Goal: Task Accomplishment & Management: Manage account settings

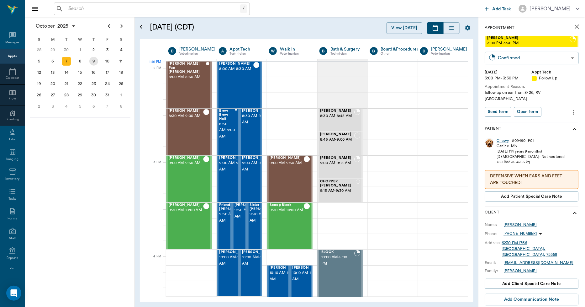
scroll to position [557, 0]
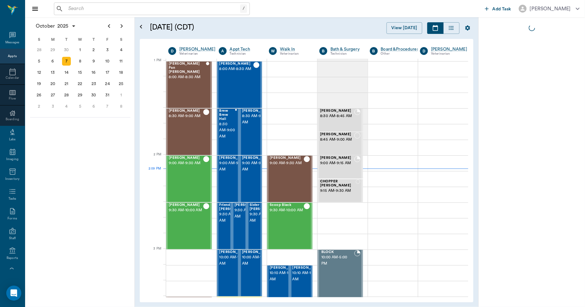
scroll to position [471, 0]
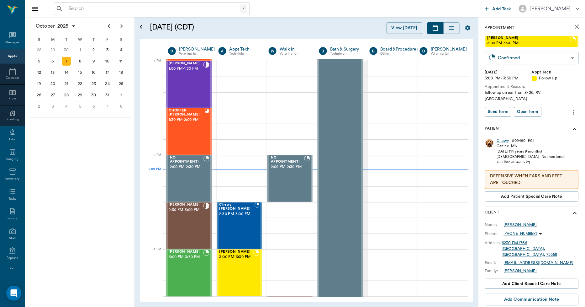
click at [576, 26] on icon "close" at bounding box center [578, 27] width 8 height 8
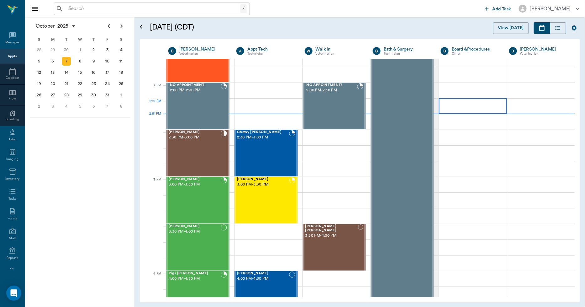
scroll to position [540, 0]
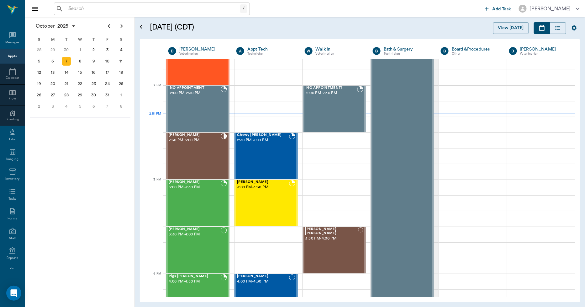
click at [158, 4] on div "/ ​" at bounding box center [152, 9] width 196 height 13
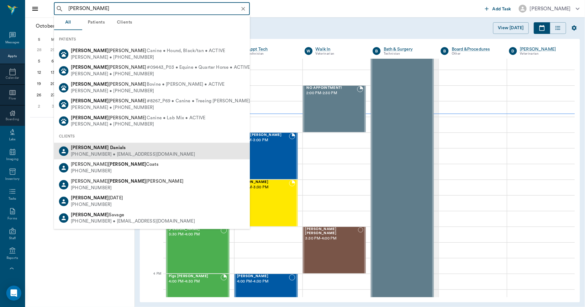
click at [110, 147] on b "Danials" at bounding box center [118, 147] width 16 height 5
type input "CLYDE DAN"
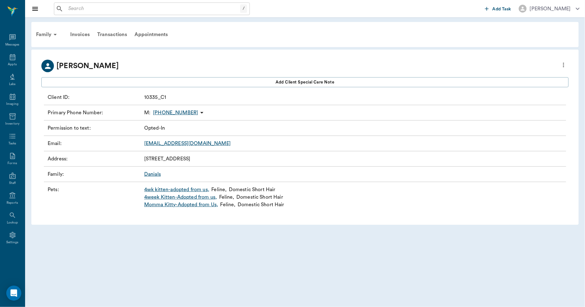
click at [195, 205] on link "Momma Kitty-Adopted from Us ," at bounding box center [181, 205] width 74 height 8
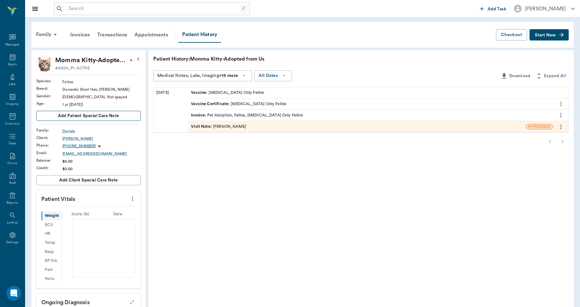
click at [82, 113] on span "Add patient Special Care Note" at bounding box center [88, 115] width 61 height 7
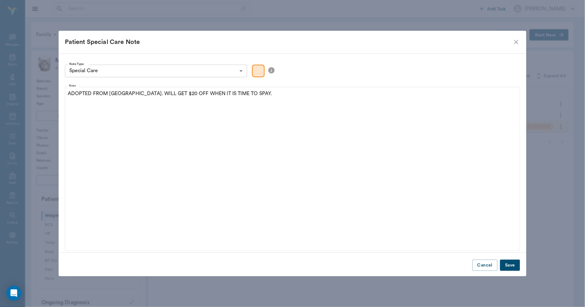
click at [506, 263] on button "Save" at bounding box center [510, 265] width 20 height 12
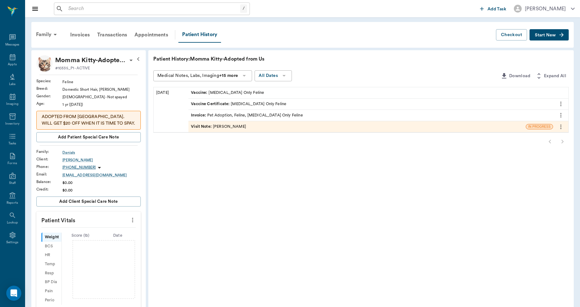
click at [547, 35] on span "Start New" at bounding box center [545, 35] width 21 height 0
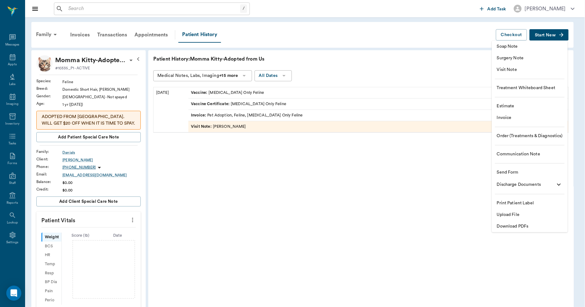
click at [510, 216] on span "Upload File" at bounding box center [530, 214] width 66 height 7
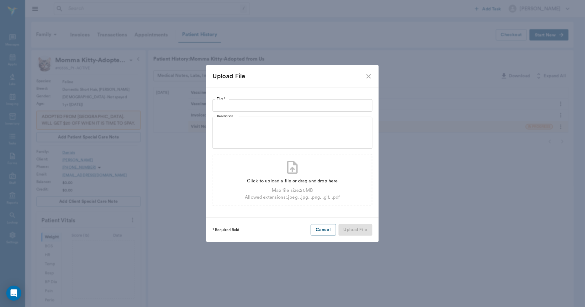
click at [284, 105] on input "Title *" at bounding box center [293, 105] width 160 height 13
type input "ADOPTION AGREEMENT 10.03.25"
click at [296, 180] on div "Click to upload a file or drag and drop here" at bounding box center [292, 181] width 95 height 7
type input "C:\fakepath\Momma Kitty.Daniels.AdoptAgreement.10.03.2025.pdf"
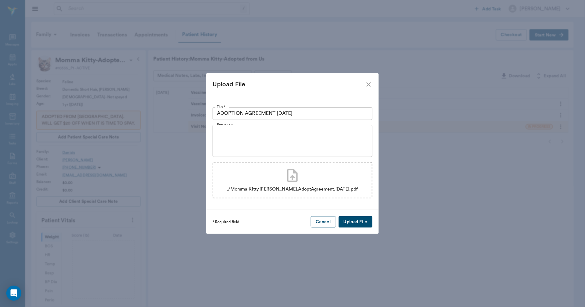
click at [360, 223] on button "Upload File" at bounding box center [356, 222] width 34 height 12
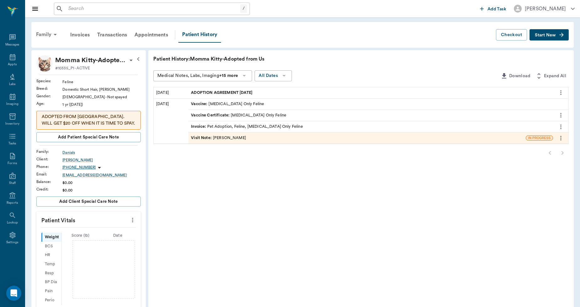
click at [50, 33] on div "Family" at bounding box center [47, 34] width 30 height 15
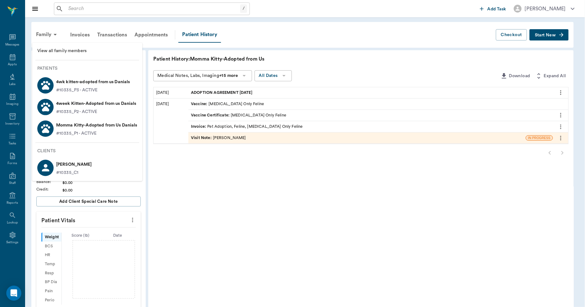
click at [88, 87] on p "#10335_P3 - ACTIVE" at bounding box center [76, 90] width 41 height 7
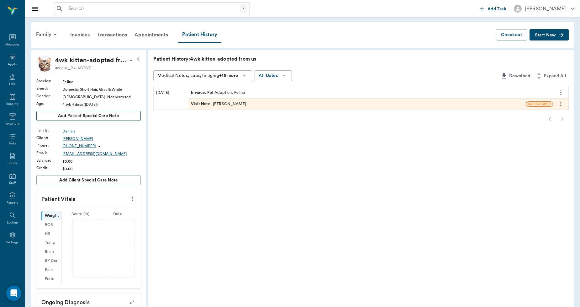
click at [127, 115] on button "Add patient Special Care Note" at bounding box center [88, 116] width 104 height 10
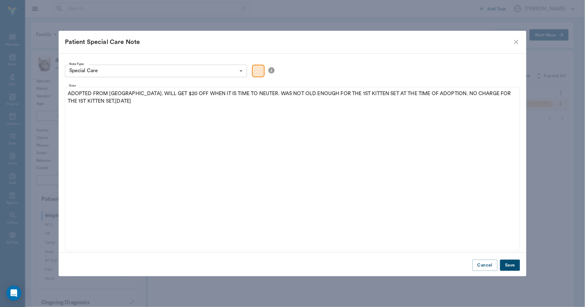
click at [513, 264] on button "Save" at bounding box center [510, 265] width 20 height 12
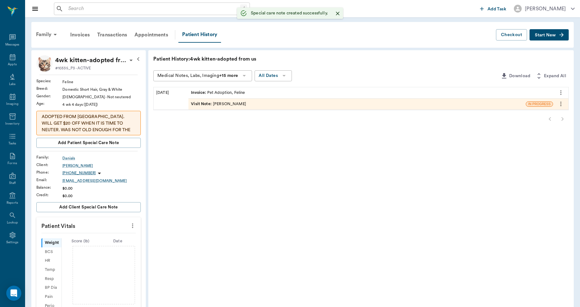
click at [246, 106] on div "Visit Note : Caryn Watson" at bounding box center [358, 103] width 338 height 11
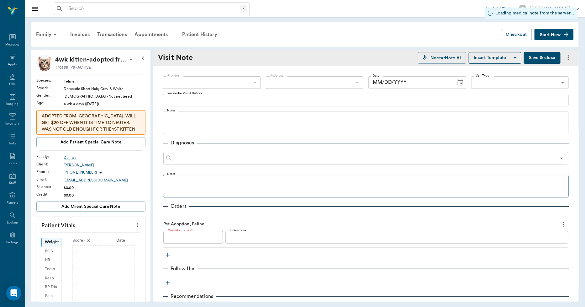
type input "6899ea08ed37b777db10de45"
type input "[DATE]"
type textarea "Adoption"
type input "1.00"
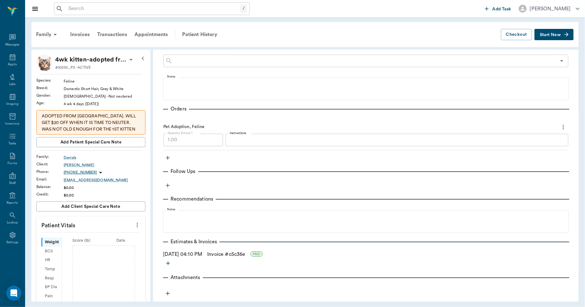
scroll to position [104, 0]
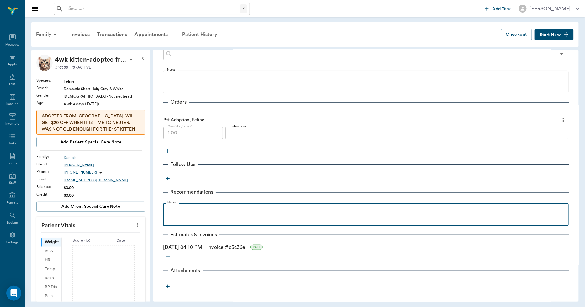
click at [189, 211] on p at bounding box center [366, 210] width 400 height 8
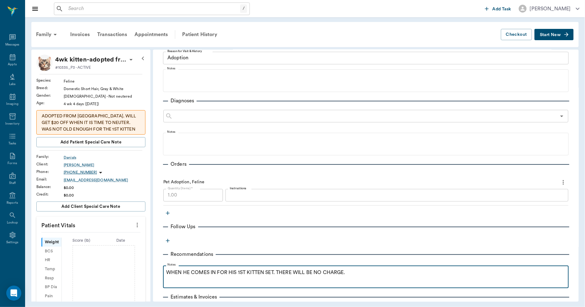
scroll to position [0, 0]
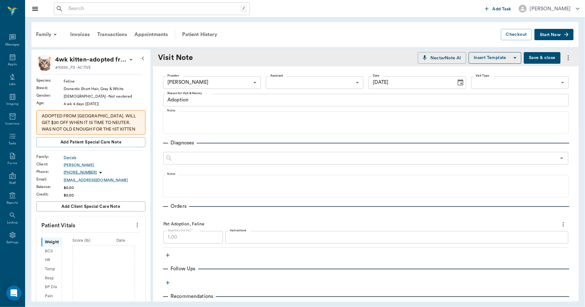
click at [536, 56] on button "Save & close" at bounding box center [542, 58] width 37 height 12
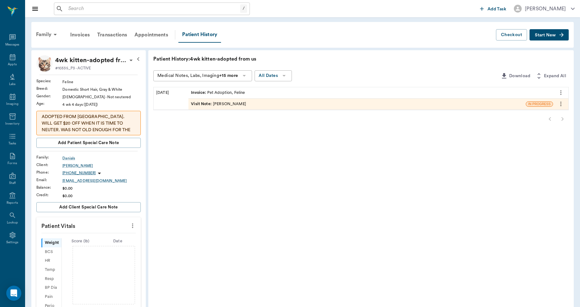
click at [545, 35] on span "Start New" at bounding box center [545, 35] width 21 height 0
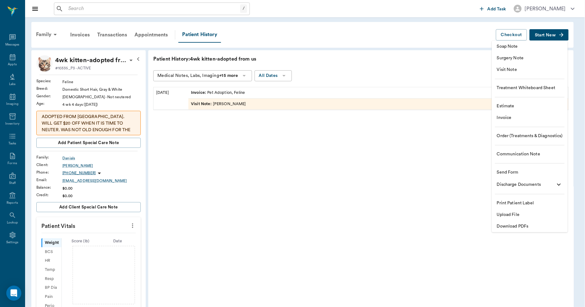
click at [514, 212] on span "Upload File" at bounding box center [530, 214] width 66 height 7
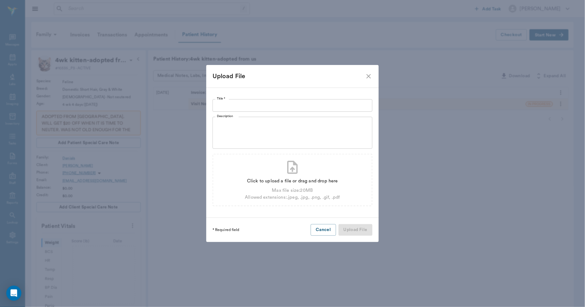
click at [302, 104] on input "Title *" at bounding box center [293, 105] width 160 height 13
type input "ADOPTION AGREEMENT 10.03.25"
click at [294, 178] on div "Click to upload a file or drag and drop here" at bounding box center [292, 181] width 95 height 7
type input "C:\fakepath\4Wk Kitten.Daniels.AdoptAgreement.10.03.2025.pdf"
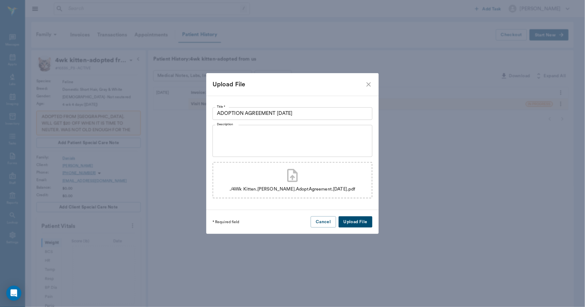
click at [349, 219] on button "Upload File" at bounding box center [356, 222] width 34 height 12
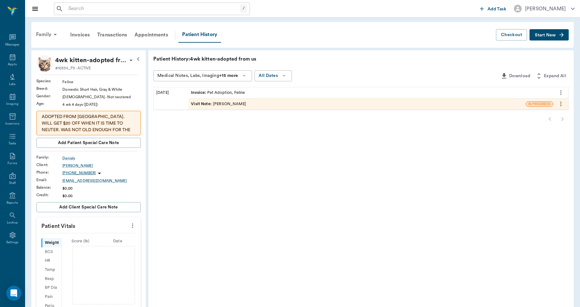
click at [40, 33] on div "Family" at bounding box center [47, 34] width 30 height 15
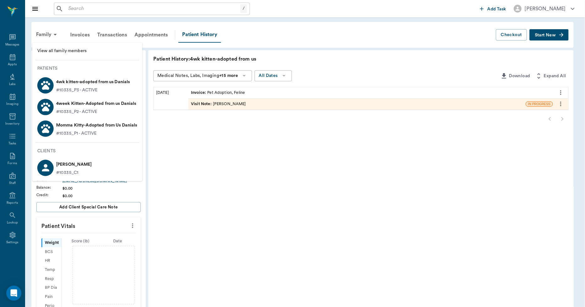
click at [61, 101] on p "4week Kitten-Adopted from us Danials" at bounding box center [96, 103] width 80 height 10
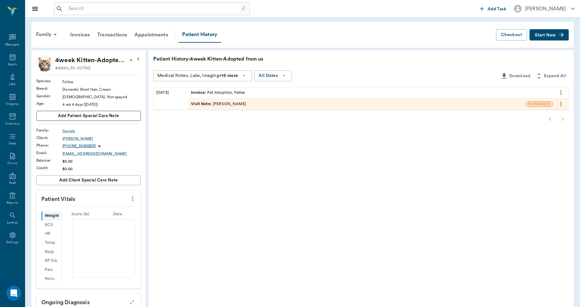
click at [135, 118] on button "Add patient Special Care Note" at bounding box center [88, 116] width 104 height 10
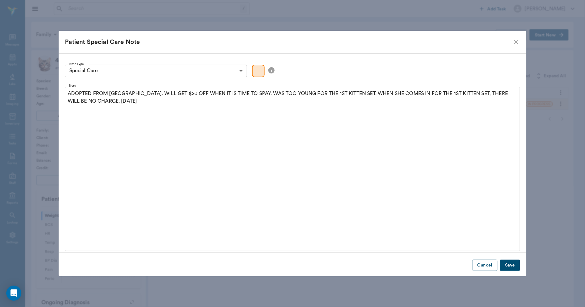
click at [507, 262] on button "Save" at bounding box center [510, 265] width 20 height 12
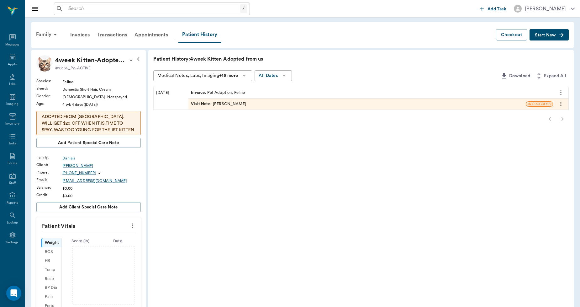
click at [226, 104] on div "Visit Note : Caryn Watson" at bounding box center [218, 104] width 55 height 6
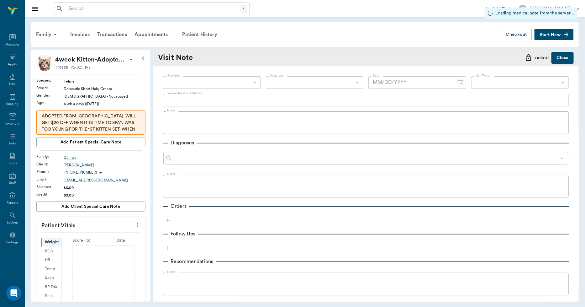
type input "6899ea08ed37b777db10de45"
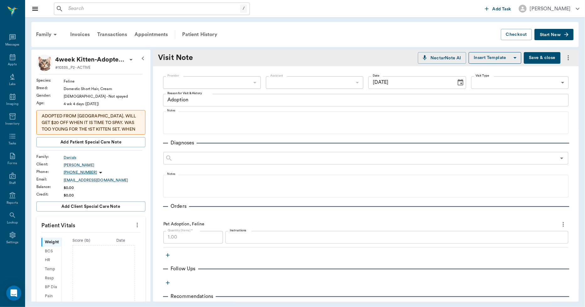
type input "[DATE]"
type textarea "Adoption"
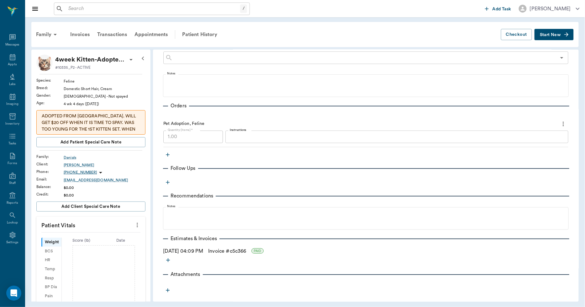
scroll to position [104, 0]
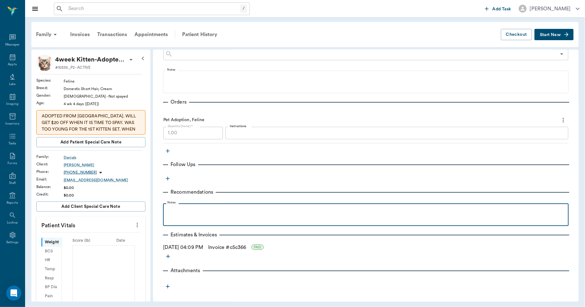
click at [220, 210] on p at bounding box center [366, 210] width 400 height 8
click at [289, 207] on p "WHEN SHE COMES IN FOR HER 1ST KITTEN SET." at bounding box center [366, 210] width 400 height 8
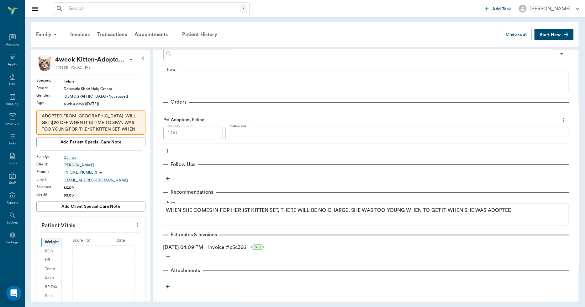
click at [543, 35] on span "Start New" at bounding box center [550, 35] width 21 height 0
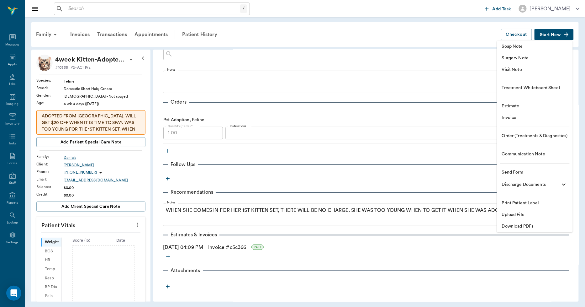
click at [430, 57] on div at bounding box center [292, 153] width 585 height 307
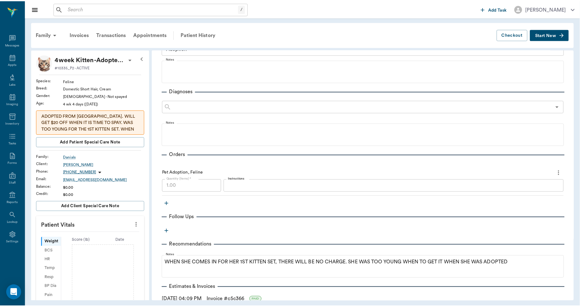
scroll to position [0, 0]
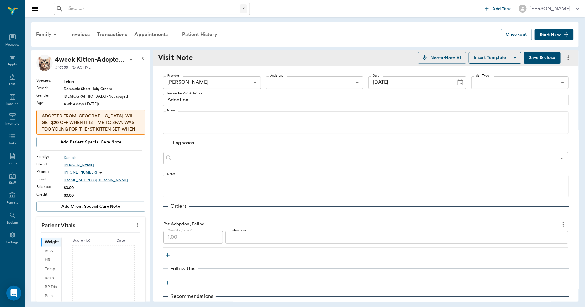
click at [535, 57] on button "Save & close" at bounding box center [542, 58] width 37 height 12
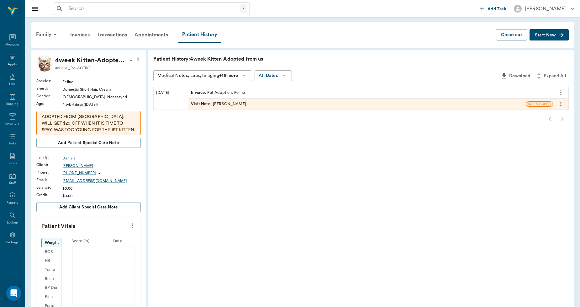
click at [544, 35] on span "Start New" at bounding box center [545, 35] width 21 height 0
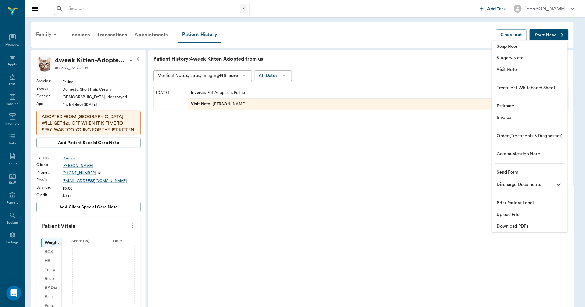
click at [506, 216] on span "Upload File" at bounding box center [530, 214] width 66 height 7
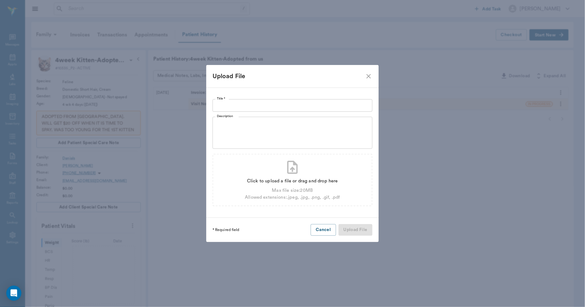
click at [246, 103] on input "Title *" at bounding box center [293, 105] width 160 height 13
type input "ADOPTION AGREEMENT 10.03.25"
click at [258, 181] on div "Click to upload a file or drag and drop here" at bounding box center [292, 181] width 95 height 7
type input "C:\fakepath\4 Wk Kitten. Cream.Daniels.AdoptAgreement.10.03.25.pdf"
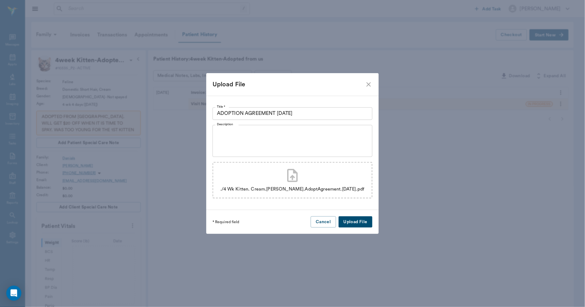
click at [349, 219] on button "Upload File" at bounding box center [356, 222] width 34 height 12
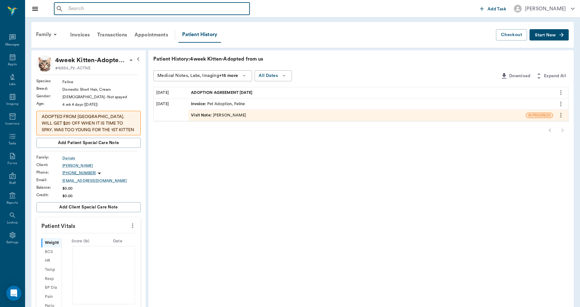
click at [95, 11] on input "text" at bounding box center [156, 8] width 181 height 9
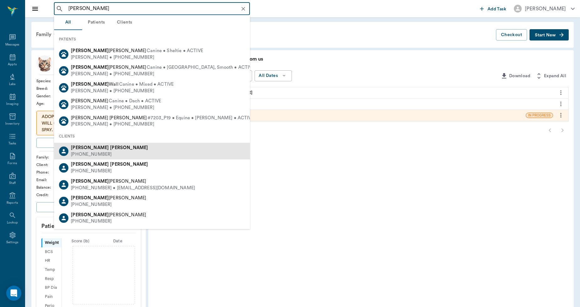
click at [110, 149] on b "Watson" at bounding box center [129, 147] width 38 height 5
type input "CHRIS WATS"
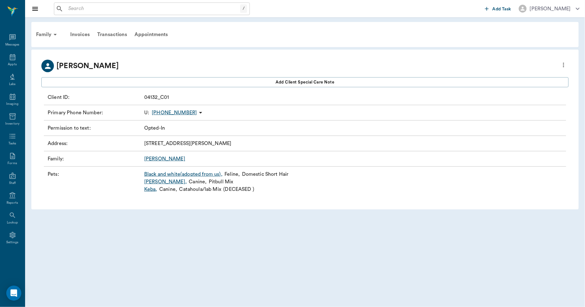
click at [179, 173] on link "Black and white(adopted from us) ," at bounding box center [183, 174] width 78 height 8
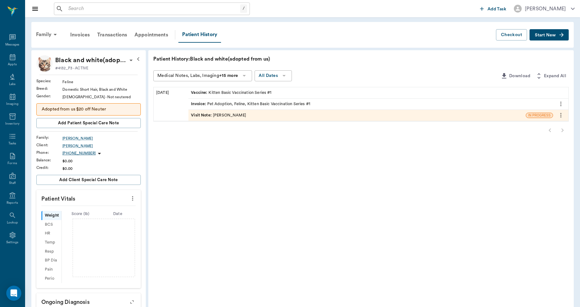
click at [551, 35] on span "Start New" at bounding box center [545, 35] width 21 height 0
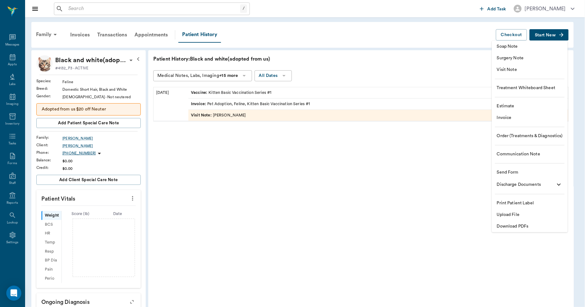
click at [511, 218] on li "Upload File" at bounding box center [530, 215] width 76 height 12
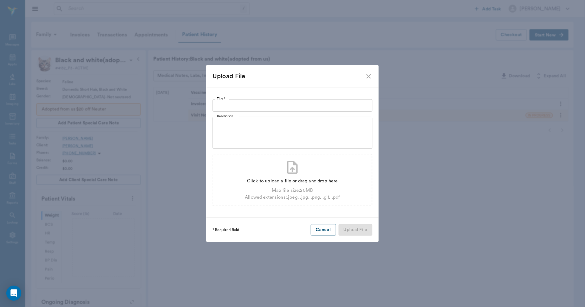
click at [272, 105] on input "Title *" at bounding box center [293, 105] width 160 height 13
type input "ADOPTION AGREEMENT 10.06.25"
click at [267, 179] on div "Click to upload a file or drag and drop here" at bounding box center [292, 181] width 95 height 7
type input "C:\fakepath\Black and White.Watson.AdoptAgreement.10.06.2025.pdf"
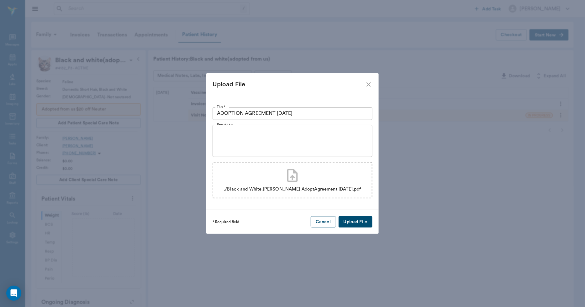
click at [350, 221] on button "Upload File" at bounding box center [356, 222] width 34 height 12
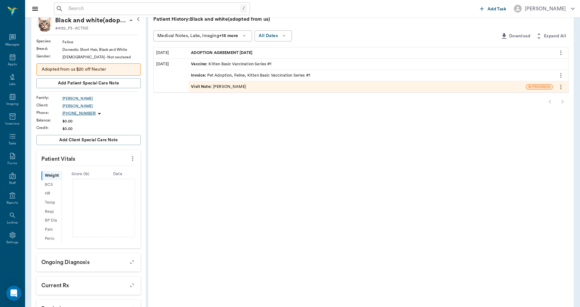
scroll to position [70, 0]
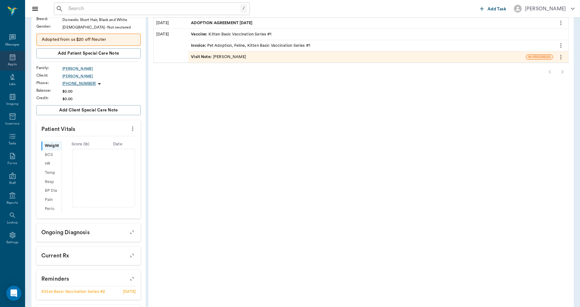
click at [10, 57] on icon at bounding box center [13, 57] width 8 height 8
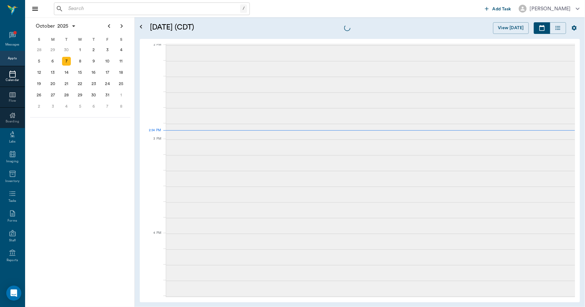
scroll to position [566, 0]
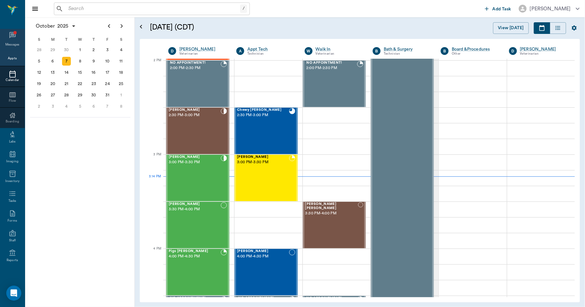
click at [9, 34] on icon at bounding box center [12, 35] width 6 height 6
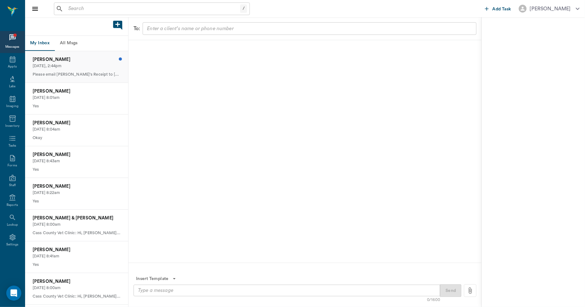
click at [65, 72] on p "Please email Jack's Receipt to lsmithnp750@gmail.com" at bounding box center [77, 75] width 88 height 6
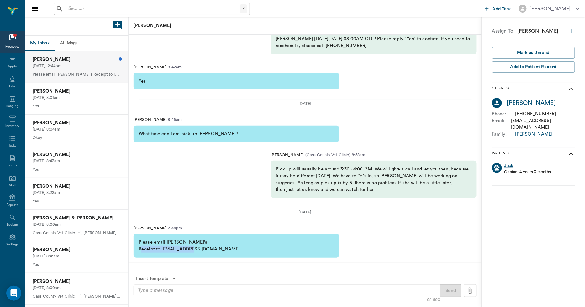
drag, startPoint x: 215, startPoint y: 252, endPoint x: 160, endPoint y: 251, distance: 54.9
click at [159, 251] on div "Please email Jack's Receipt to lsmithnp750@gmail.com" at bounding box center [237, 246] width 206 height 24
copy div "lsmithnp750@gmail.com"
click at [512, 104] on div "Laura Smith" at bounding box center [531, 102] width 49 height 9
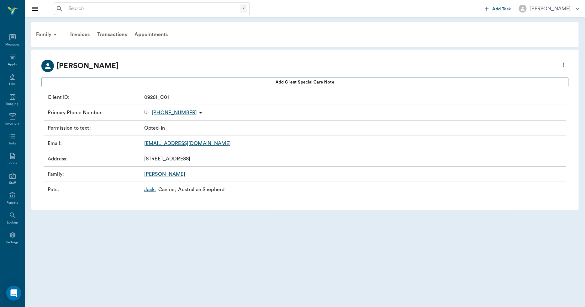
click at [152, 190] on link "Jack ," at bounding box center [150, 190] width 12 height 8
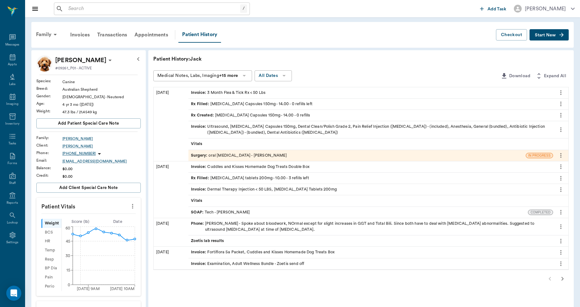
click at [245, 125] on div "Invoice : Ultrasound, Clindamycin Capsules 150mg, Dental Clean/Polish Grade 2, …" at bounding box center [371, 130] width 360 height 12
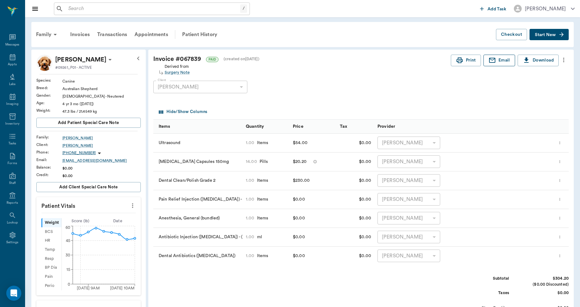
click at [500, 61] on button "Email" at bounding box center [500, 61] width 32 height 12
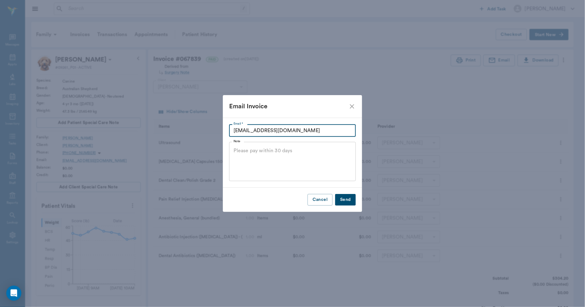
drag, startPoint x: 324, startPoint y: 128, endPoint x: 226, endPoint y: 134, distance: 98.0
click at [226, 134] on div "Email * stevejandlauray@gmail.com Email * Note x Note" at bounding box center [292, 153] width 139 height 70
paste input "lsmithnp750@gmail.com"
type input "lsmithnp750@gmail.com"
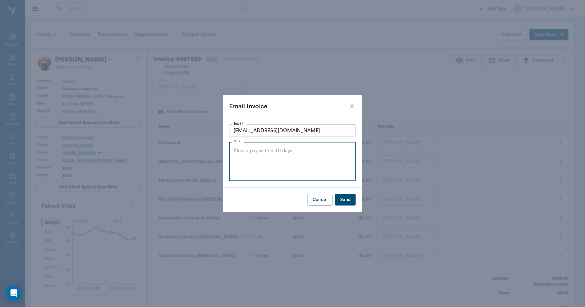
click at [285, 154] on textarea "Note" at bounding box center [293, 161] width 118 height 29
click at [347, 201] on button "Send" at bounding box center [345, 200] width 21 height 12
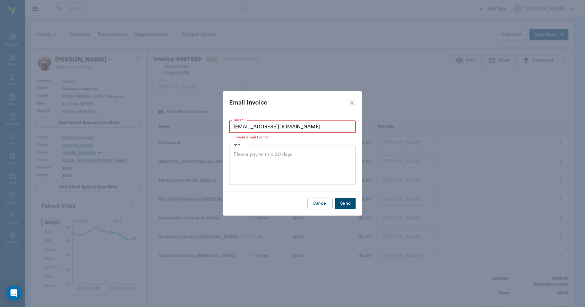
drag, startPoint x: 307, startPoint y: 123, endPoint x: 223, endPoint y: 129, distance: 83.6
click at [223, 129] on div "Email * lsmithnp750@gmail.com Email * Invalid email format Note x Note" at bounding box center [292, 152] width 139 height 77
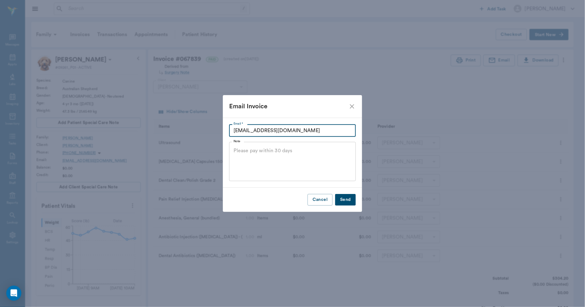
type input "lsmithnp750@gmail.com"
click at [344, 199] on button "Send" at bounding box center [345, 200] width 21 height 12
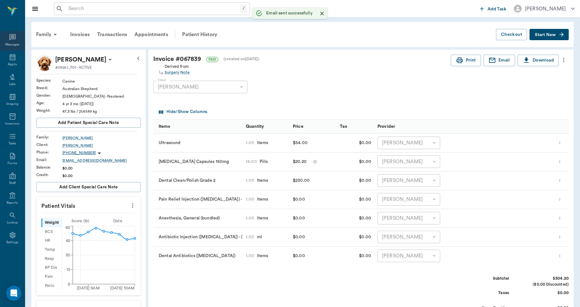
click at [16, 41] on div "Messages" at bounding box center [12, 41] width 25 height 20
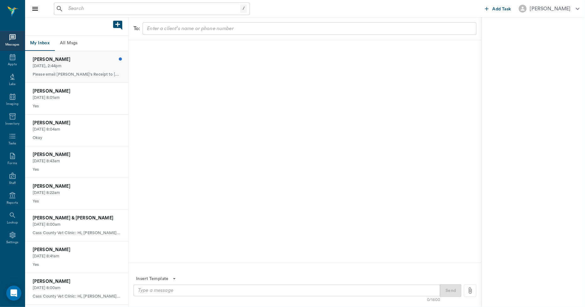
click at [66, 67] on p "Today, 2:44pm" at bounding box center [77, 66] width 88 height 6
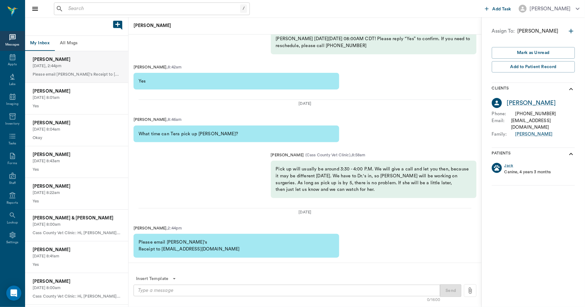
click at [210, 291] on textarea at bounding box center [287, 290] width 298 height 7
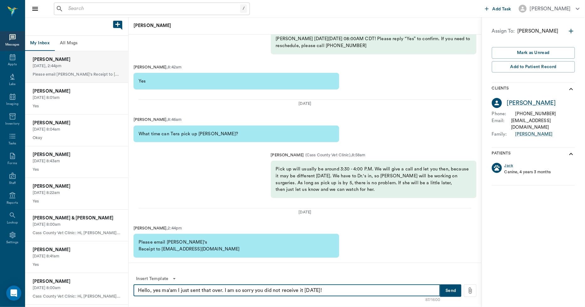
type textarea "Hello, yes ma'am I just sent that over. I am so sorry you did not receive it ye…"
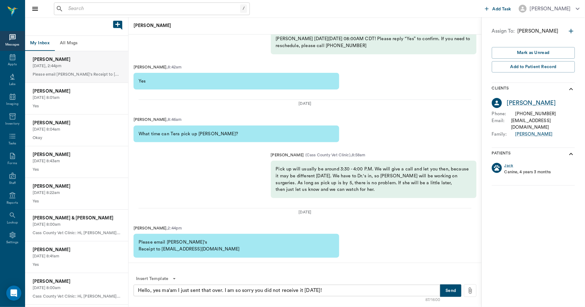
click at [455, 288] on button "Send" at bounding box center [450, 290] width 21 height 13
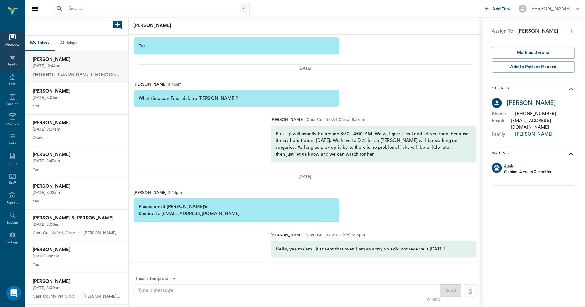
click at [11, 63] on div "Appts" at bounding box center [12, 64] width 9 height 5
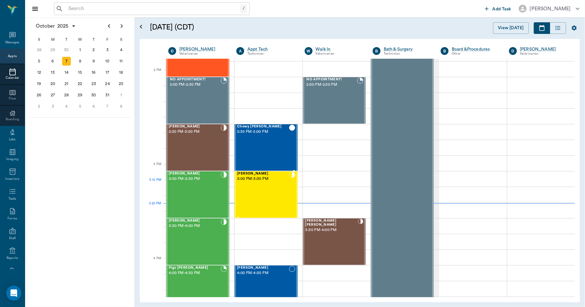
scroll to position [556, 0]
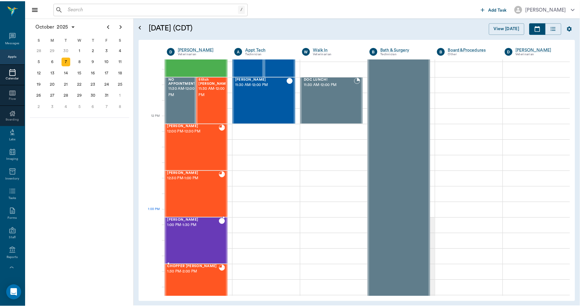
scroll to position [322, 0]
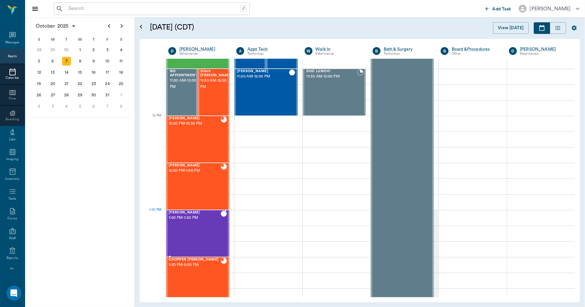
click at [211, 224] on div "Lb Vloedman 1:00 PM - 1:30 PM" at bounding box center [195, 233] width 52 height 46
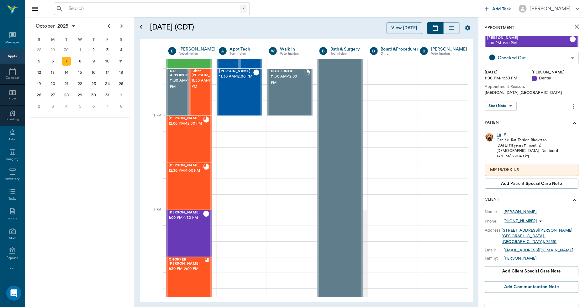
click at [499, 135] on div "Lb" at bounding box center [499, 134] width 4 height 5
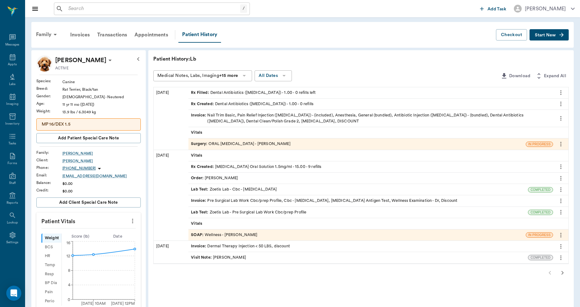
click at [287, 118] on div "Invoice : Nail Trim Basic, Pain Relief Injection (meloxicam) - (included), Anes…" at bounding box center [371, 118] width 360 height 12
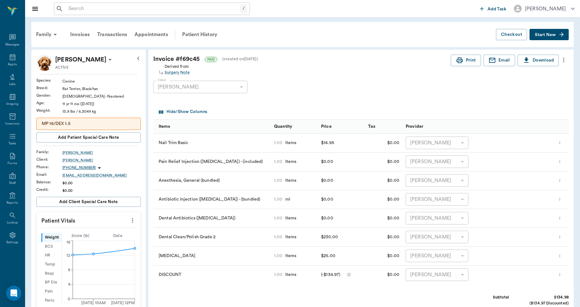
click at [562, 219] on icon "more" at bounding box center [560, 218] width 4 height 8
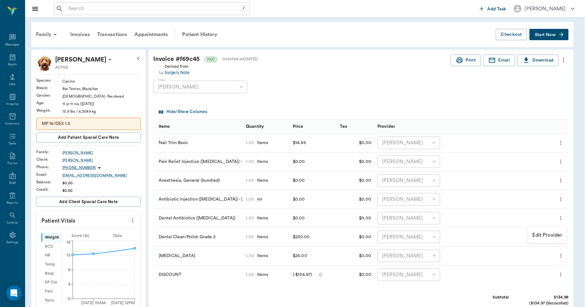
click at [414, 87] on div at bounding box center [292, 153] width 585 height 307
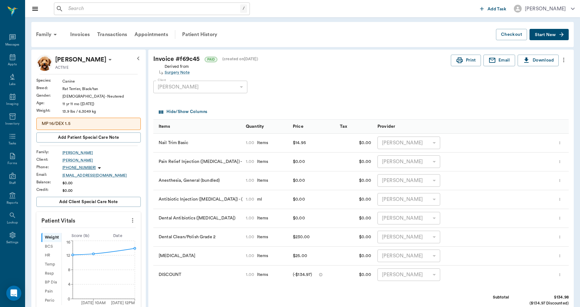
click at [562, 215] on icon "more" at bounding box center [560, 218] width 4 height 8
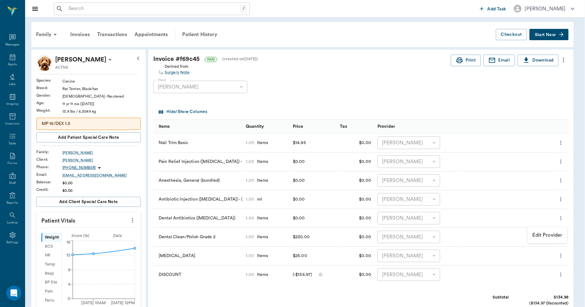
click at [386, 95] on div at bounding box center [292, 153] width 585 height 307
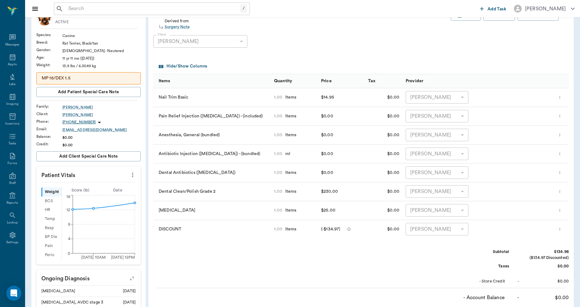
scroll to position [70, 0]
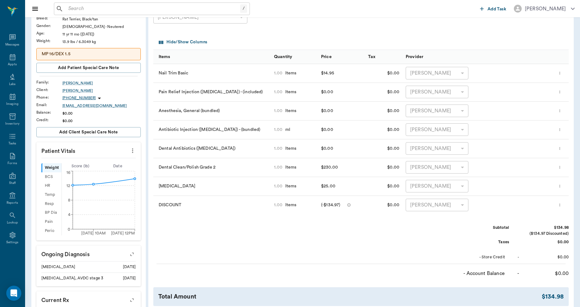
click at [562, 127] on icon "more" at bounding box center [560, 130] width 4 height 8
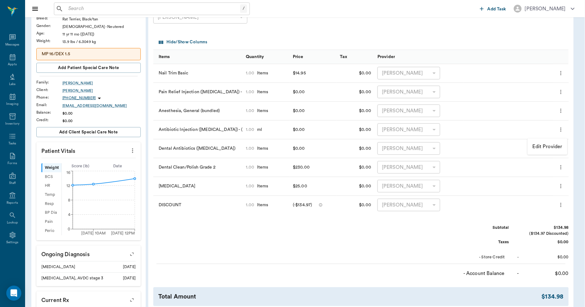
click at [562, 129] on div at bounding box center [292, 153] width 585 height 307
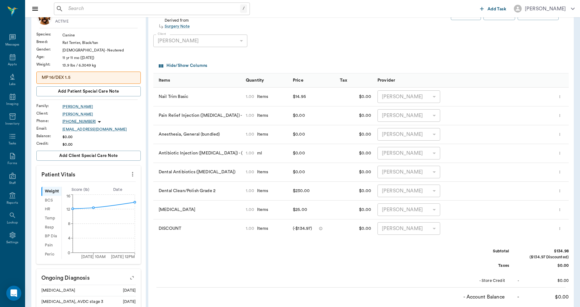
scroll to position [35, 0]
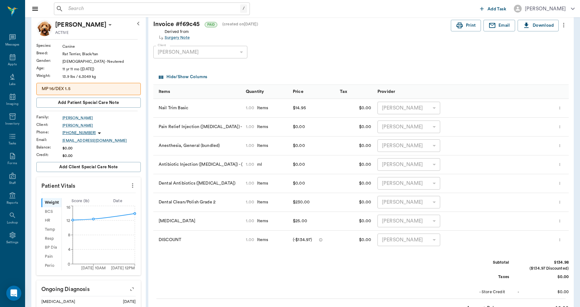
click at [560, 181] on icon "more" at bounding box center [560, 183] width 4 height 8
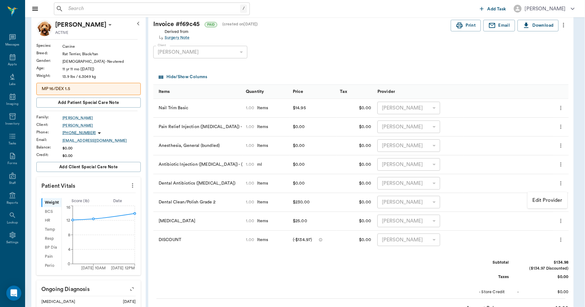
click at [561, 162] on div at bounding box center [292, 153] width 585 height 307
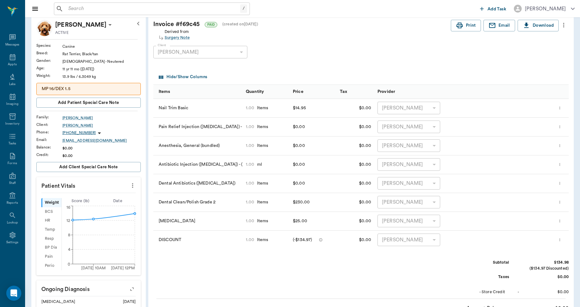
click at [561, 162] on icon "more" at bounding box center [560, 165] width 4 height 8
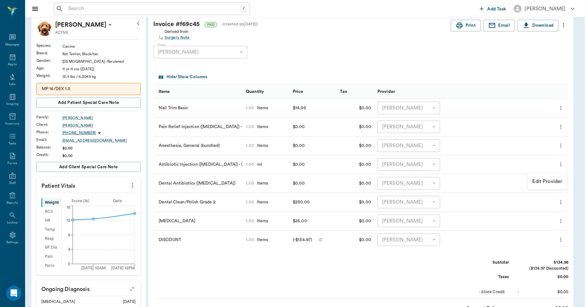
click at [561, 162] on div at bounding box center [292, 153] width 585 height 307
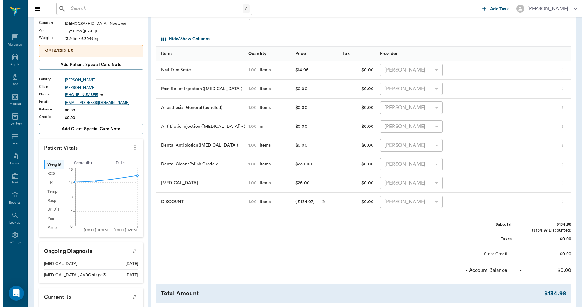
scroll to position [0, 0]
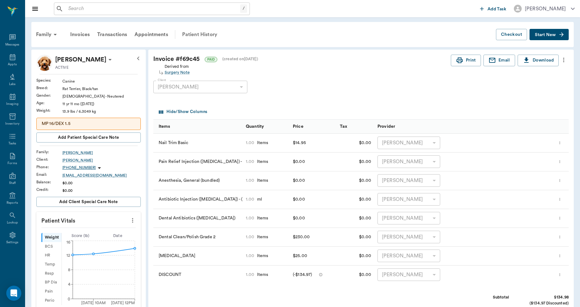
click at [204, 32] on div "Patient History" at bounding box center [199, 34] width 43 height 15
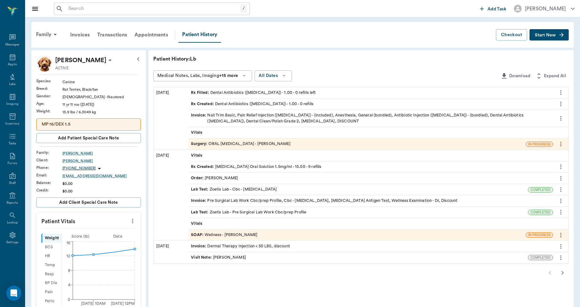
click at [270, 144] on div "Surgery : ORAL ORAL SURGERY - Dr. Bert Ellsworth" at bounding box center [240, 144] width 99 height 6
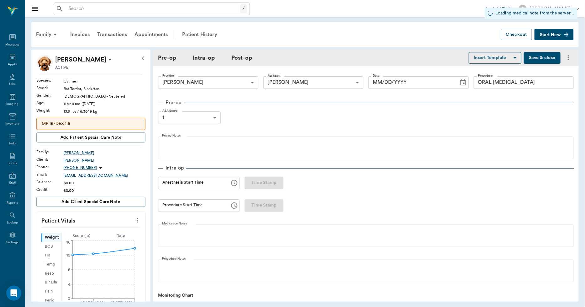
type input "63ec2f075fda476ae8351a4d"
type input "642ef10e332a41444de2bad1"
type input "ORAL ORAL SURGERY"
type input "1"
radio input "true"
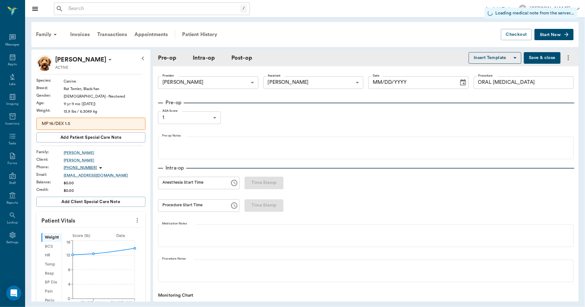
type input "[DATE]"
type input "12:15 PM"
type input "12:20 PM"
type input "01:02 PM"
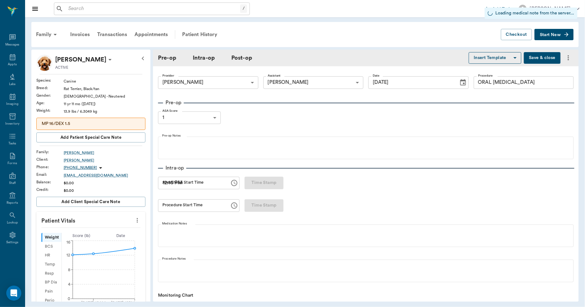
type input "1.00"
type textarea "GRIND ALSO"
type input "1.00"
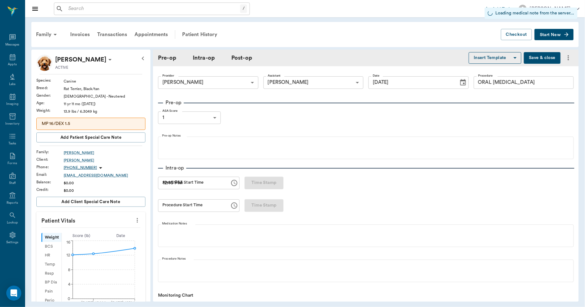
type input "1.00"
type input "0"
type textarea "GIVE 1.5 CC BY MOUTH TWICE A DAY FOR A WEEK."
type input "1.00"
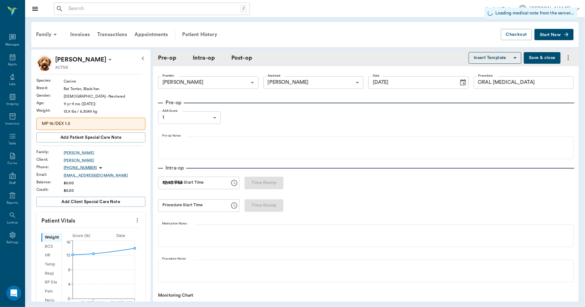
type input "1.00"
type textarea "303/304"
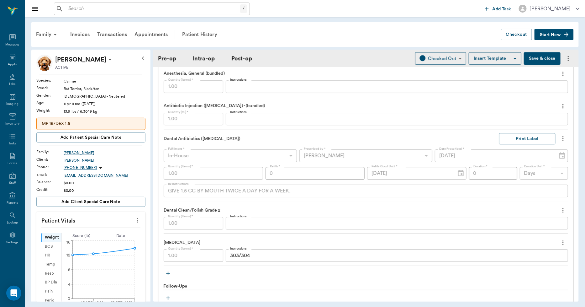
scroll to position [697, 0]
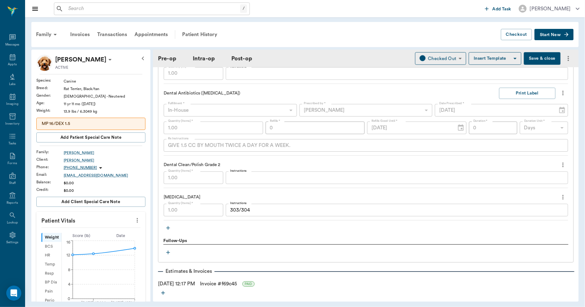
click at [560, 93] on icon "more" at bounding box center [563, 93] width 7 height 8
click at [534, 102] on span "View Rx Label" at bounding box center [532, 103] width 53 height 7
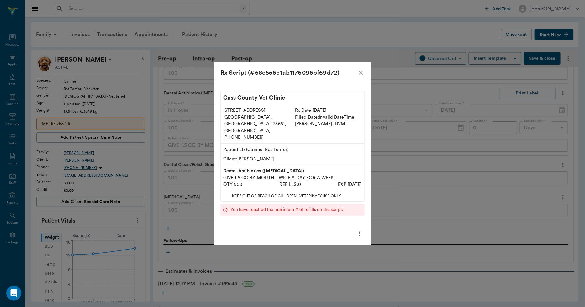
click at [359, 230] on icon "more" at bounding box center [359, 234] width 7 height 8
click at [359, 228] on div at bounding box center [292, 153] width 585 height 307
click at [359, 77] on icon "close" at bounding box center [361, 73] width 8 height 8
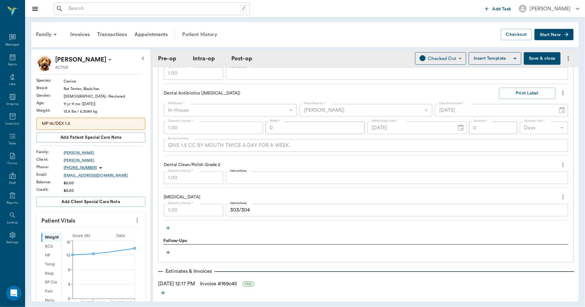
click at [205, 33] on div "Patient History" at bounding box center [199, 34] width 43 height 15
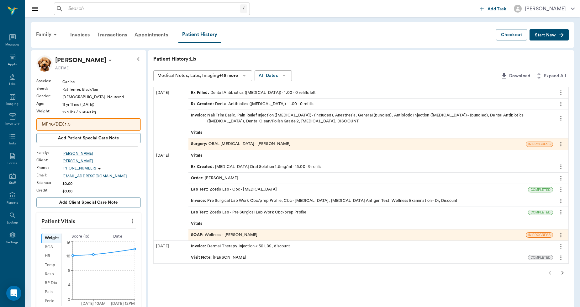
click at [560, 90] on icon "more" at bounding box center [561, 93] width 7 height 8
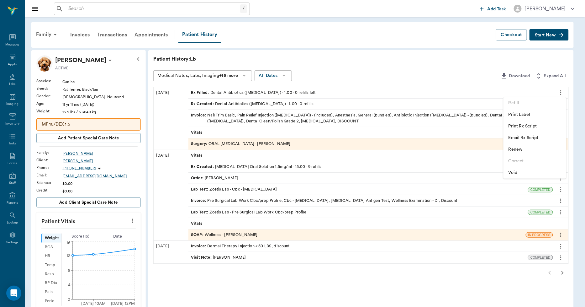
click at [516, 172] on span "Void" at bounding box center [535, 172] width 53 height 7
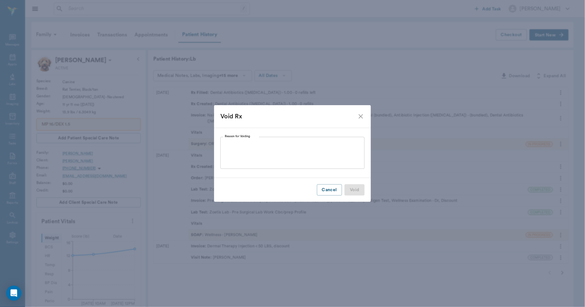
click at [334, 145] on textarea "Reason for Voiding" at bounding box center [293, 153] width 136 height 22
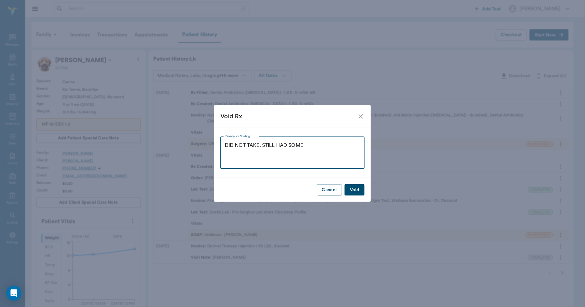
type textarea "DID NOT TAKE. STILL HAD SOME"
click at [354, 194] on button "Void" at bounding box center [355, 190] width 20 height 12
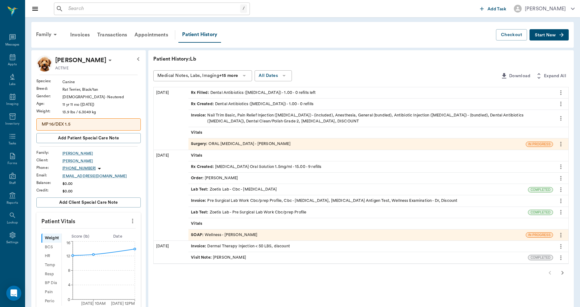
click at [562, 101] on icon "more" at bounding box center [561, 104] width 7 height 8
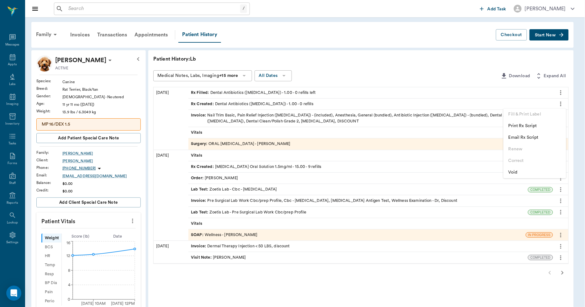
click at [519, 172] on span "Void" at bounding box center [535, 172] width 53 height 7
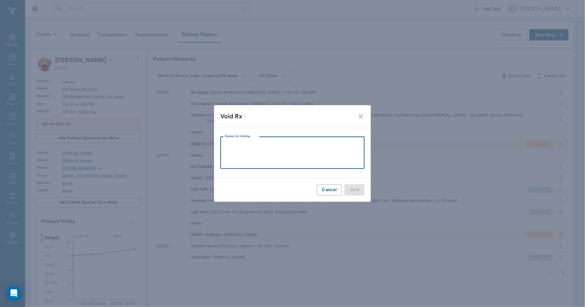
click at [327, 154] on textarea "Reason for Voiding" at bounding box center [293, 153] width 136 height 22
type textarea "DID NOT NEED. STILL HAD SOME AT HOME"
click at [352, 185] on button "Void" at bounding box center [355, 190] width 20 height 12
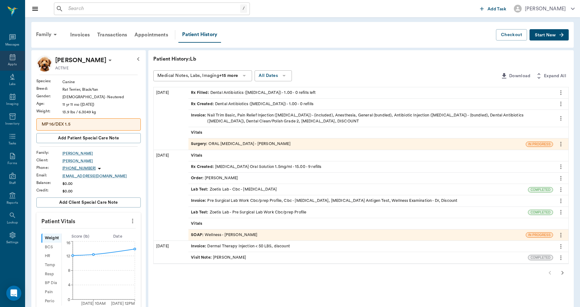
click at [8, 62] on div "Appts" at bounding box center [12, 64] width 9 height 5
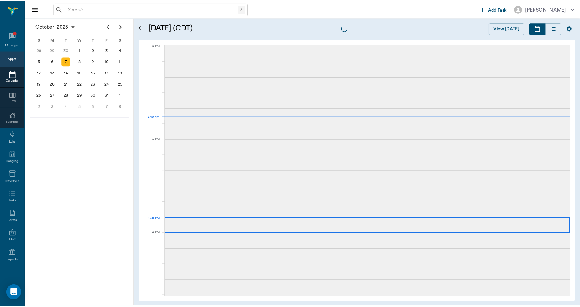
scroll to position [565, 0]
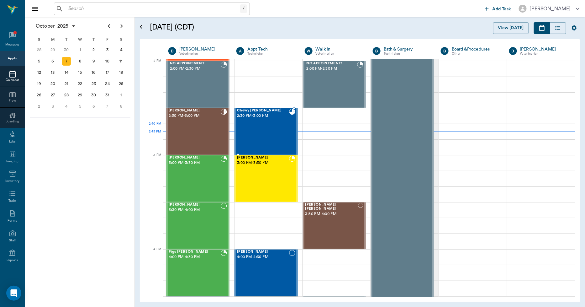
click at [268, 131] on div "Chewy McCasland 2:30 PM - 3:00 PM" at bounding box center [263, 132] width 52 height 46
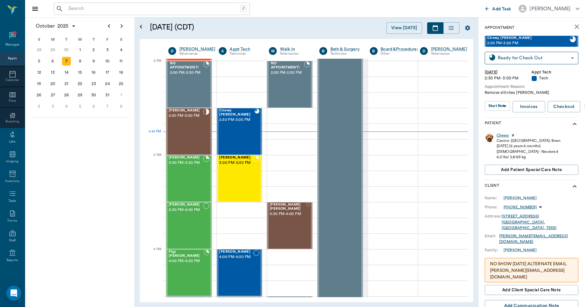
click at [501, 134] on div "Chewy" at bounding box center [503, 135] width 13 height 5
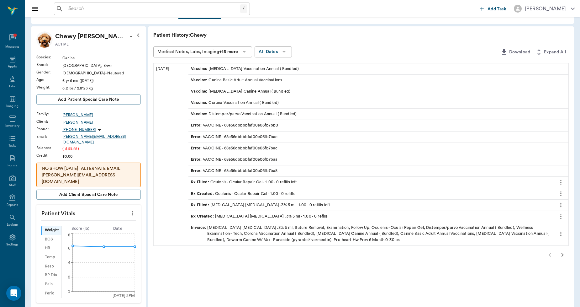
scroll to position [35, 0]
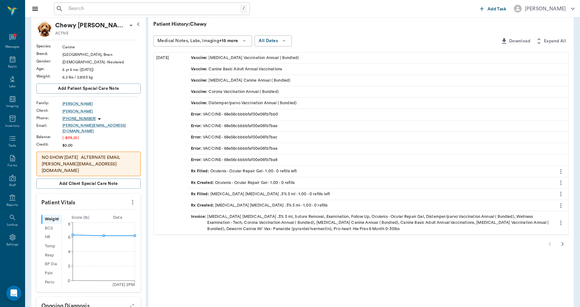
click at [564, 241] on icon "button" at bounding box center [563, 244] width 8 height 8
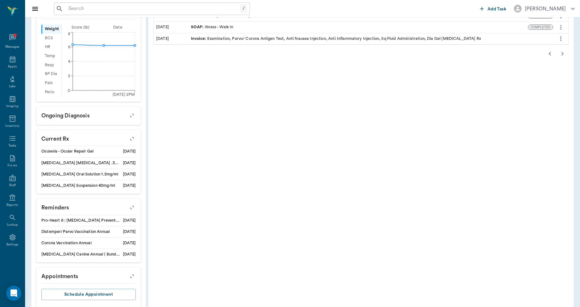
scroll to position [234, 0]
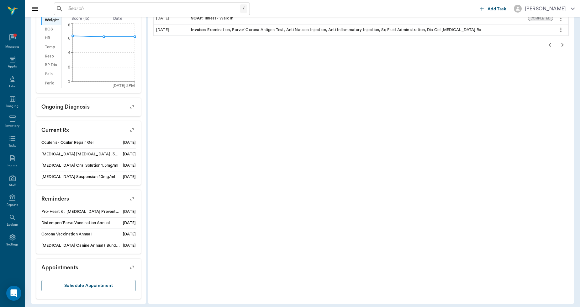
click at [133, 194] on icon "button" at bounding box center [132, 198] width 9 height 9
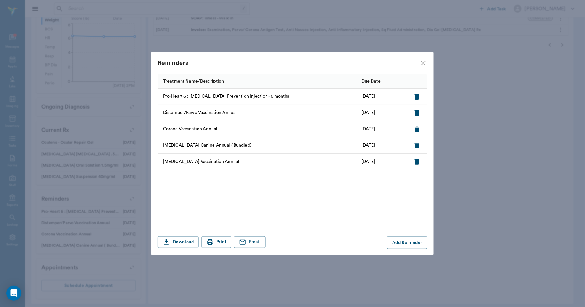
click at [425, 61] on icon "close" at bounding box center [424, 63] width 8 height 8
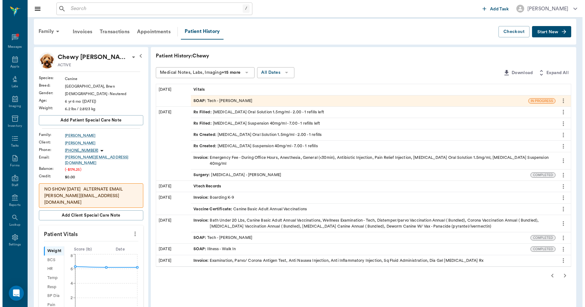
scroll to position [0, 0]
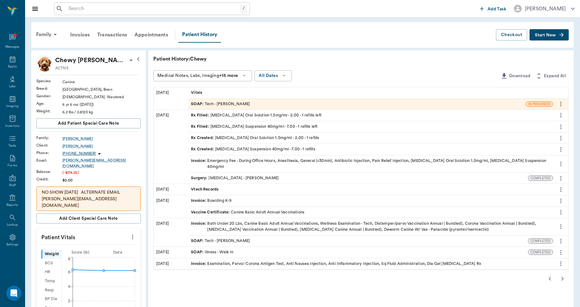
click at [231, 104] on div "SOAP : Tech - Hunter Graves" at bounding box center [220, 104] width 59 height 6
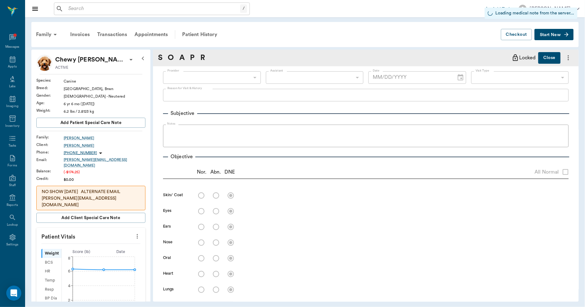
type input "682b670d8bdc6f7f8feef3db"
type input "63ec2f075fda476ae8351a4c"
type input "65d2be4f46e3a538d89b8c1a"
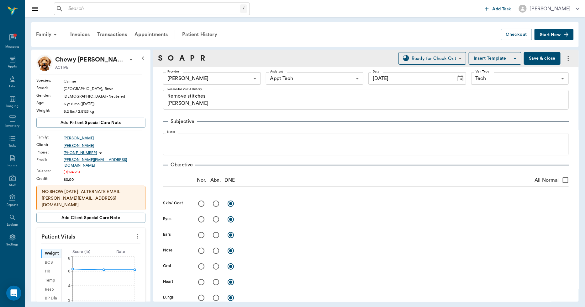
type input "10/07/2025"
type textarea "Remove stitches Christy"
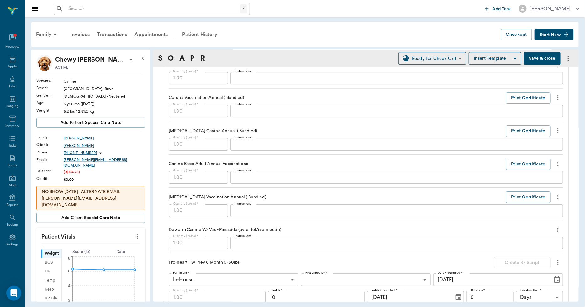
scroll to position [732, 0]
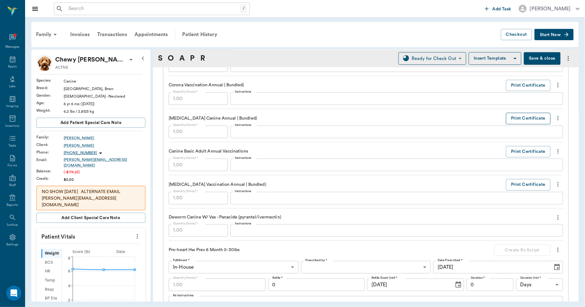
click at [507, 117] on button "Print Certificate" at bounding box center [528, 119] width 45 height 12
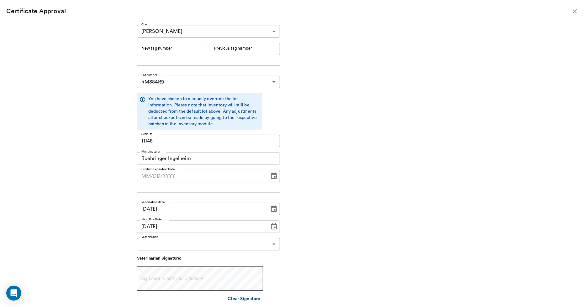
type input "06/19/2026"
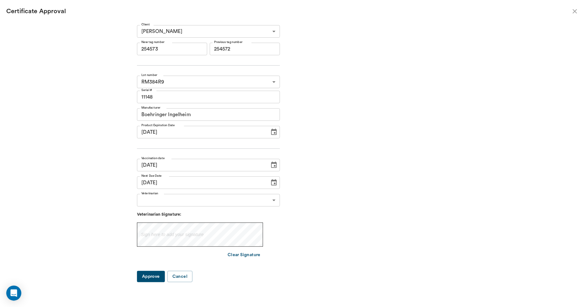
type input "254573"
type input "254572"
type input "254573"
type input "254572"
type input "10/06/2026"
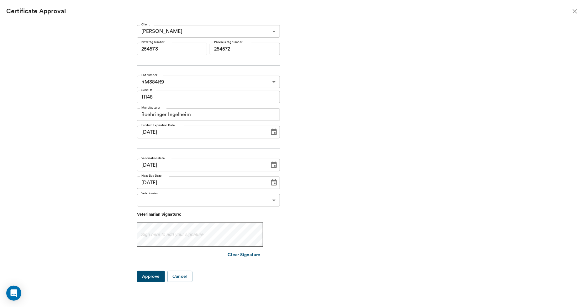
type input "10/06/2026"
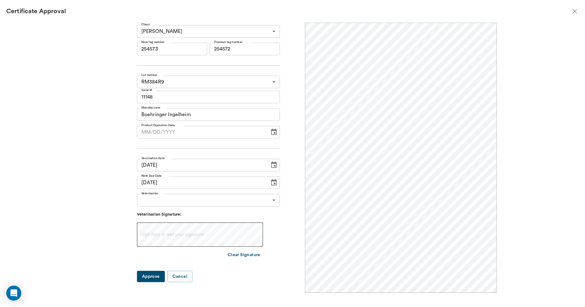
scroll to position [0, 0]
click at [193, 275] on button "Cancel" at bounding box center [179, 277] width 25 height 12
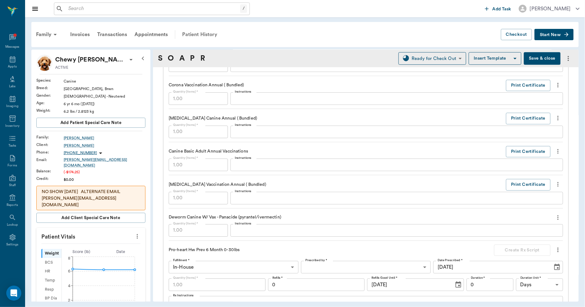
click at [206, 35] on div "Patient History" at bounding box center [199, 34] width 43 height 15
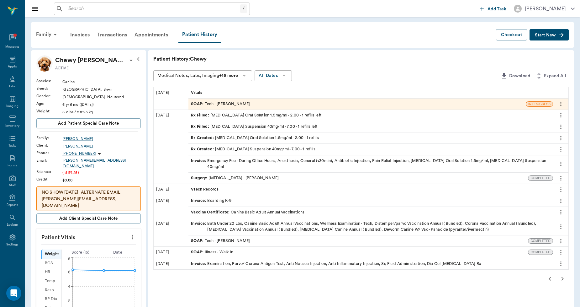
click at [549, 275] on icon "button" at bounding box center [550, 279] width 8 height 8
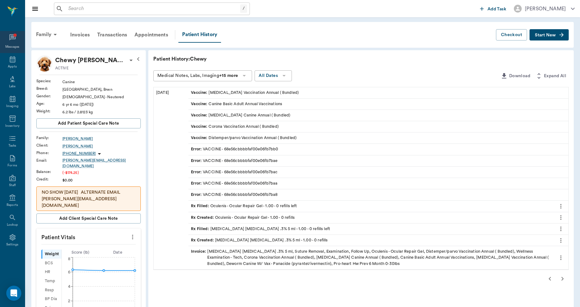
click at [14, 39] on icon at bounding box center [12, 37] width 6 height 6
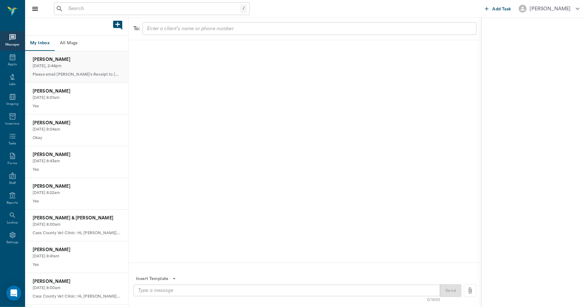
click at [63, 65] on p "Today, 2:44pm" at bounding box center [77, 66] width 88 height 6
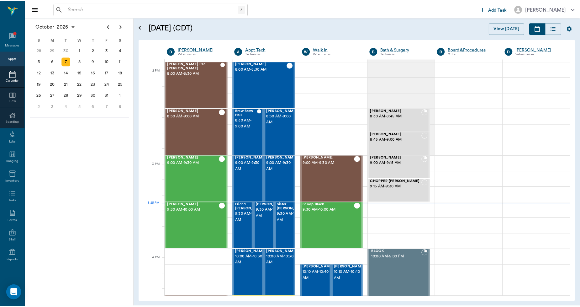
scroll to position [556, 0]
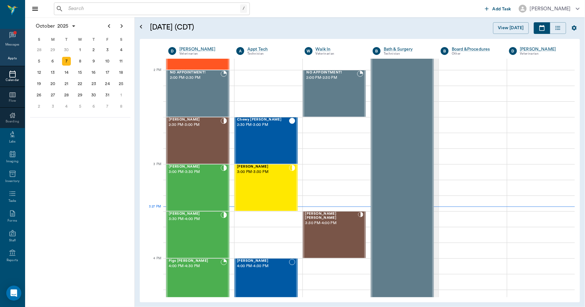
click at [4, 36] on div "Messages" at bounding box center [12, 40] width 25 height 22
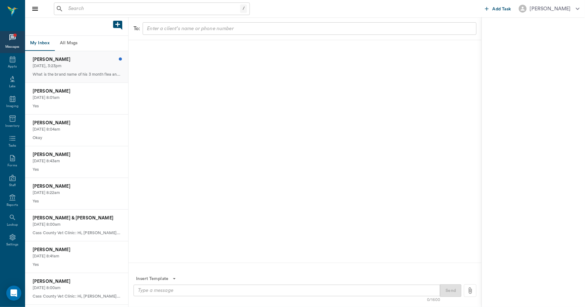
click at [67, 65] on p "[DATE], 3:23pm" at bounding box center [77, 66] width 88 height 6
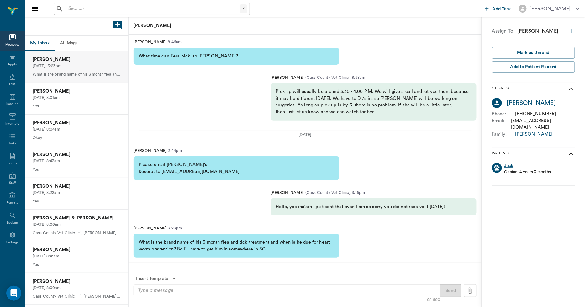
click at [507, 163] on div "Jack" at bounding box center [509, 166] width 9 height 6
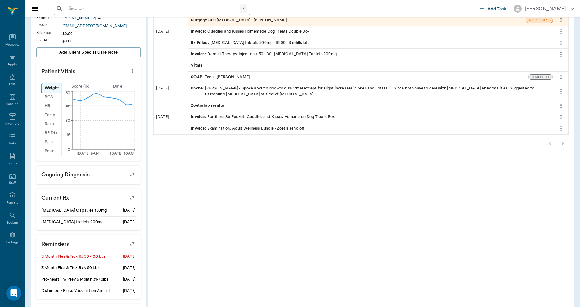
scroll to position [184, 0]
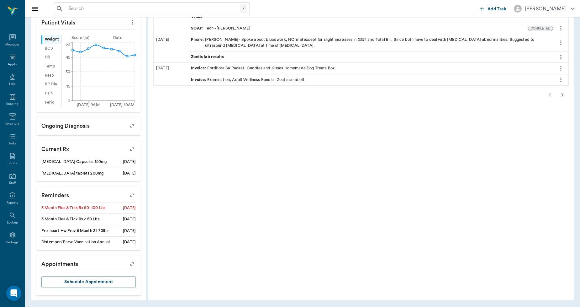
click at [133, 193] on icon "button" at bounding box center [132, 195] width 5 height 5
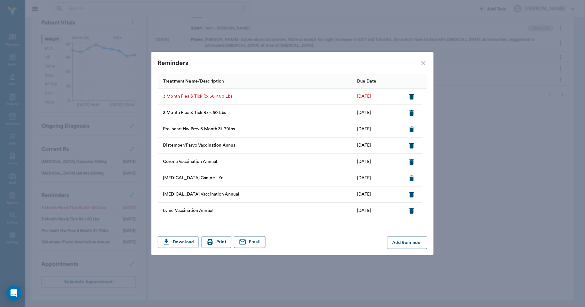
click at [412, 96] on icon "button" at bounding box center [412, 97] width 4 height 6
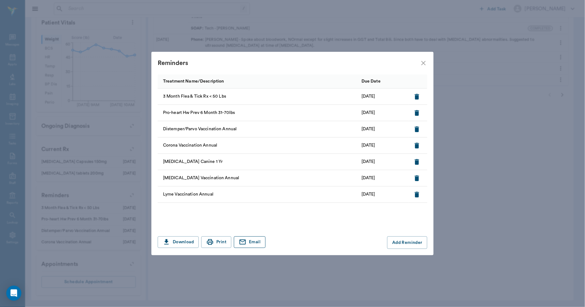
click at [246, 242] on icon "button" at bounding box center [243, 241] width 6 height 5
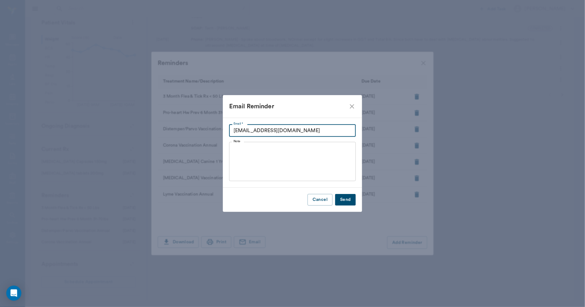
drag, startPoint x: 302, startPoint y: 130, endPoint x: 192, endPoint y: 137, distance: 111.0
click at [192, 137] on div "Email Reminder Email * [EMAIL_ADDRESS][DOMAIN_NAME] Email * Note x Note Cancel …" at bounding box center [292, 153] width 585 height 307
type input "[EMAIL_ADDRESS][DOMAIN_NAME]"
click at [346, 201] on button "Send" at bounding box center [345, 200] width 21 height 12
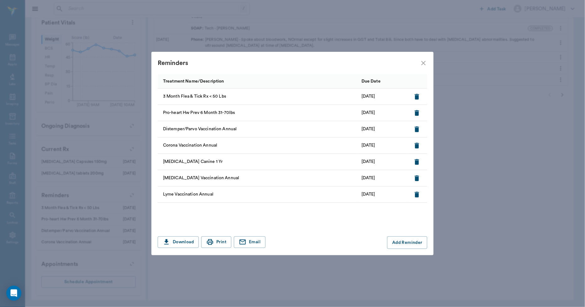
click at [424, 63] on icon "close" at bounding box center [424, 63] width 4 height 4
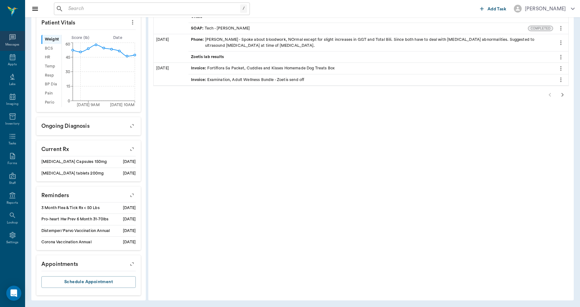
click at [11, 41] on icon at bounding box center [13, 38] width 8 height 8
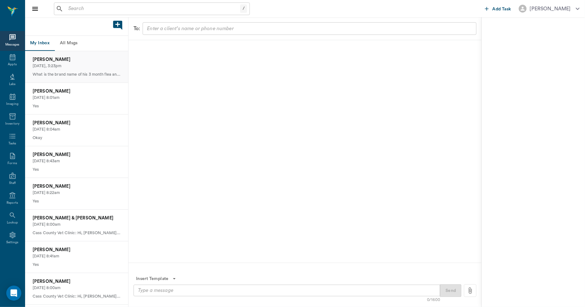
click at [42, 61] on p "[PERSON_NAME]" at bounding box center [77, 59] width 88 height 7
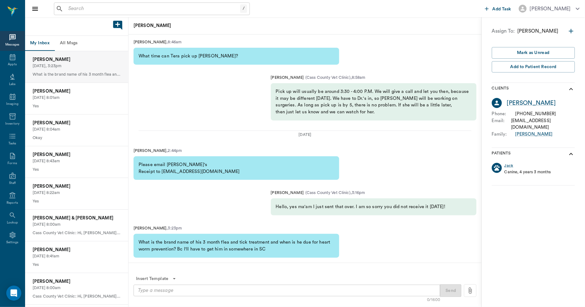
click at [217, 290] on textarea at bounding box center [287, 290] width 298 height 7
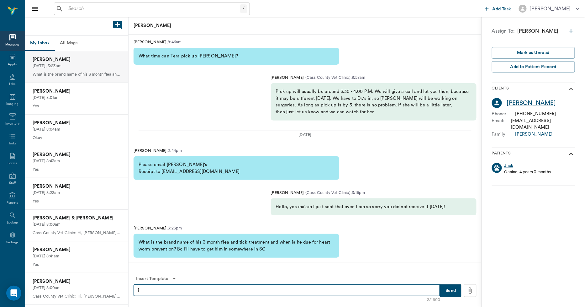
type textarea "i"
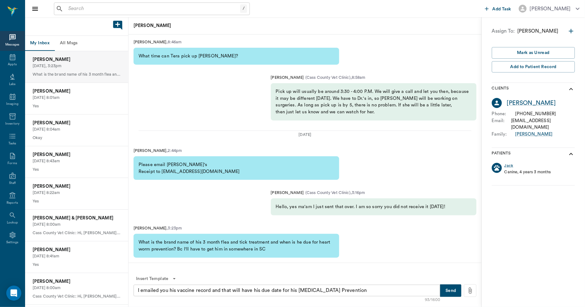
click at [368, 293] on textarea "I emailed you his vaccine record and that will have his due date for his [MEDIC…" at bounding box center [287, 290] width 298 height 7
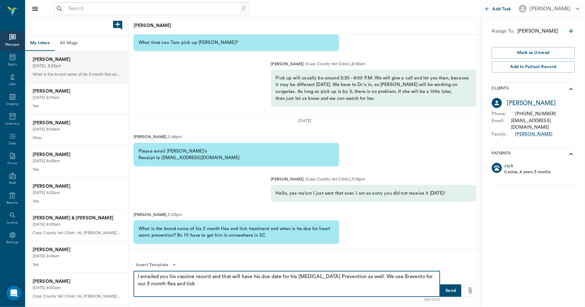
type textarea "I emailed you his vaccine record and that will have his due date for his [MEDIC…"
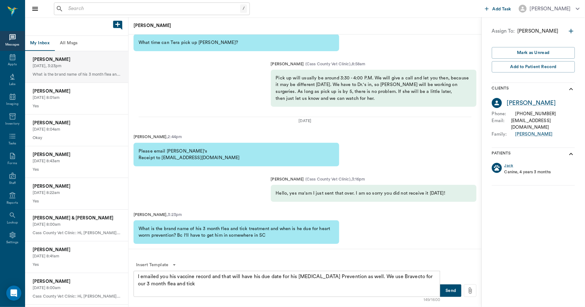
click at [448, 291] on button "Send" at bounding box center [450, 290] width 21 height 13
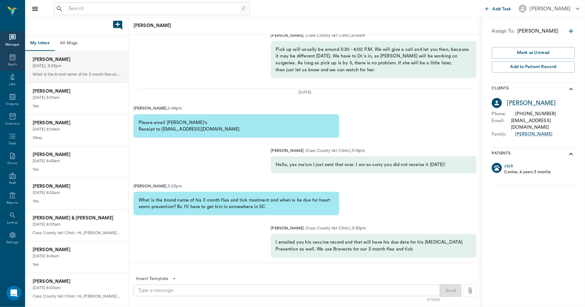
click at [13, 56] on icon at bounding box center [13, 57] width 8 height 8
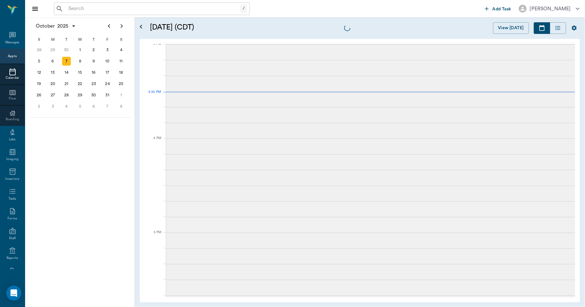
scroll to position [660, 0]
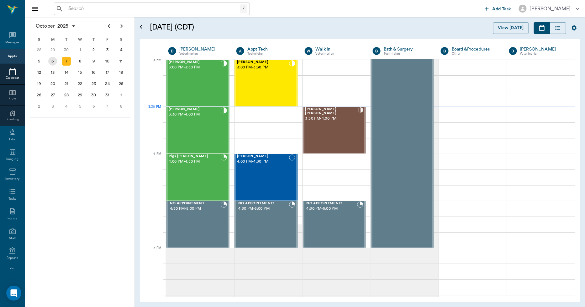
click at [55, 63] on div "6" at bounding box center [52, 61] width 9 height 9
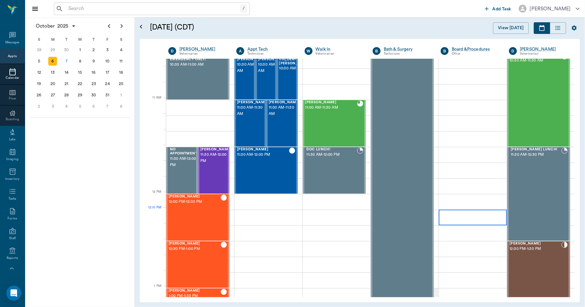
scroll to position [279, 0]
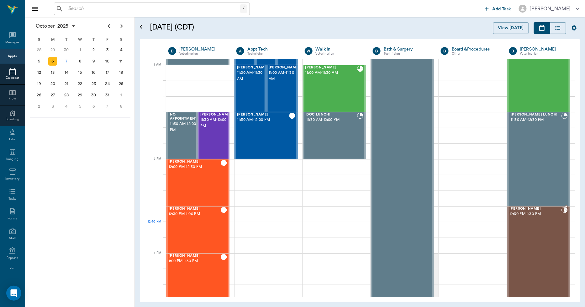
click at [527, 227] on div "Jupiter Simpson 12:30 PM - 1:30 PM" at bounding box center [536, 253] width 52 height 93
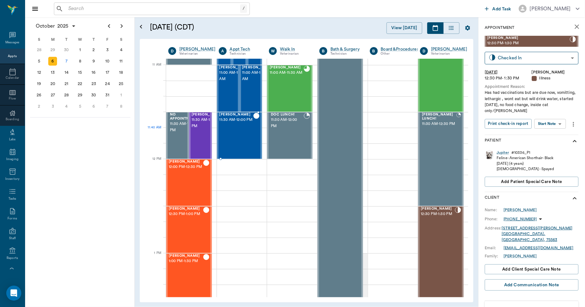
click at [237, 143] on div "Maggie McKinney 11:30 AM - 12:00 PM" at bounding box center [237, 136] width 34 height 46
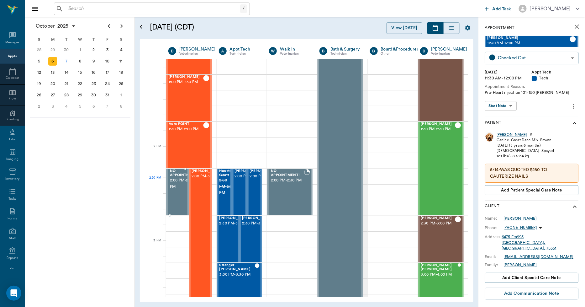
scroll to position [488, 0]
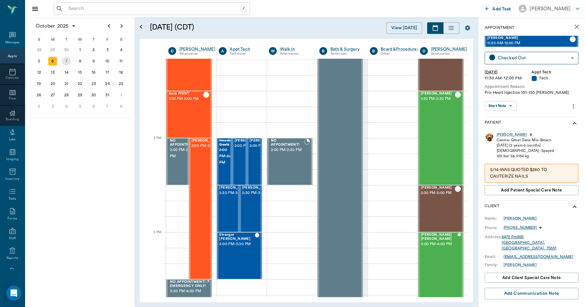
click at [69, 59] on div "7" at bounding box center [66, 61] width 9 height 9
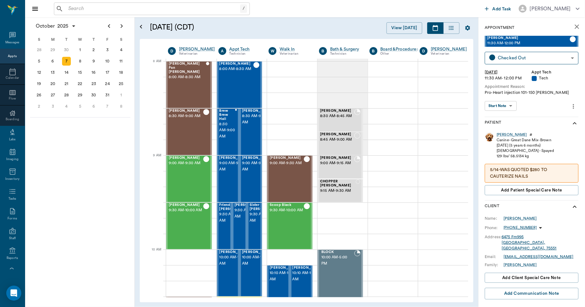
scroll to position [0, 0]
click at [575, 26] on icon "close" at bounding box center [577, 26] width 4 height 4
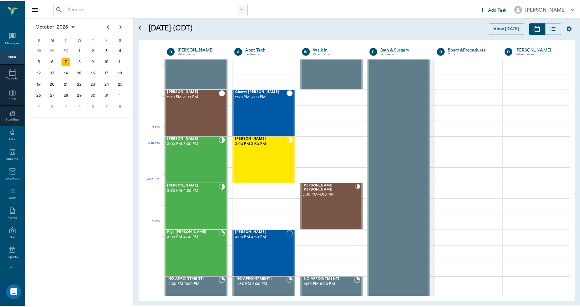
scroll to position [592, 0]
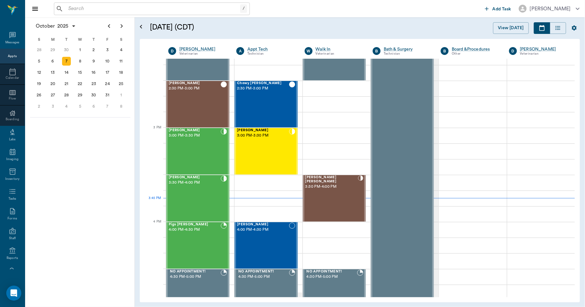
click at [86, 8] on input "text" at bounding box center [153, 8] width 174 height 9
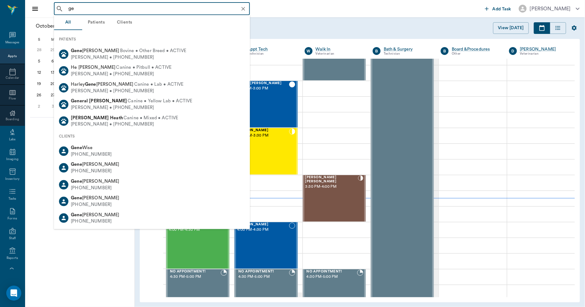
type input "g"
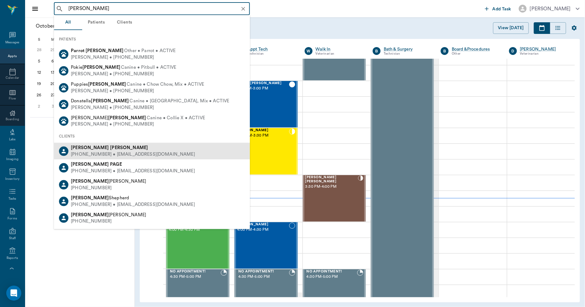
click at [110, 149] on b "Henderson" at bounding box center [129, 147] width 38 height 5
type input "pam hender"
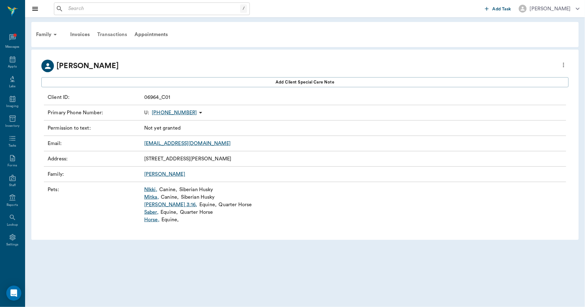
click at [118, 33] on div "Transactions" at bounding box center [111, 34] width 37 height 15
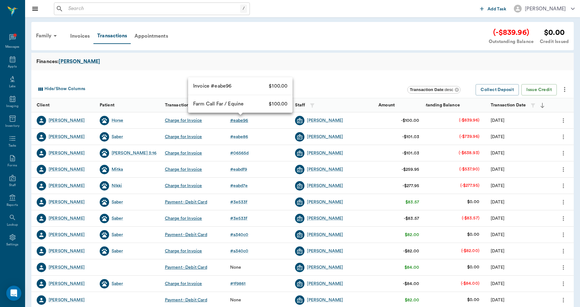
click at [246, 120] on div "# eabe96" at bounding box center [239, 120] width 18 height 6
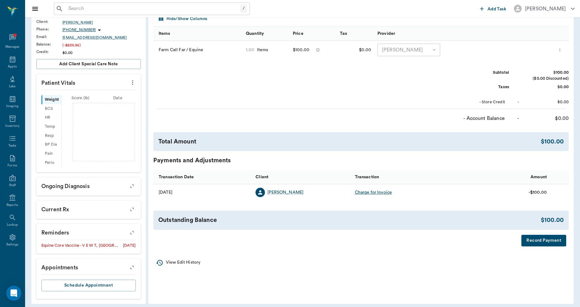
scroll to position [97, 0]
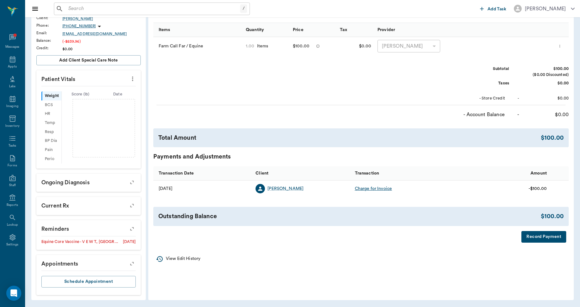
click at [530, 235] on button "Record Payment" at bounding box center [544, 237] width 45 height 12
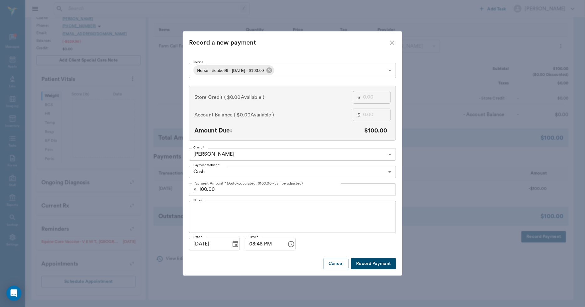
click at [297, 69] on body "/ ​ Add Task Dr. Bert Ellsworth Nectar Messages Appts Labs Imaging Inventory Ta…" at bounding box center [292, 105] width 585 height 404
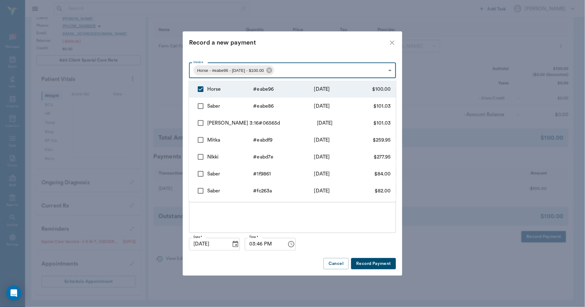
click at [199, 107] on input "checkbox" at bounding box center [200, 105] width 13 height 13
checkbox input "true"
type input "68cf2ac8b68f6d1430eabe96,68cf2a10b68f6d1430eabe86"
type input "201.03"
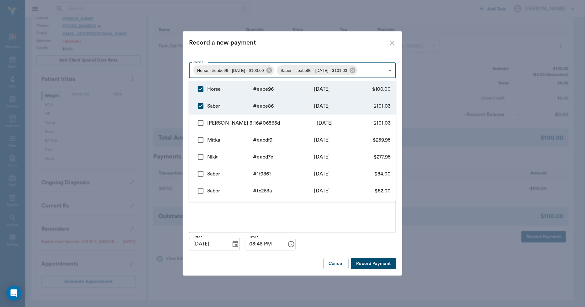
click at [201, 120] on input "checkbox" at bounding box center [200, 122] width 13 height 13
checkbox input "true"
type input "68cf2ac8b68f6d1430eabe96,68cf2a10b68f6d1430eabe86,68cf283f6954e505a506565d"
type input "302.06"
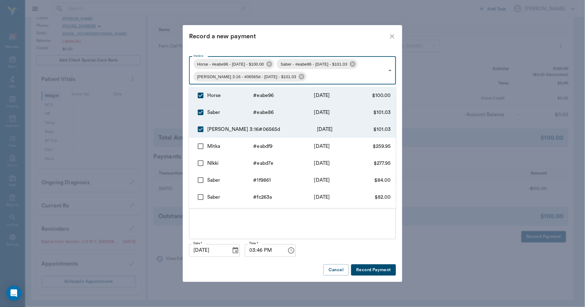
click at [202, 148] on input "checkbox" at bounding box center [200, 146] width 13 height 13
checkbox input "true"
type input "68cf2ac8b68f6d1430eabe96,68cf2a10b68f6d1430eabe86,68cf283f6954e505a506565d,68cf…"
type input "562.01"
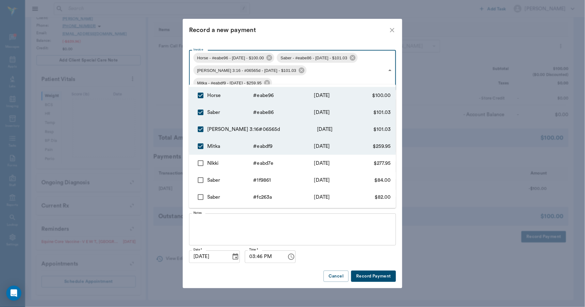
click at [200, 164] on input "checkbox" at bounding box center [200, 163] width 13 height 13
checkbox input "true"
type input "68cf2ac8b68f6d1430eabe96,68cf2a10b68f6d1430eabe86,68cf283f6954e505a506565d,68cf…"
type input "839.96"
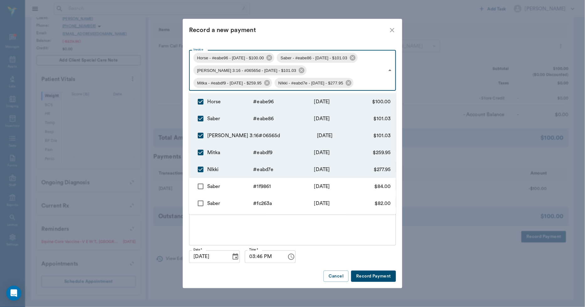
click at [363, 275] on div at bounding box center [292, 153] width 585 height 307
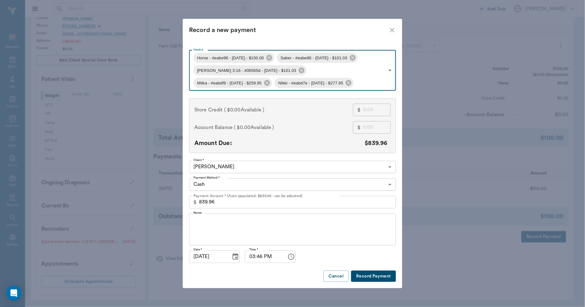
click at [221, 186] on body "/ ​ Add Task Dr. Bert Ellsworth Nectar Messages Appts Labs Imaging Inventory Ta…" at bounding box center [292, 105] width 585 height 404
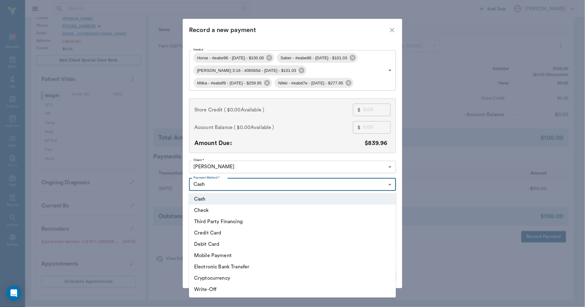
click at [212, 209] on li "Check" at bounding box center [292, 210] width 207 height 11
type input "CHECK"
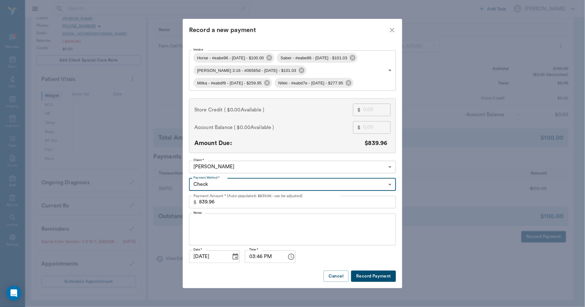
click at [219, 222] on textarea "Notes" at bounding box center [293, 229] width 198 height 22
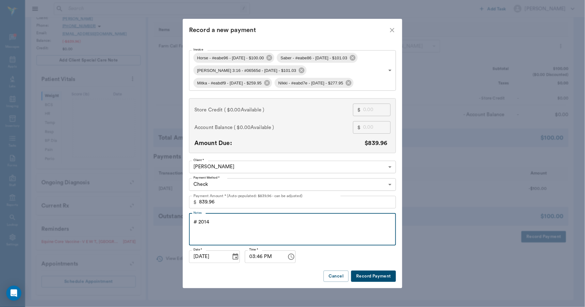
type textarea "# 2014"
click at [366, 277] on button "Record Payment" at bounding box center [373, 276] width 45 height 12
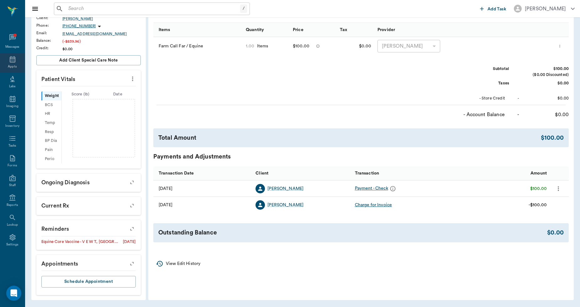
click at [15, 64] on div "Appts" at bounding box center [12, 66] width 9 height 5
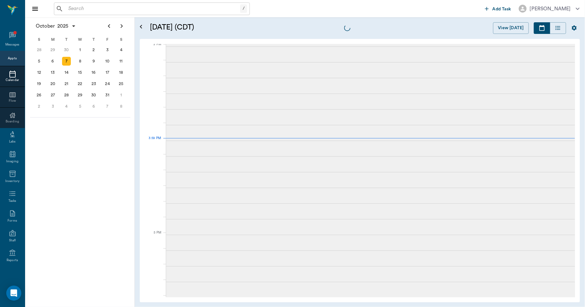
scroll to position [660, 0]
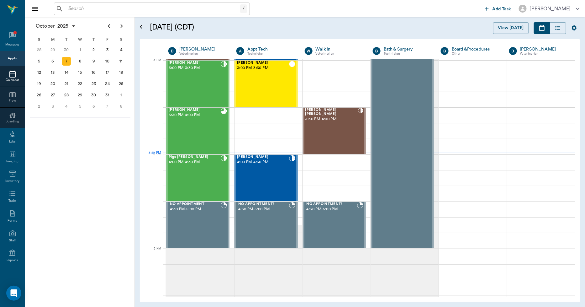
click at [105, 12] on input "text" at bounding box center [153, 8] width 174 height 9
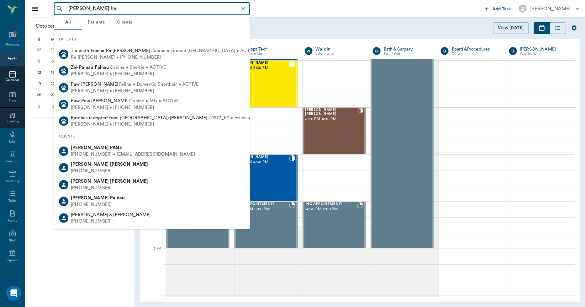
type input "pam hen"
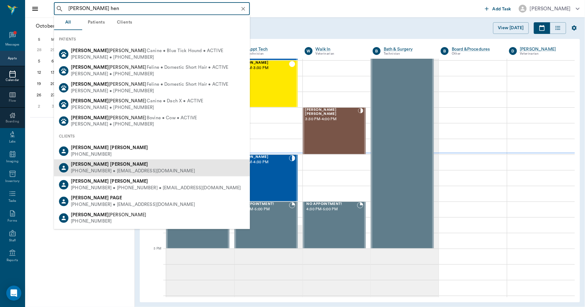
click at [110, 165] on b "Henderson" at bounding box center [129, 164] width 38 height 5
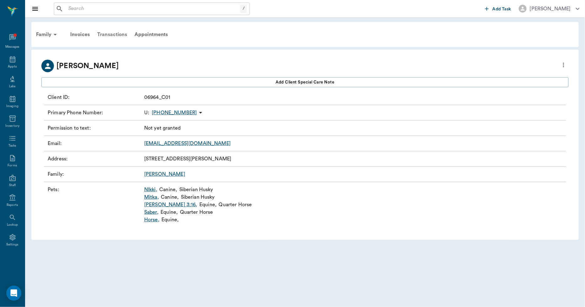
click at [108, 33] on div "Transactions" at bounding box center [111, 34] width 37 height 15
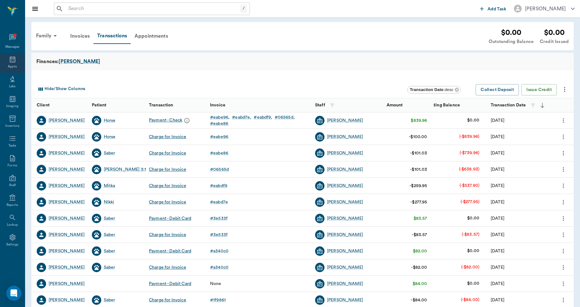
click at [10, 63] on div "Appts" at bounding box center [12, 63] width 25 height 20
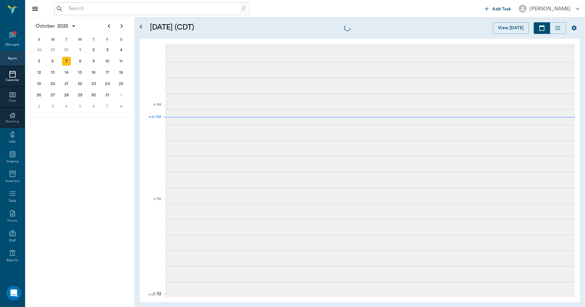
scroll to position [753, 0]
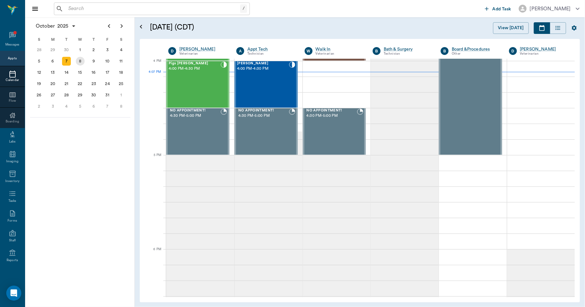
click at [78, 58] on div "8" at bounding box center [80, 61] width 9 height 9
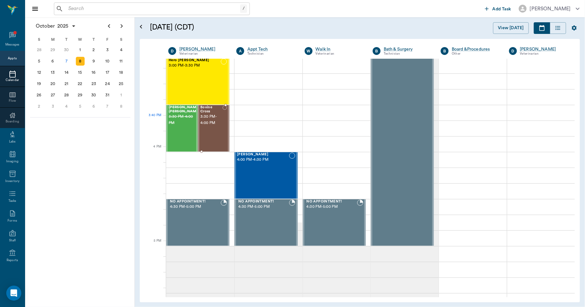
scroll to position [697, 0]
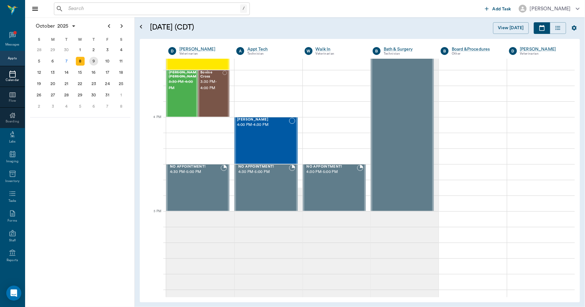
click at [94, 60] on div "9" at bounding box center [93, 61] width 9 height 9
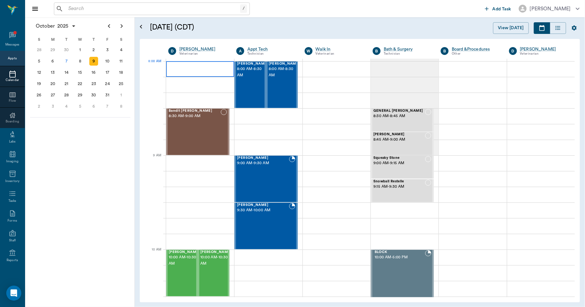
click at [186, 69] on div at bounding box center [200, 69] width 68 height 16
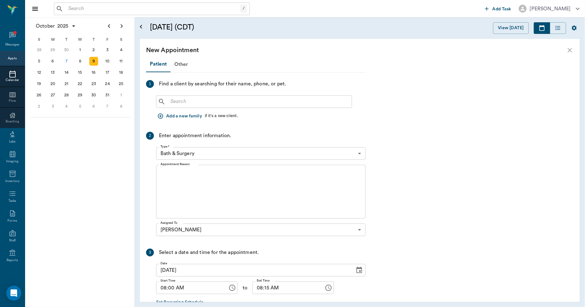
click at [173, 98] on input "text" at bounding box center [258, 101] width 181 height 9
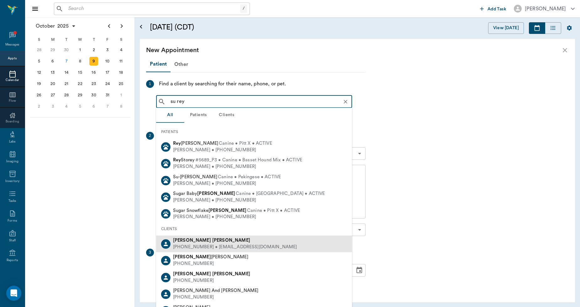
click at [207, 240] on div "Susie Reynolds" at bounding box center [235, 240] width 124 height 7
type input "su rey"
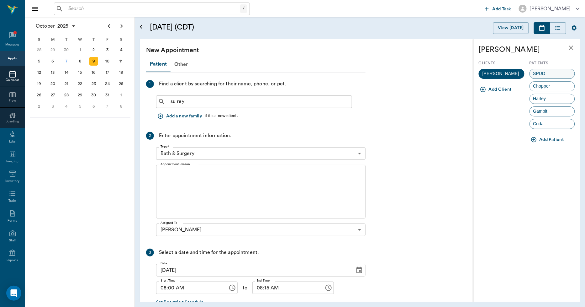
click at [534, 72] on span "SPUD" at bounding box center [539, 73] width 19 height 7
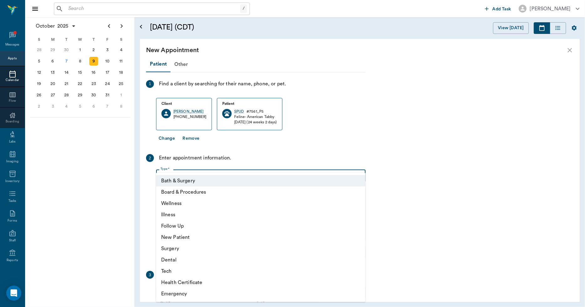
click at [220, 178] on body "/ ​ Add Task Dr. Bert Ellsworth Nectar Messages Appts Calendar Flow Boarding La…" at bounding box center [292, 153] width 585 height 307
click at [185, 204] on li "Wellness" at bounding box center [261, 203] width 210 height 11
type input "65d2be4f46e3a538d89b8c14"
type input "08:30 AM"
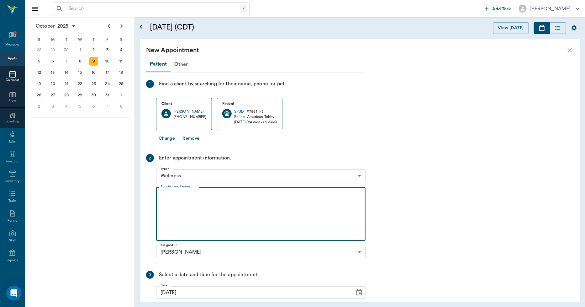
click at [202, 203] on textarea "Appointment Reason" at bounding box center [261, 213] width 201 height 43
type textarea "w"
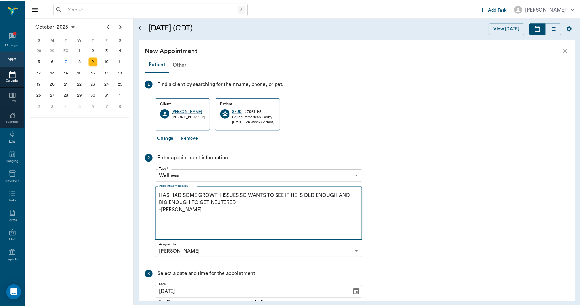
scroll to position [61, 0]
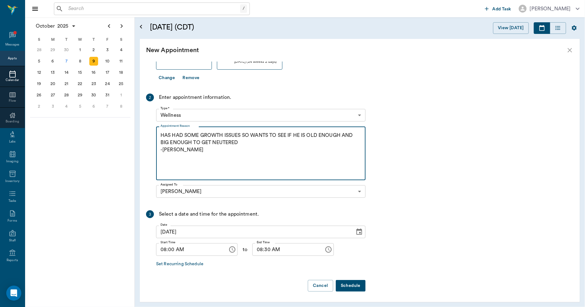
type textarea "HAS HAD SOME GROWTH ISSUES SO WANTS TO SEE IF HE IS OLD ENOUGH AND BIG ENOUGH T…"
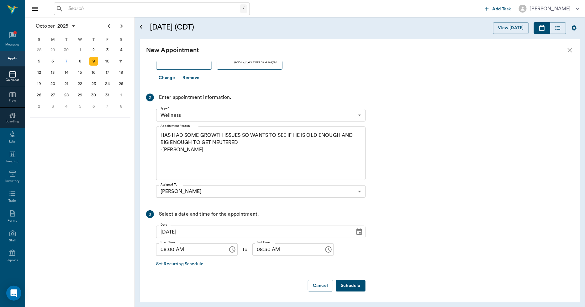
click at [343, 284] on button "Schedule" at bounding box center [351, 286] width 30 height 12
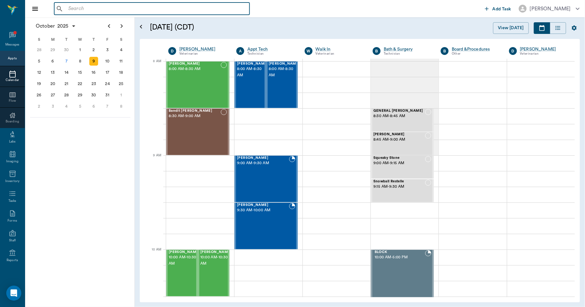
click at [93, 13] on input "text" at bounding box center [156, 8] width 181 height 9
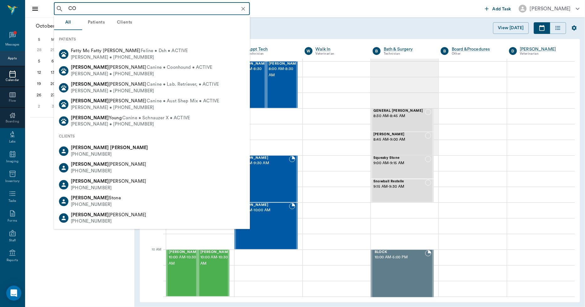
type input "C"
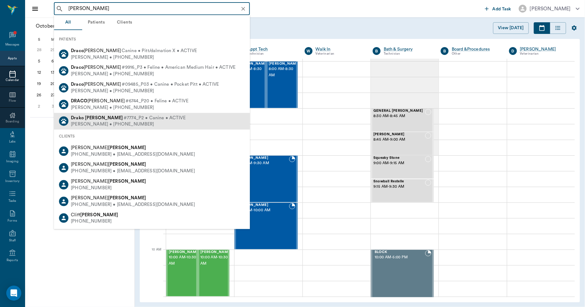
click at [87, 122] on div "Tessa Holt • (903) 226-5118" at bounding box center [128, 124] width 115 height 7
type input "DRACO HOLT"
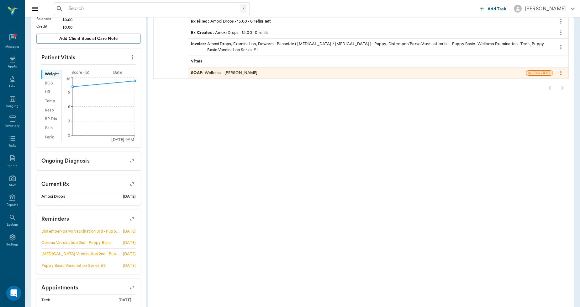
scroll to position [169, 0]
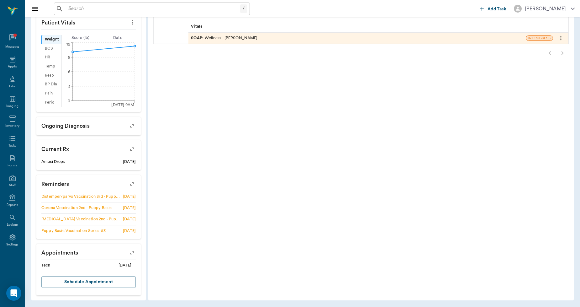
click at [133, 250] on icon "button" at bounding box center [132, 252] width 9 height 9
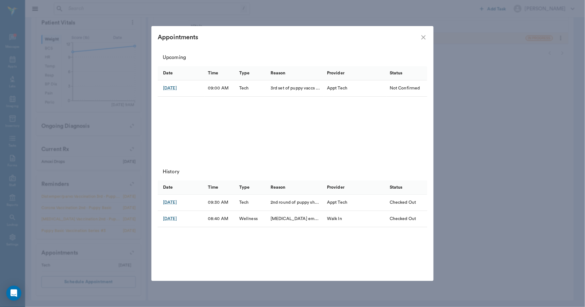
click at [424, 36] on icon "close" at bounding box center [424, 38] width 8 height 8
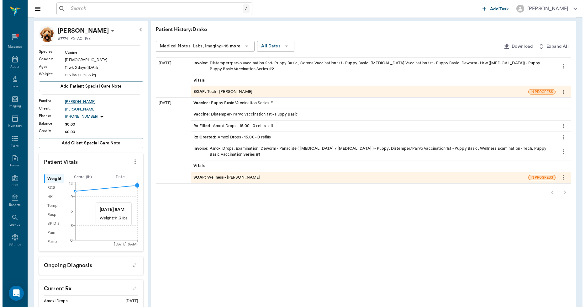
scroll to position [0, 0]
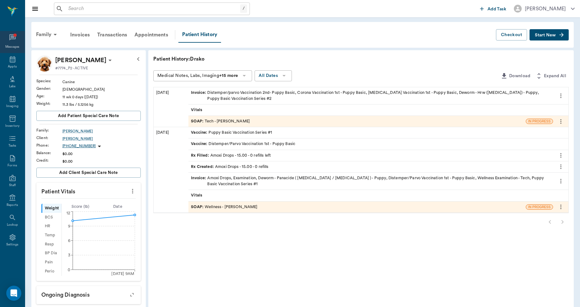
click at [13, 35] on icon at bounding box center [13, 38] width 8 height 8
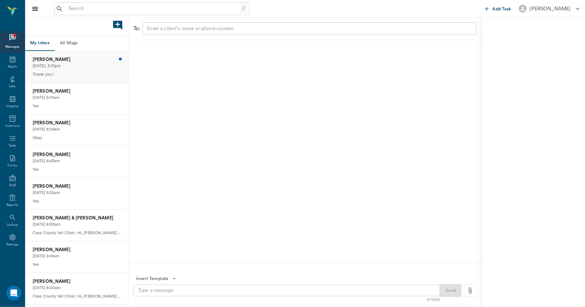
click at [52, 61] on p "Laura Smith" at bounding box center [77, 59] width 88 height 7
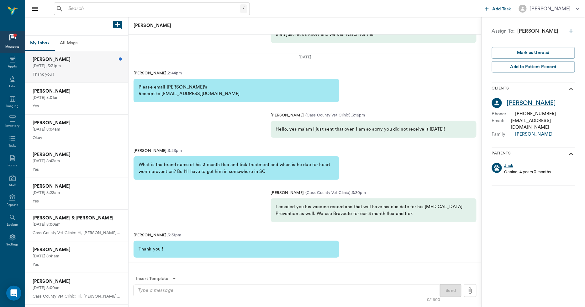
click at [184, 289] on textarea at bounding box center [287, 290] width 298 height 7
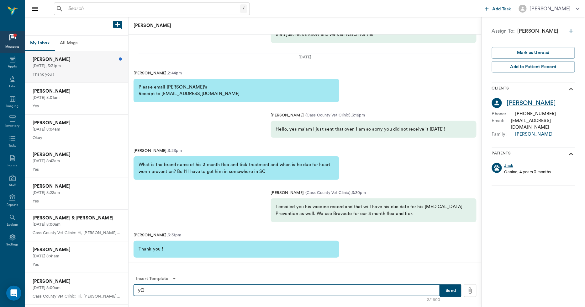
type textarea "y"
type textarea "You're welcome!"
click at [451, 287] on button "Send" at bounding box center [450, 290] width 21 height 13
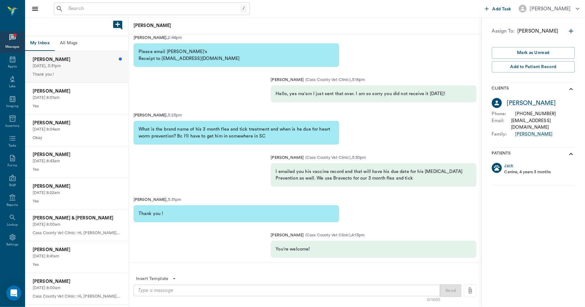
click at [66, 41] on button "All Msgs" at bounding box center [69, 43] width 28 height 15
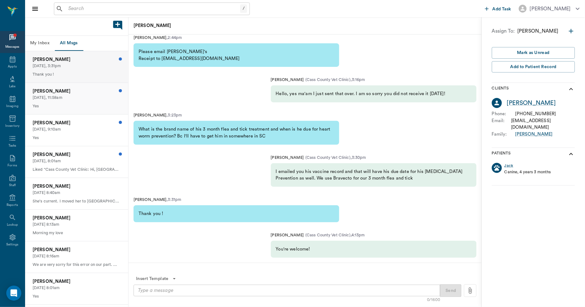
click at [61, 99] on p "Today, 11:58am" at bounding box center [77, 98] width 88 height 6
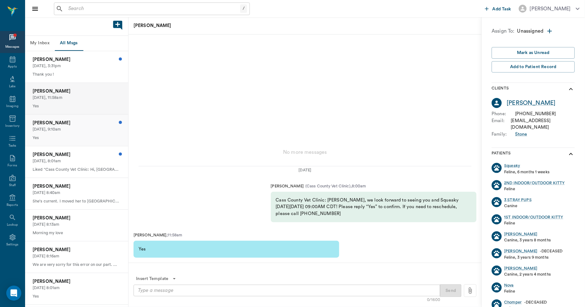
click at [64, 130] on p "Today, 9:10am" at bounding box center [77, 129] width 88 height 6
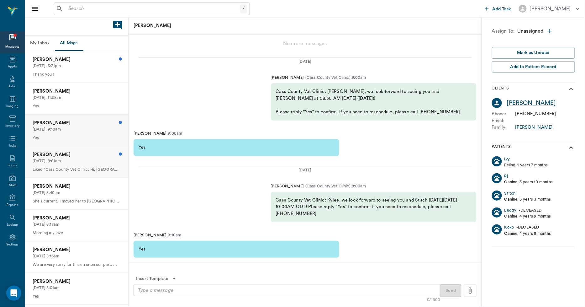
click at [69, 160] on p "Today, 8:01am" at bounding box center [77, 161] width 88 height 6
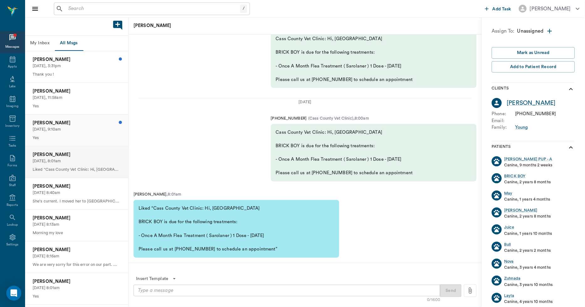
click at [54, 130] on p "Today, 9:10am" at bounding box center [77, 129] width 88 height 6
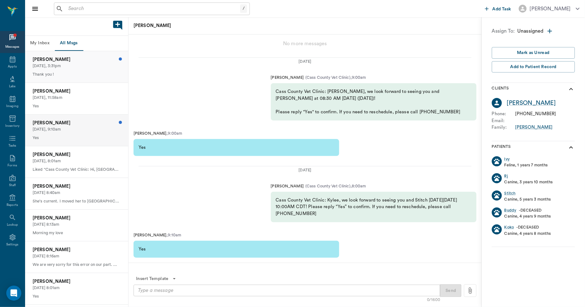
click at [58, 72] on p "Thank you !" at bounding box center [77, 75] width 88 height 6
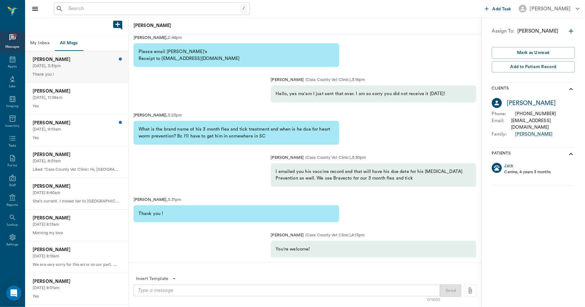
click at [45, 40] on button "My Inbox" at bounding box center [39, 43] width 29 height 15
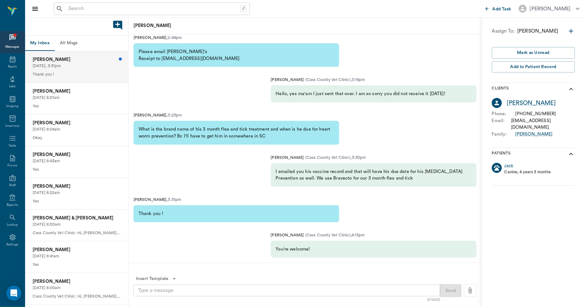
click at [48, 65] on p "Today, 3:31pm" at bounding box center [77, 66] width 88 height 6
click at [51, 91] on p "Kenneth Haire" at bounding box center [77, 91] width 88 height 7
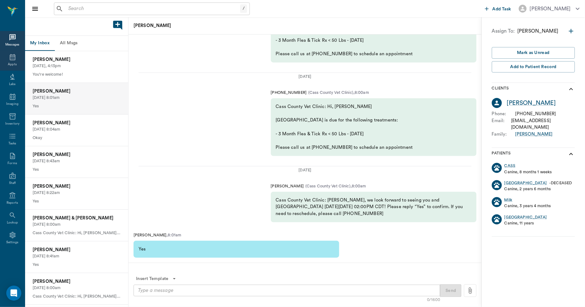
click at [10, 61] on div "Appts" at bounding box center [12, 61] width 25 height 20
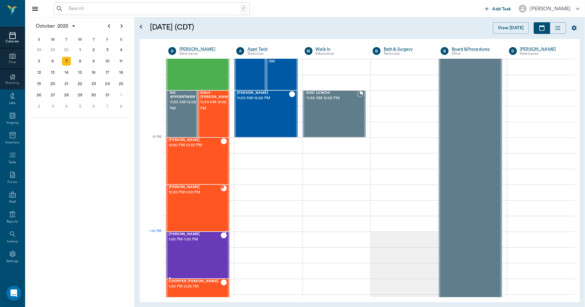
scroll to position [335, 0]
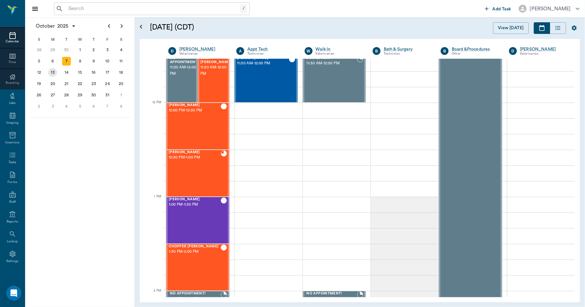
click at [56, 73] on div "13" at bounding box center [52, 72] width 9 height 9
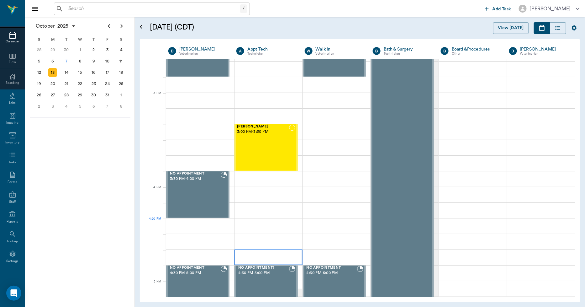
scroll to position [627, 0]
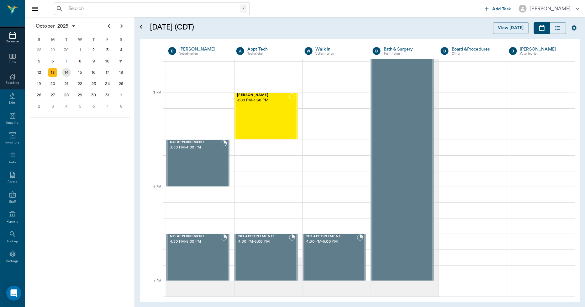
click at [71, 70] on div "14" at bounding box center [67, 72] width 14 height 11
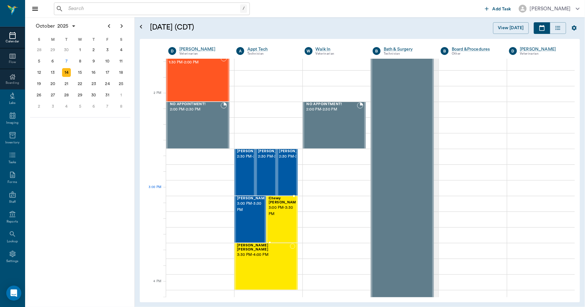
scroll to position [557, 0]
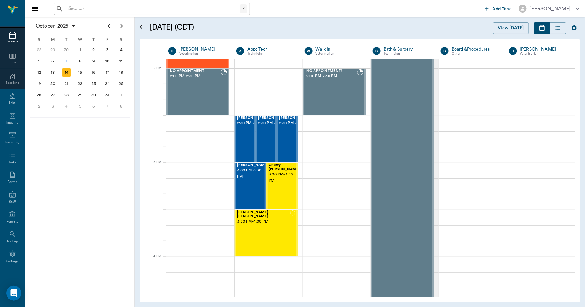
click at [10, 38] on icon at bounding box center [13, 36] width 8 height 8
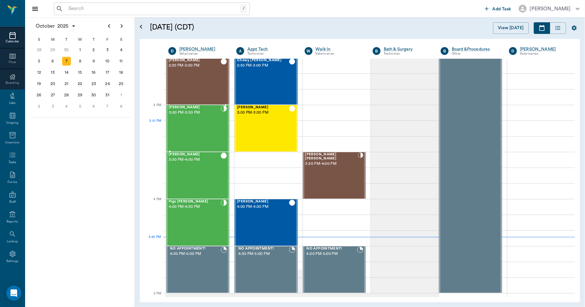
scroll to position [580, 0]
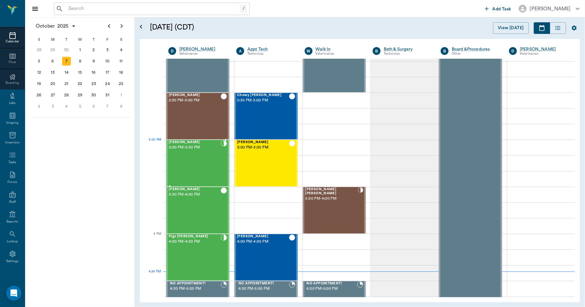
click at [196, 154] on div "Bob Stewart 3:00 PM - 3:30 PM" at bounding box center [195, 163] width 52 height 46
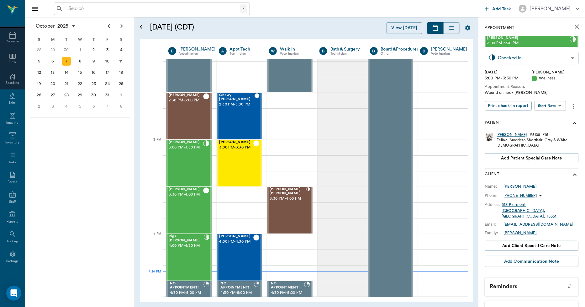
click at [499, 135] on div "[PERSON_NAME]" at bounding box center [512, 134] width 30 height 5
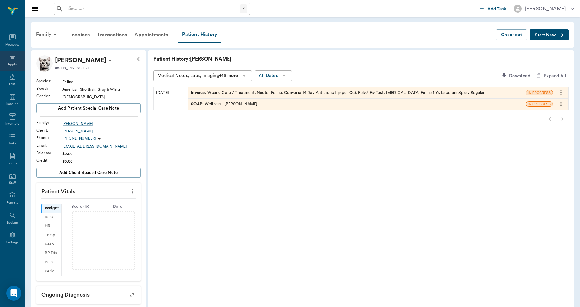
click at [9, 60] on icon at bounding box center [13, 57] width 8 height 8
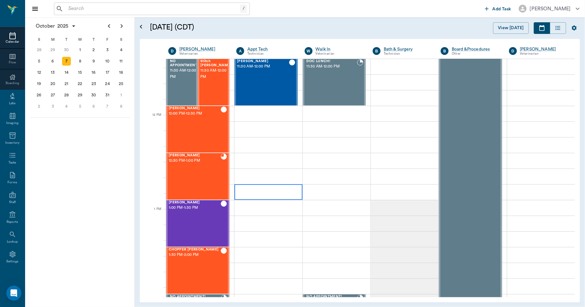
scroll to position [335, 0]
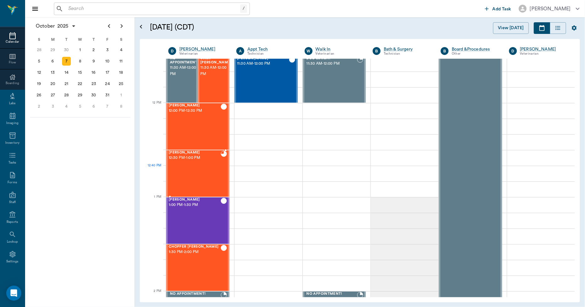
click at [210, 168] on div "ANGEL Walthall 12:30 PM - 1:00 PM" at bounding box center [195, 174] width 52 height 46
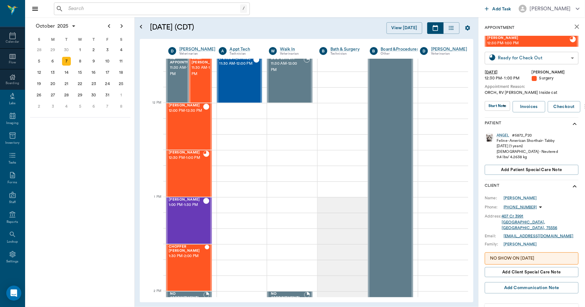
click at [507, 58] on body "/ ​ Add Task Dr. Bert Ellsworth Nectar Messages Appts Calendar Flow Boarding La…" at bounding box center [292, 153] width 585 height 307
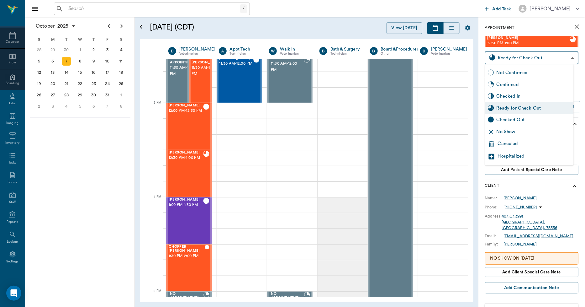
click at [504, 121] on div "Checked Out" at bounding box center [534, 119] width 75 height 7
type input "CHECKED_OUT"
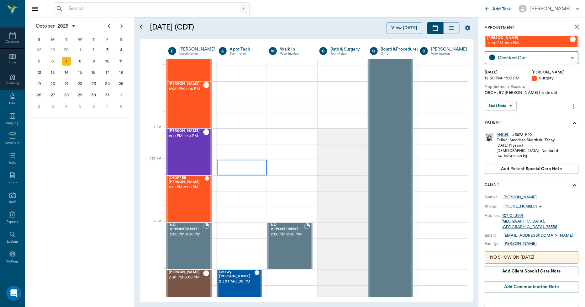
scroll to position [405, 0]
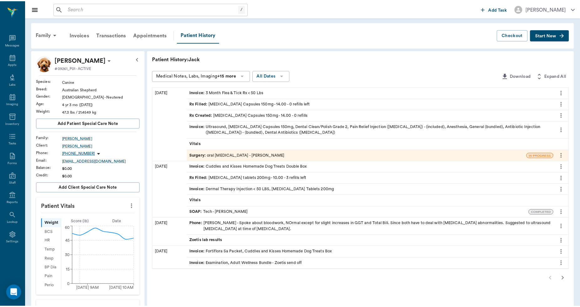
scroll to position [184, 0]
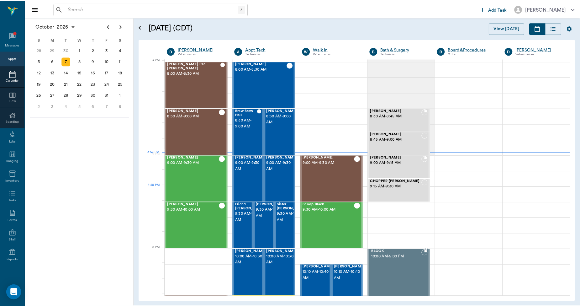
scroll to position [660, 0]
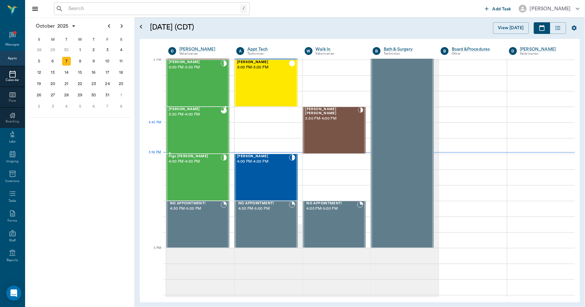
click at [213, 132] on div "[PERSON_NAME] 3:30 PM - 4:00 PM" at bounding box center [195, 130] width 52 height 46
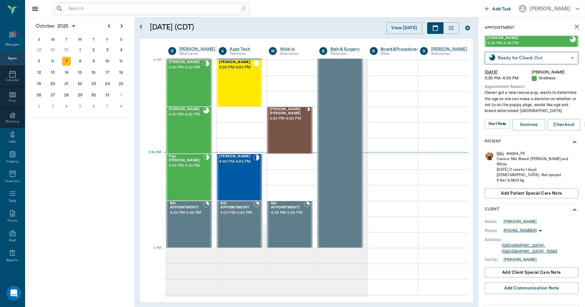
click at [500, 153] on div "Mila" at bounding box center [501, 153] width 8 height 5
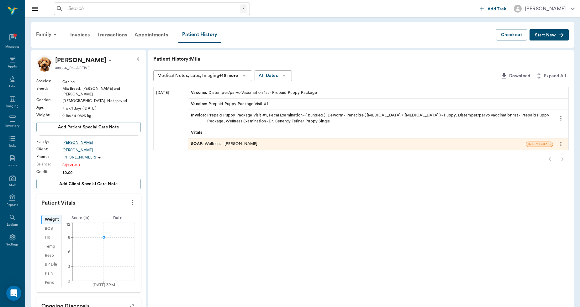
click at [274, 115] on div "Invoice : Prepaid Puppy Package Visit #1, Fecal Examination - ( bundled ), Dewo…" at bounding box center [371, 118] width 360 height 12
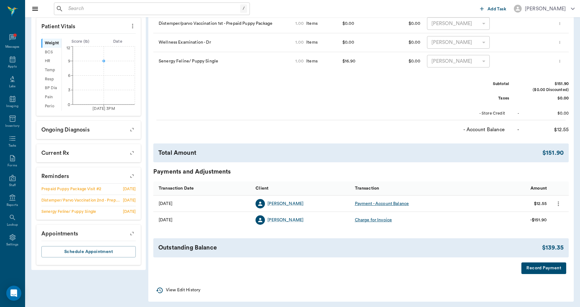
scroll to position [177, 0]
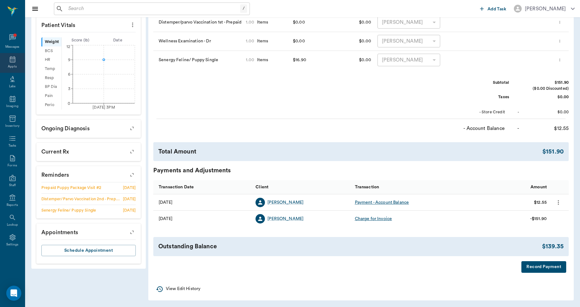
click at [16, 61] on icon at bounding box center [13, 60] width 8 height 8
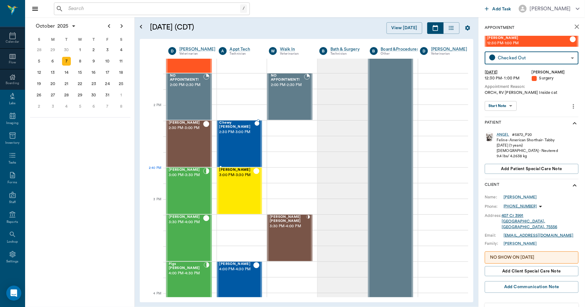
scroll to position [557, 0]
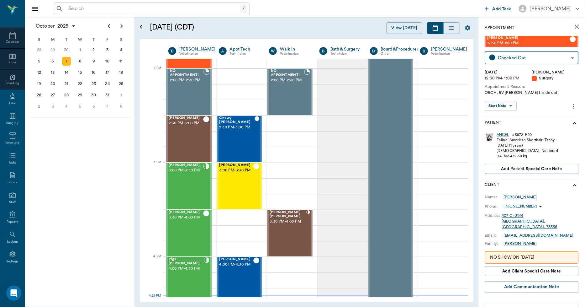
click at [153, 12] on input "text" at bounding box center [153, 8] width 174 height 9
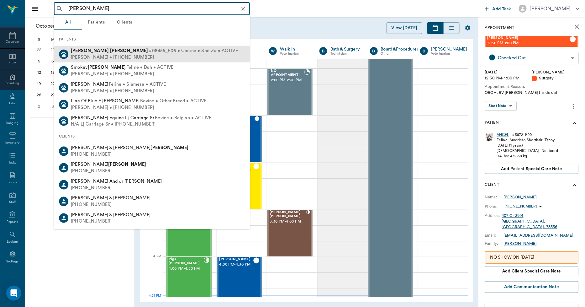
click at [149, 53] on span "#08455_P06 • Canine • Shit Zu • ACTIVE" at bounding box center [193, 51] width 89 height 7
type input "[PERSON_NAME]"
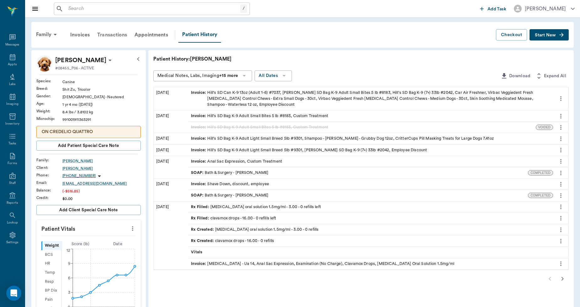
click at [108, 33] on div "Transactions" at bounding box center [111, 34] width 37 height 15
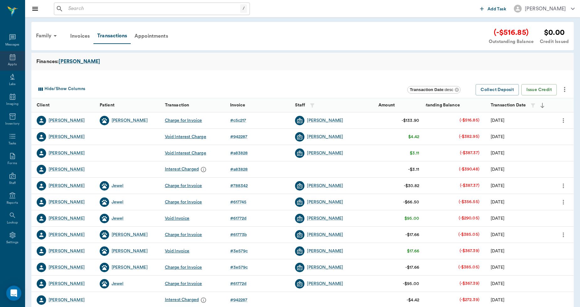
click at [10, 57] on icon at bounding box center [13, 57] width 6 height 6
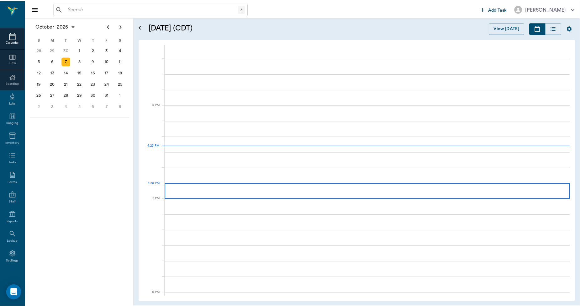
scroll to position [753, 0]
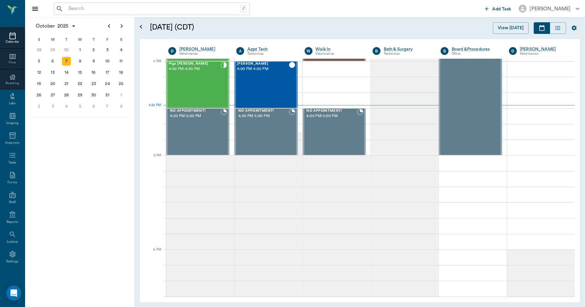
click at [155, 8] on input "text" at bounding box center [153, 8] width 174 height 9
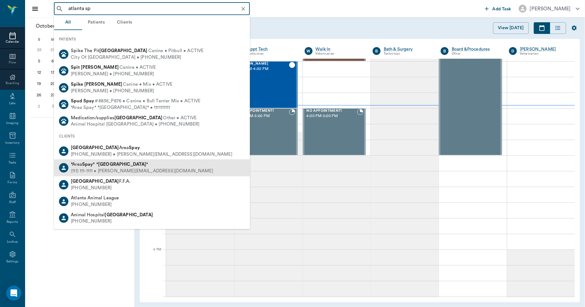
click at [139, 168] on div "(111) 111-1111 • [PERSON_NAME][EMAIL_ADDRESS][DOMAIN_NAME]" at bounding box center [142, 171] width 142 height 7
type input "atlanta sp"
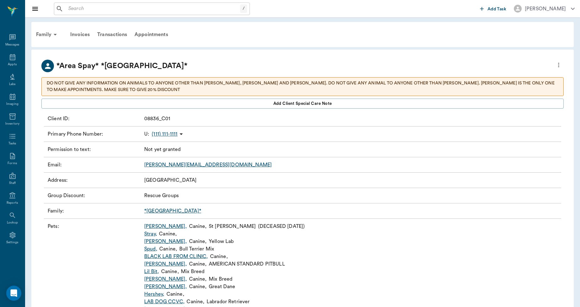
click at [562, 64] on button "more" at bounding box center [559, 65] width 10 height 11
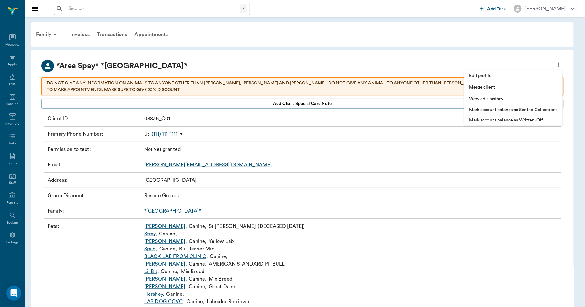
drag, startPoint x: 493, startPoint y: 55, endPoint x: 481, endPoint y: 58, distance: 12.4
click at [492, 55] on div at bounding box center [292, 153] width 585 height 307
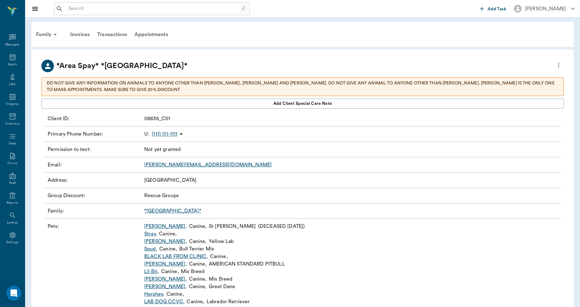
click at [157, 212] on link "*[GEOGRAPHIC_DATA]*" at bounding box center [172, 210] width 57 height 5
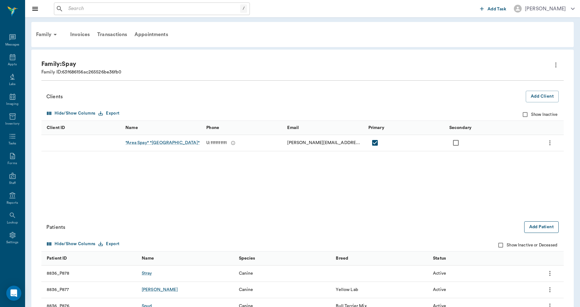
click at [539, 228] on button "Add Patient" at bounding box center [541, 227] width 35 height 12
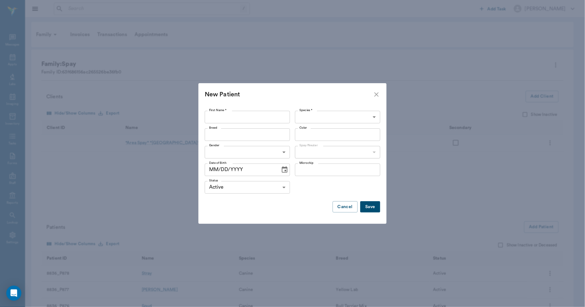
click at [259, 115] on input "First Name *" at bounding box center [247, 117] width 85 height 13
type input "[PERSON_NAME]"
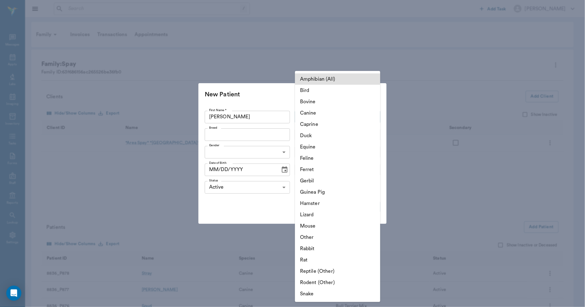
click at [331, 114] on li "Canine" at bounding box center [337, 112] width 85 height 11
type input "Canine"
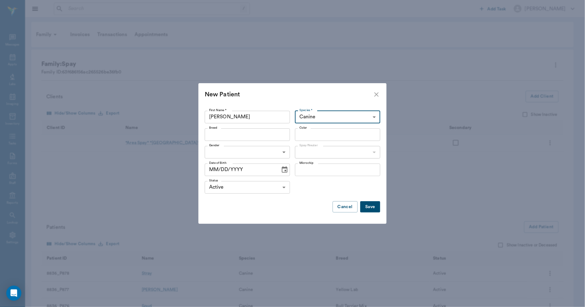
click at [336, 135] on input "Color" at bounding box center [332, 134] width 71 height 9
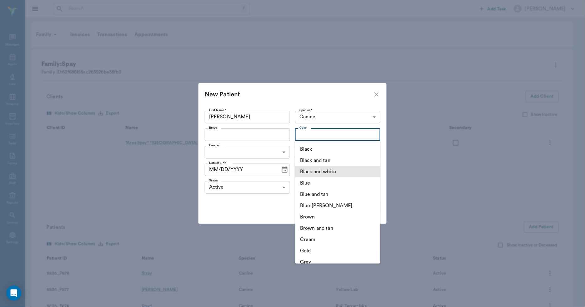
click at [337, 168] on li "Black and white" at bounding box center [337, 171] width 85 height 11
type input "Black and white"
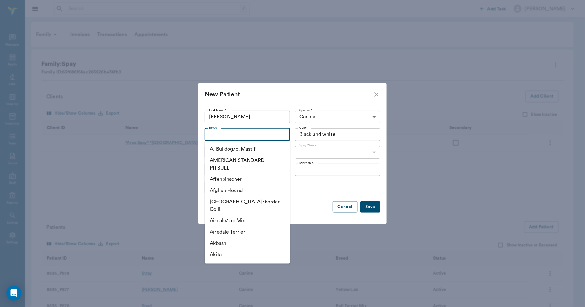
click at [252, 130] on input "Breed" at bounding box center [242, 134] width 71 height 9
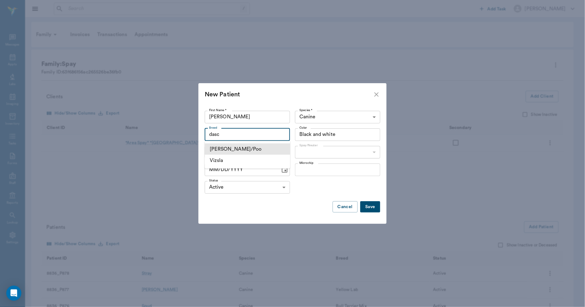
click at [248, 147] on li "[PERSON_NAME]/Poo" at bounding box center [247, 148] width 85 height 11
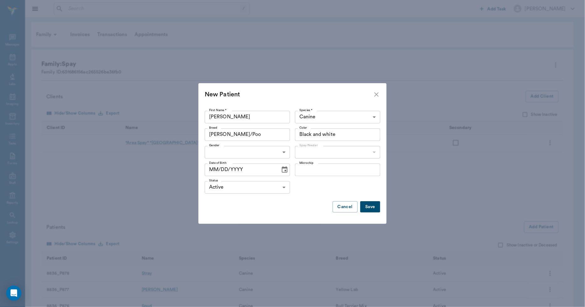
click at [247, 132] on input "[PERSON_NAME]/Poo" at bounding box center [238, 134] width 63 height 9
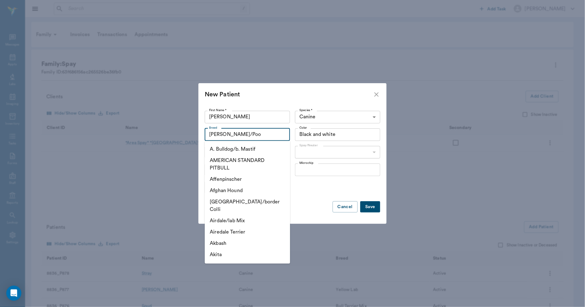
click at [250, 134] on input "[PERSON_NAME]/Poo" at bounding box center [238, 134] width 63 height 9
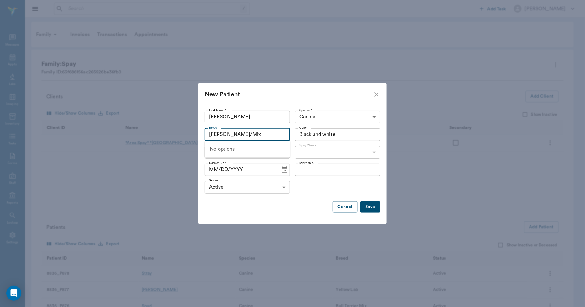
click at [252, 133] on input "[PERSON_NAME]/Mix" at bounding box center [238, 134] width 63 height 9
click at [268, 120] on input "[PERSON_NAME]" at bounding box center [247, 117] width 85 height 13
click at [269, 135] on input "[PERSON_NAME]/Poo" at bounding box center [238, 134] width 63 height 9
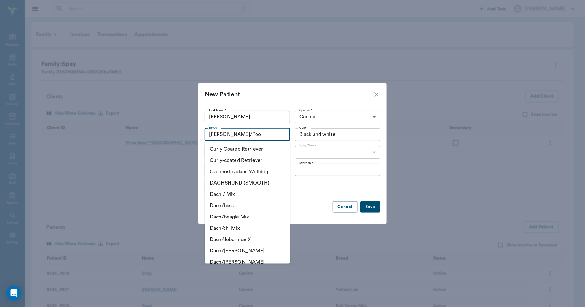
scroll to position [3729, 0]
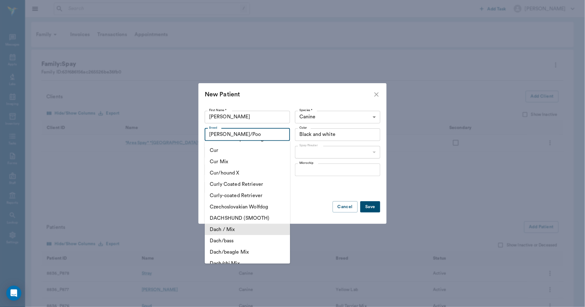
click at [253, 224] on li "Dach / Mix" at bounding box center [247, 229] width 85 height 11
type input "Dach / Mix"
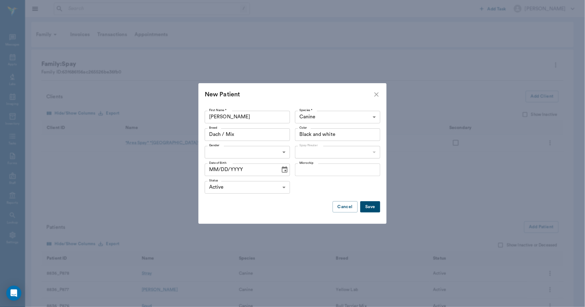
click at [242, 168] on li "[DEMOGRAPHIC_DATA]" at bounding box center [247, 166] width 85 height 11
type input "[DEMOGRAPHIC_DATA]"
click at [318, 176] on li "Not neutered" at bounding box center [337, 177] width 85 height 11
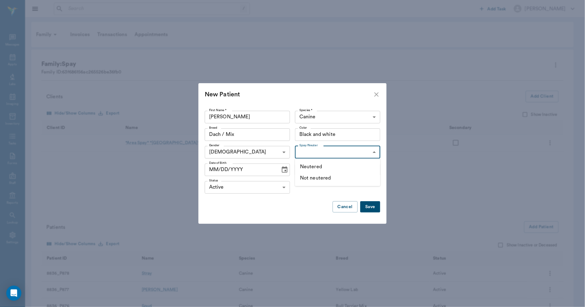
type input "false"
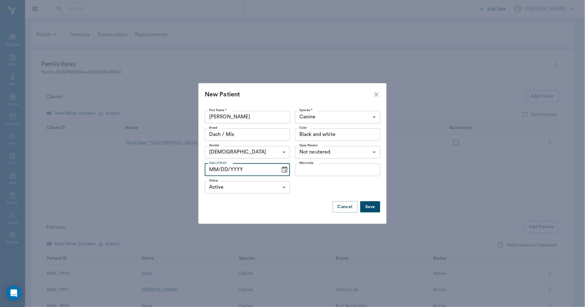
click at [214, 167] on input "MM/DD/YYYY" at bounding box center [240, 169] width 71 height 13
type input "[DATE]"
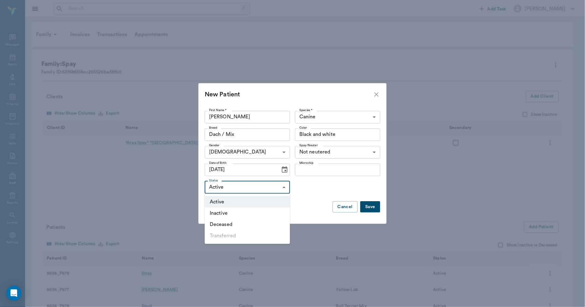
click at [258, 202] on li "Active" at bounding box center [247, 201] width 85 height 11
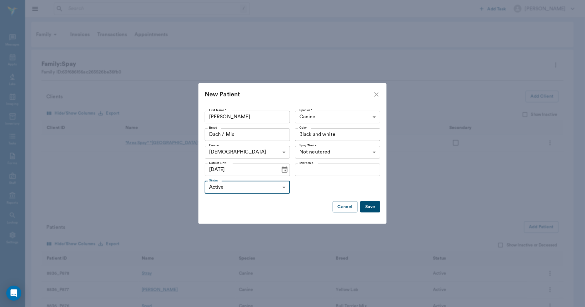
click at [371, 205] on button "Save" at bounding box center [370, 207] width 20 height 12
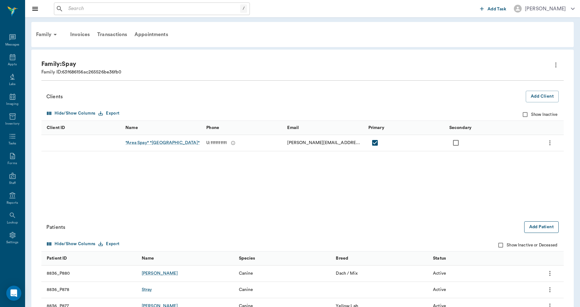
click at [555, 228] on button "Add Patient" at bounding box center [541, 227] width 35 height 12
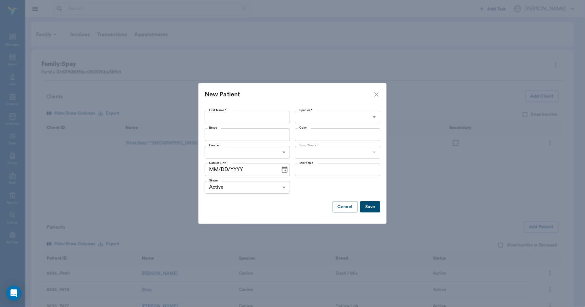
click at [248, 113] on input "First Name *" at bounding box center [247, 117] width 85 height 13
type input "[PERSON_NAME]"
click at [303, 112] on label "Species *" at bounding box center [306, 110] width 13 height 4
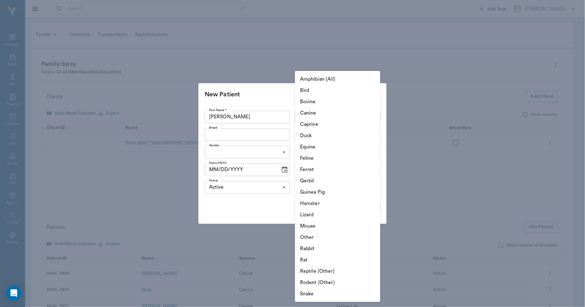
click at [315, 114] on li "Canine" at bounding box center [337, 112] width 85 height 11
type input "Canine"
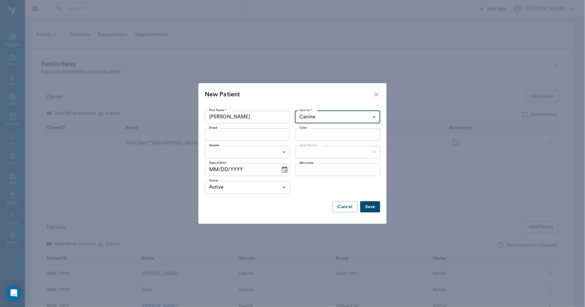
click at [261, 135] on input "Breed" at bounding box center [242, 134] width 71 height 9
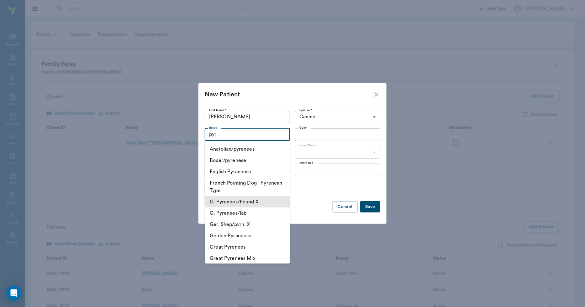
click at [260, 198] on li "G. Pyrenees/hound X" at bounding box center [247, 201] width 85 height 11
type input "G. Pyrenees/hound X"
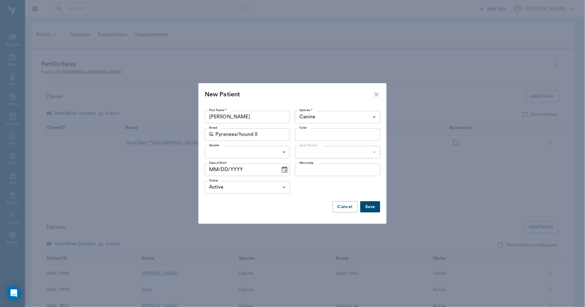
click at [318, 134] on input "Color" at bounding box center [332, 134] width 71 height 9
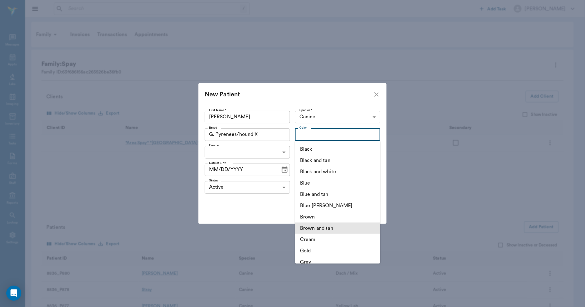
click at [329, 226] on li "Brown and tan" at bounding box center [337, 227] width 85 height 11
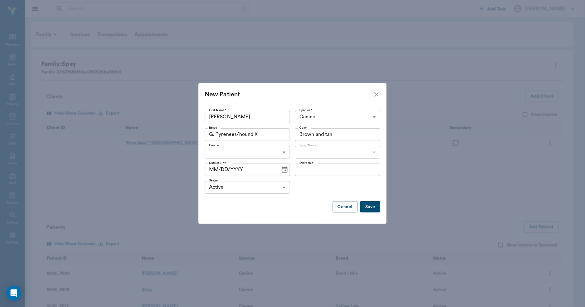
click at [309, 133] on input "Brown and tan" at bounding box center [328, 134] width 63 height 9
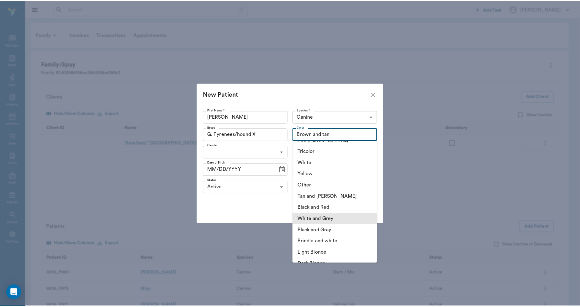
scroll to position [174, 0]
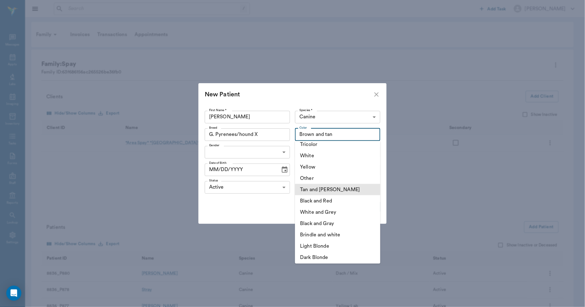
click at [333, 189] on li "Tan and [PERSON_NAME]" at bounding box center [337, 189] width 85 height 11
type input "Tan and [PERSON_NAME]"
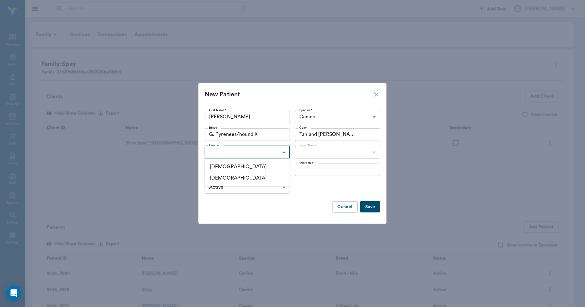
click at [249, 167] on li "[DEMOGRAPHIC_DATA]" at bounding box center [247, 166] width 85 height 11
click at [245, 176] on li "[DEMOGRAPHIC_DATA]" at bounding box center [247, 177] width 85 height 11
type input "[DEMOGRAPHIC_DATA]"
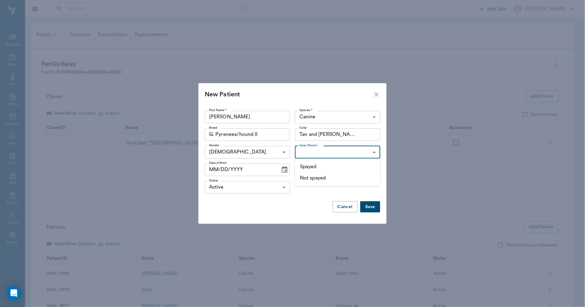
click at [315, 177] on li "Not spayed" at bounding box center [337, 177] width 85 height 11
type input "false"
click at [215, 167] on input "MM/DD/YYYY" at bounding box center [240, 169] width 71 height 13
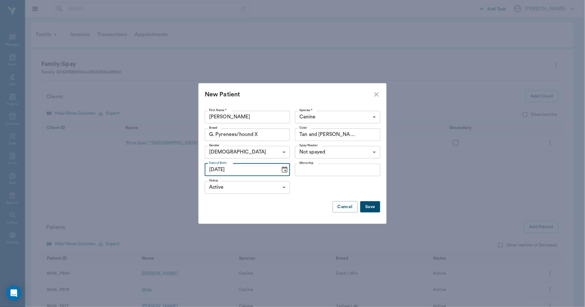
type input "[DATE]"
click at [368, 208] on button "Save" at bounding box center [370, 207] width 20 height 12
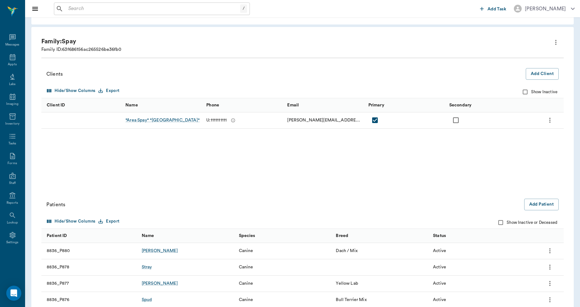
scroll to position [70, 0]
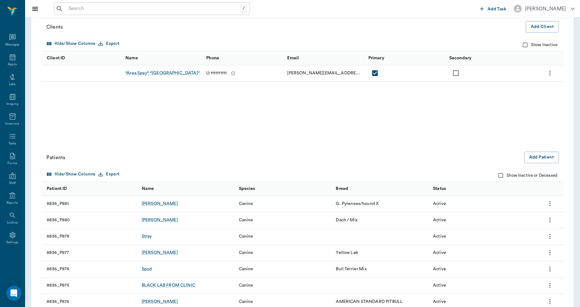
click at [152, 219] on div "[PERSON_NAME]" at bounding box center [160, 220] width 36 height 6
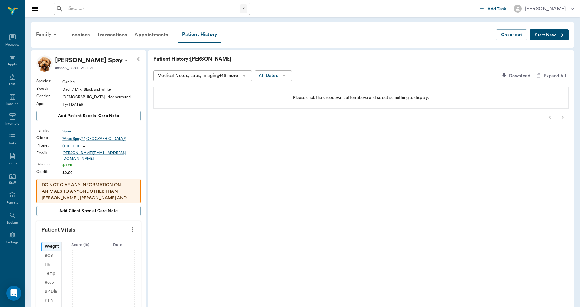
click at [551, 35] on span "Start New" at bounding box center [545, 35] width 21 height 0
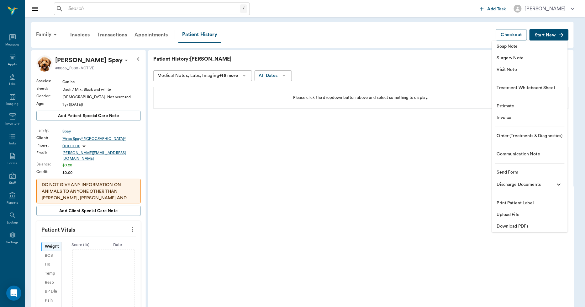
click at [511, 45] on span "Soap Note" at bounding box center [530, 46] width 66 height 7
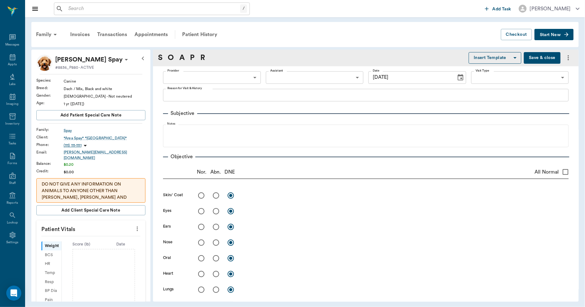
type input "[DATE]"
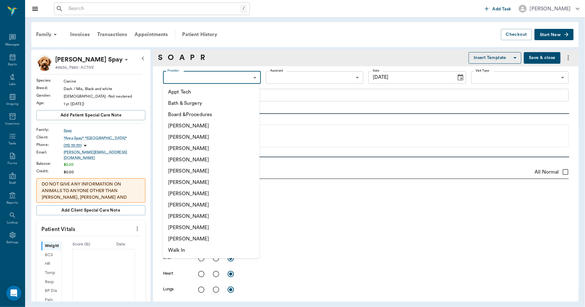
click at [208, 79] on body "/ ​ Add Task [PERSON_NAME] Nectar Messages Appts Labs Imaging Inventory Tasks F…" at bounding box center [292, 153] width 585 height 307
click at [208, 191] on li "[PERSON_NAME]" at bounding box center [211, 193] width 97 height 11
type input "682b670d8bdc6f7f8feef3db"
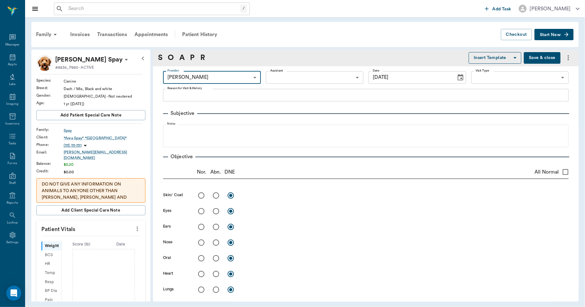
click at [294, 77] on body "/ ​ Add Task [PERSON_NAME] Nectar Messages Appts Labs Imaging Inventory Tasks F…" at bounding box center [292, 153] width 585 height 307
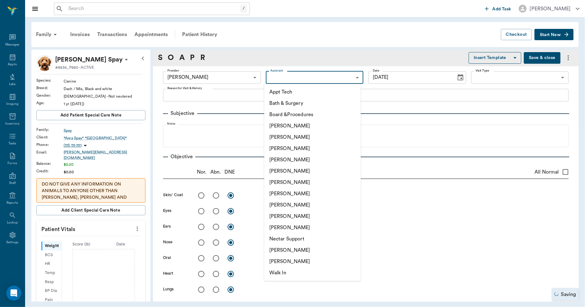
click at [295, 194] on li "[PERSON_NAME]" at bounding box center [312, 193] width 97 height 11
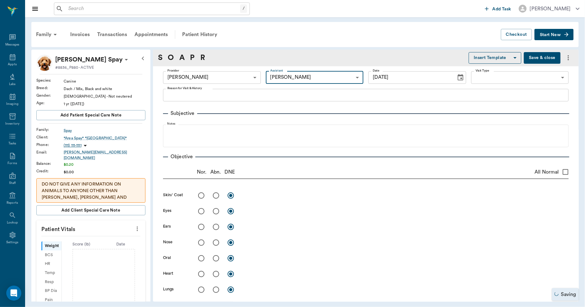
click at [285, 77] on body "/ ​ Add Task [PERSON_NAME] Nectar Messages Appts Labs Imaging Inventory Tasks F…" at bounding box center [292, 153] width 585 height 307
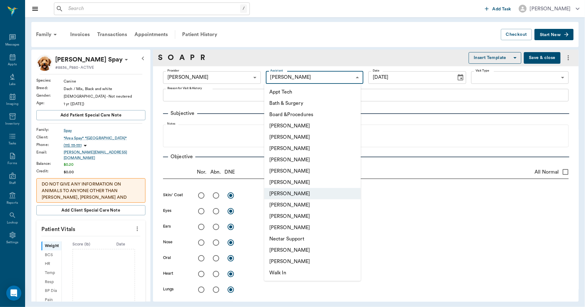
click at [300, 203] on li "[PERSON_NAME]" at bounding box center [312, 204] width 97 height 11
type input "63ec2e7e52e12b0ba117b124"
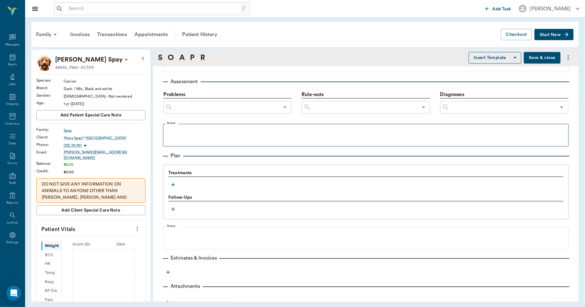
scroll to position [352, 0]
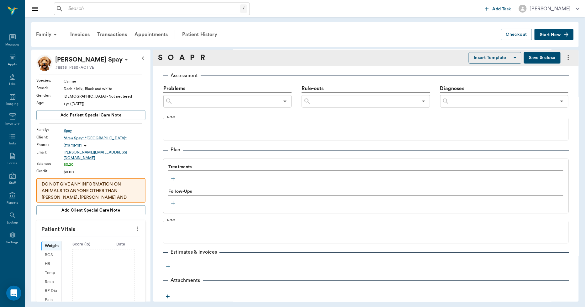
click at [173, 178] on icon "button" at bounding box center [173, 179] width 4 height 4
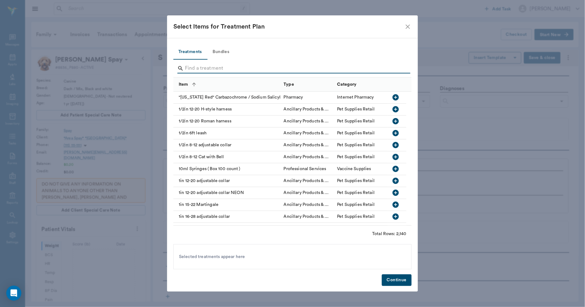
click at [222, 67] on input "Search" at bounding box center [293, 68] width 216 height 10
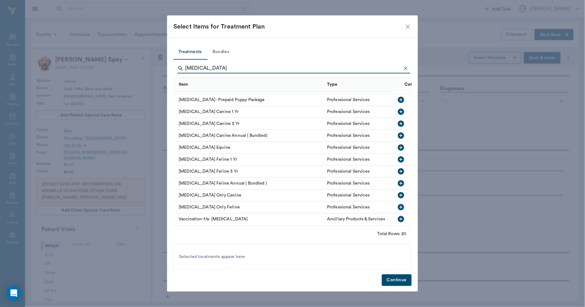
scroll to position [110, 0]
type input "[MEDICAL_DATA]"
click at [397, 108] on icon "button" at bounding box center [401, 112] width 8 height 8
click at [406, 68] on icon "Clear" at bounding box center [406, 68] width 4 height 4
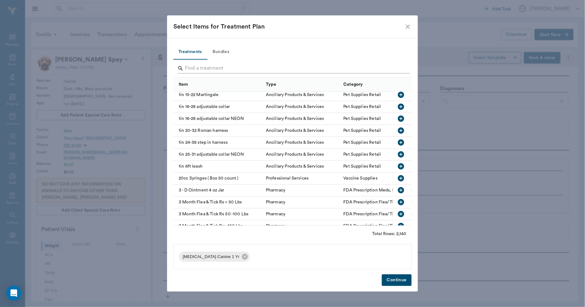
click at [397, 69] on input "Search" at bounding box center [293, 68] width 216 height 10
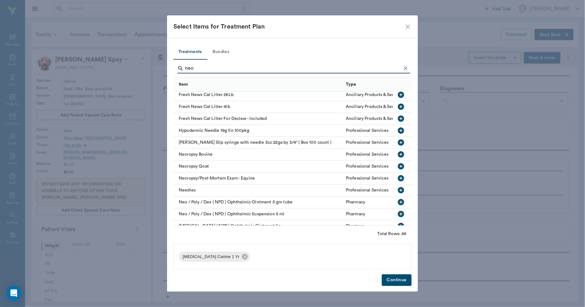
scroll to position [26, 0]
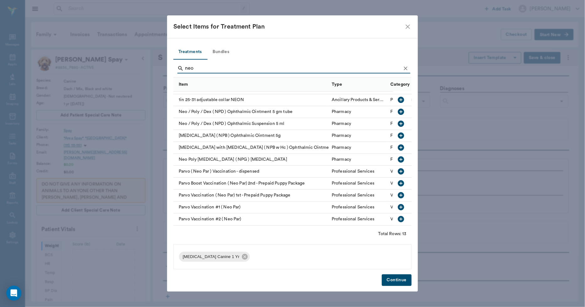
type input "neo"
click at [397, 203] on icon "button" at bounding box center [401, 207] width 8 height 8
click at [409, 66] on icon "Clear" at bounding box center [406, 68] width 6 height 6
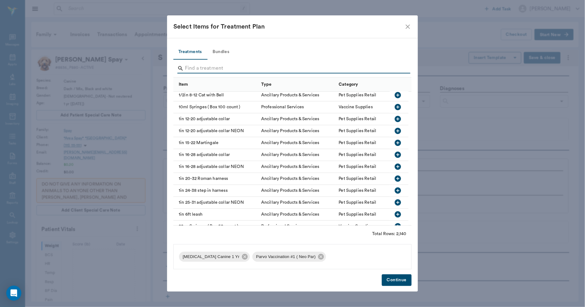
click at [400, 69] on input "Search" at bounding box center [293, 68] width 216 height 10
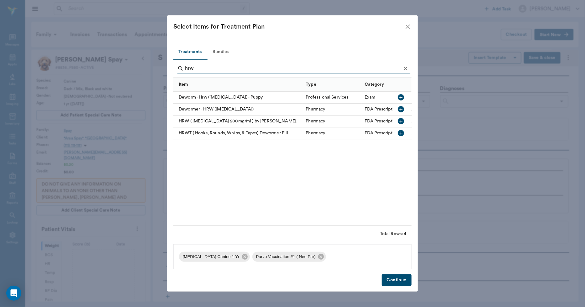
type input "hrw"
click at [402, 107] on icon "button" at bounding box center [401, 109] width 6 height 6
click at [407, 67] on icon "Clear" at bounding box center [406, 68] width 6 height 6
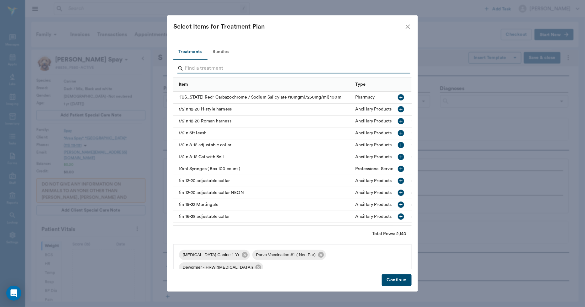
click at [400, 68] on input "Search" at bounding box center [293, 68] width 216 height 10
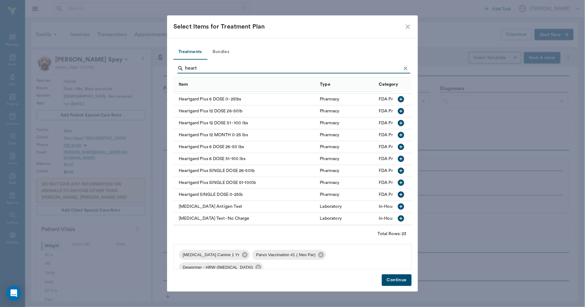
scroll to position [104, 0]
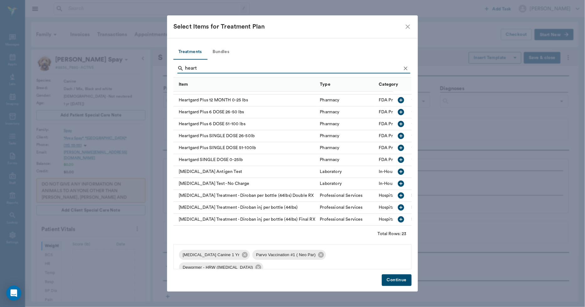
type input "heart"
click at [397, 183] on icon "button" at bounding box center [401, 184] width 8 height 8
click at [392, 280] on button "Continue" at bounding box center [397, 280] width 30 height 12
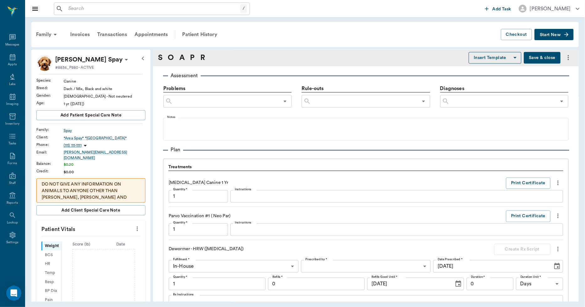
scroll to position [525, 0]
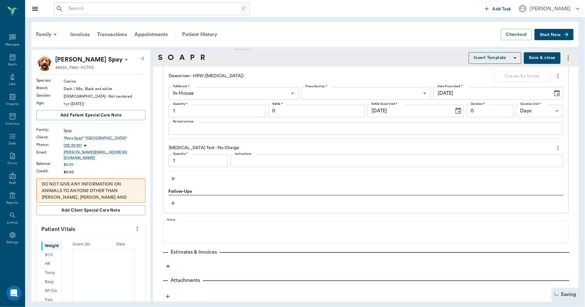
type input "1.00"
click at [267, 162] on textarea "Instructions" at bounding box center [397, 160] width 324 height 7
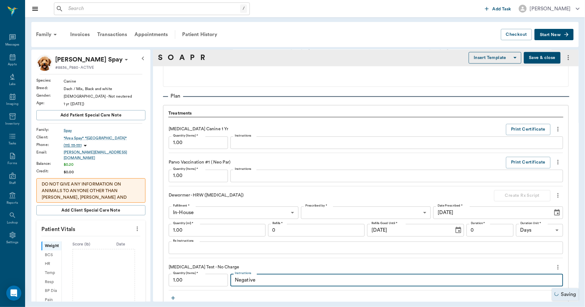
scroll to position [393, 0]
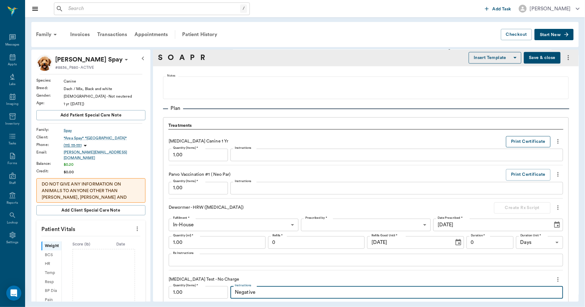
type textarea "Negative"
click at [512, 141] on button "Print Certificate" at bounding box center [528, 142] width 45 height 12
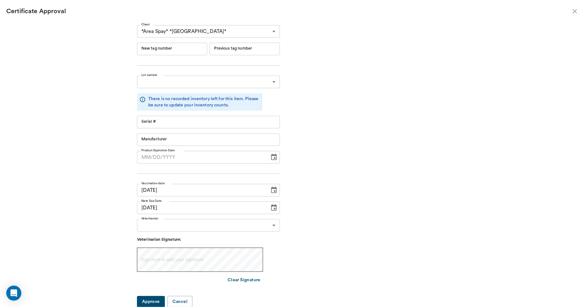
type input "RM384R9"
type input "11148"
type input "Boehringer Ingelheim"
type input "RM384R9"
type input "11148"
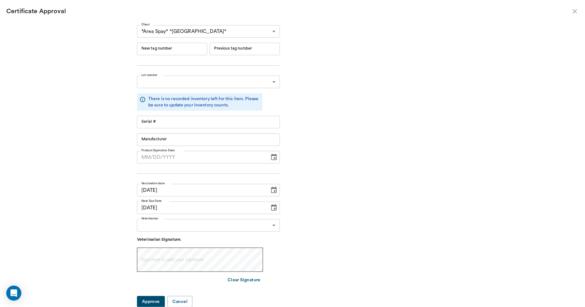
type input "Boehringer Ingelheim"
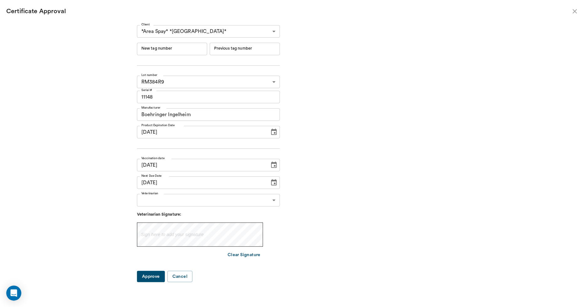
type input "[DATE]"
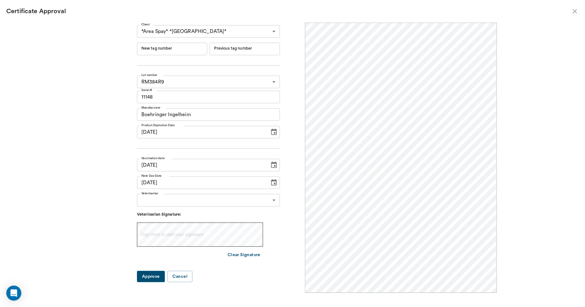
scroll to position [0, 0]
click at [189, 47] on input "New tag number" at bounding box center [172, 49] width 70 height 13
type input "254910"
click at [174, 205] on body "/ ​ Add Task [PERSON_NAME] Nectar Messages Appts Labs Imaging Inventory Tasks F…" at bounding box center [292, 153] width 585 height 307
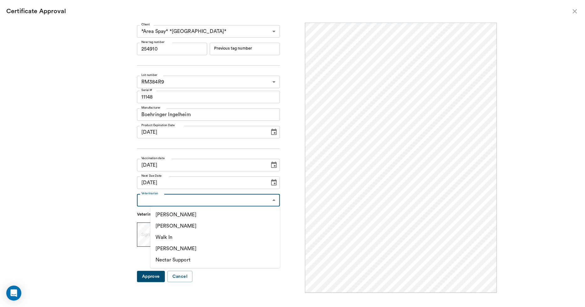
click at [170, 221] on li "[PERSON_NAME]" at bounding box center [216, 225] width 130 height 11
type input "63ec2f075fda476ae8351a4d"
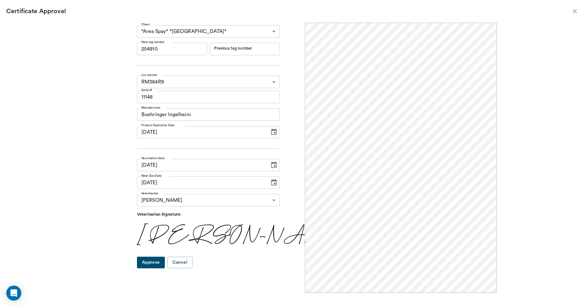
click at [164, 262] on button "Approve" at bounding box center [151, 263] width 28 height 12
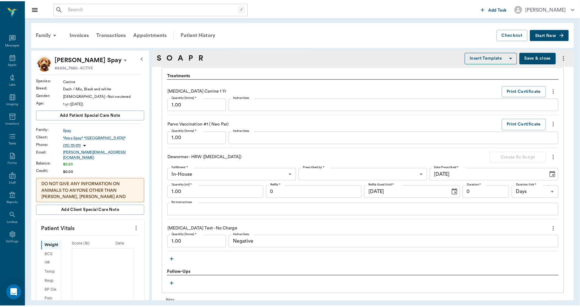
scroll to position [532, 0]
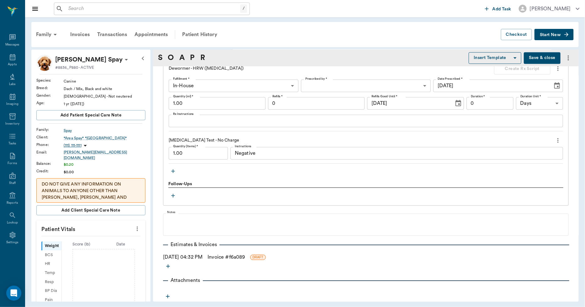
click at [227, 256] on link "Invoice # f6a089" at bounding box center [226, 257] width 37 height 8
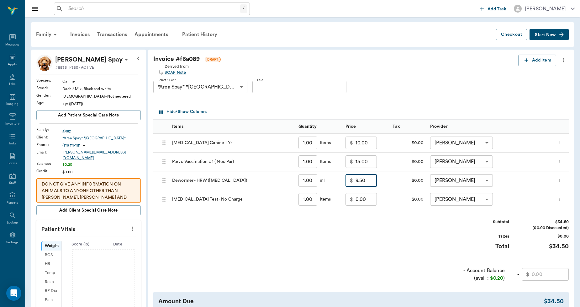
click at [367, 184] on input "9.50" at bounding box center [366, 180] width 21 height 13
type input "0.00"
click at [361, 161] on input "15.00" at bounding box center [366, 161] width 21 height 13
type input "0.00"
click at [362, 141] on input "10.00" at bounding box center [366, 142] width 21 height 13
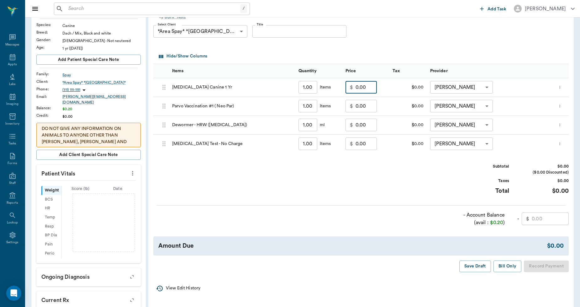
scroll to position [70, 0]
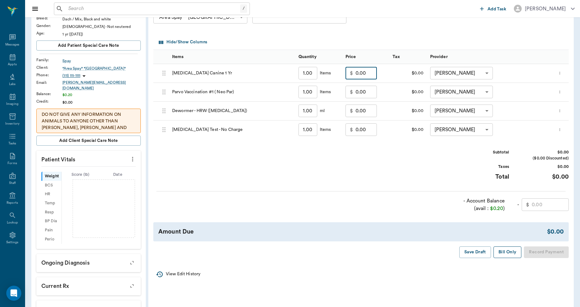
type input "0.00"
click at [502, 253] on button "Bill Only" at bounding box center [508, 252] width 28 height 12
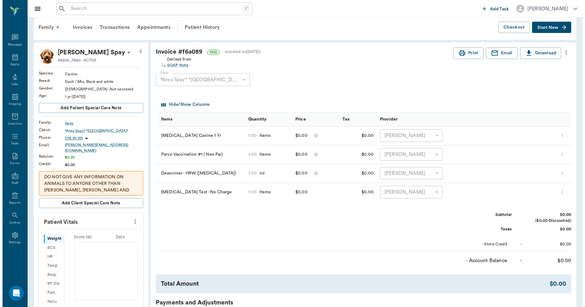
scroll to position [0, 0]
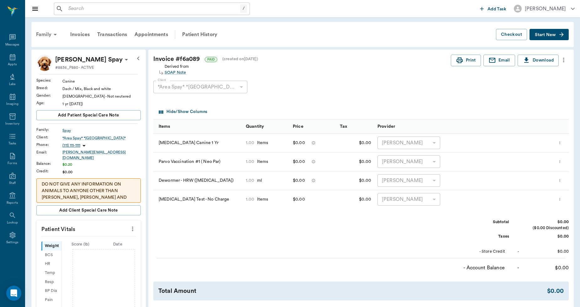
click at [35, 32] on div "Family" at bounding box center [47, 34] width 30 height 15
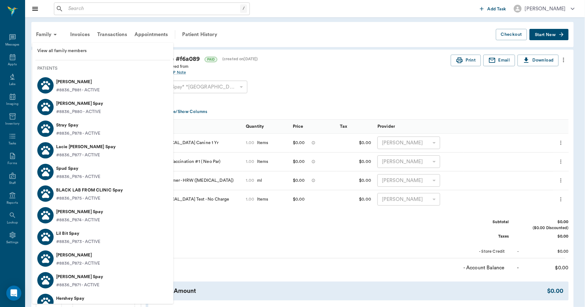
click at [66, 89] on p "#8836_P881 - ACTIVE" at bounding box center [78, 90] width 44 height 7
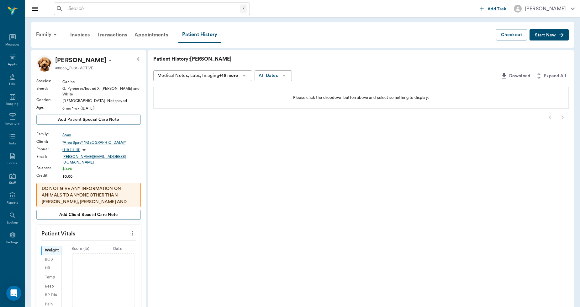
click at [550, 37] on button "Start New" at bounding box center [549, 35] width 39 height 12
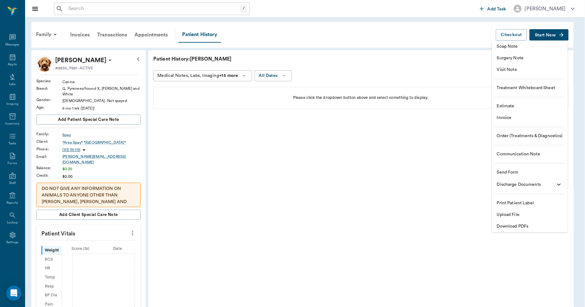
click at [540, 46] on span "Soap Note" at bounding box center [530, 46] width 66 height 7
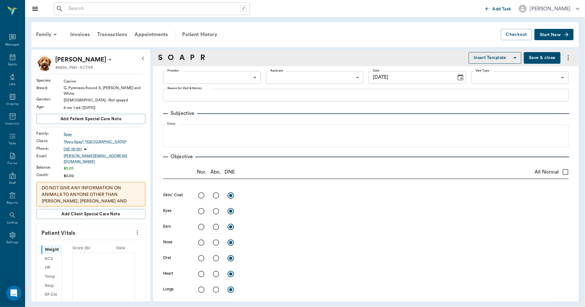
type input "[DATE]"
click at [210, 79] on body "/ ​ Add Task [PERSON_NAME] Nectar Messages Appts Labs Imaging Inventory Tasks F…" at bounding box center [292, 153] width 585 height 307
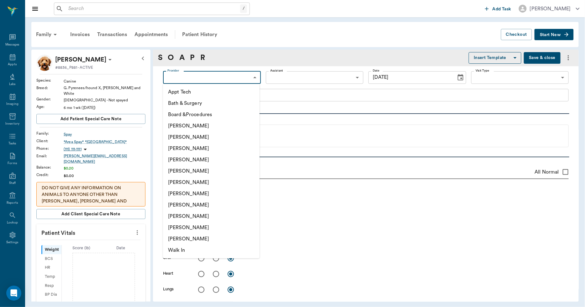
click at [199, 192] on li "[PERSON_NAME]" at bounding box center [211, 193] width 97 height 11
type input "682b670d8bdc6f7f8feef3db"
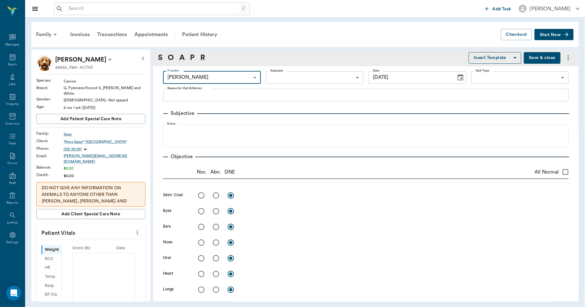
click at [284, 73] on body "/ ​ Add Task [PERSON_NAME] Nectar Messages Appts Labs Imaging Inventory Tasks F…" at bounding box center [292, 153] width 585 height 307
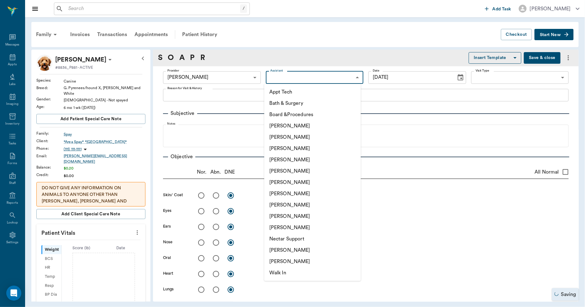
click at [287, 205] on li "[PERSON_NAME]" at bounding box center [312, 204] width 97 height 11
type input "63ec2e7e52e12b0ba117b124"
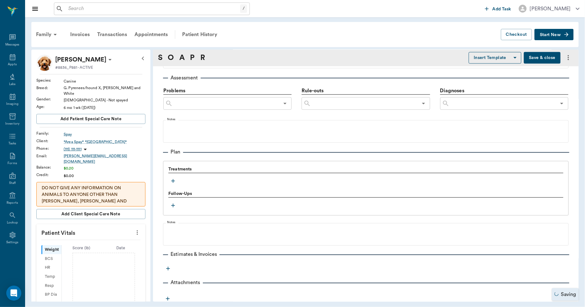
scroll to position [352, 0]
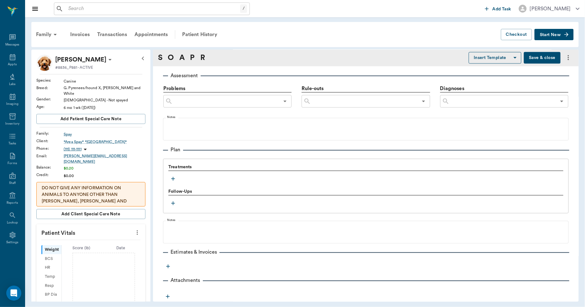
click at [173, 179] on icon "button" at bounding box center [173, 179] width 6 height 6
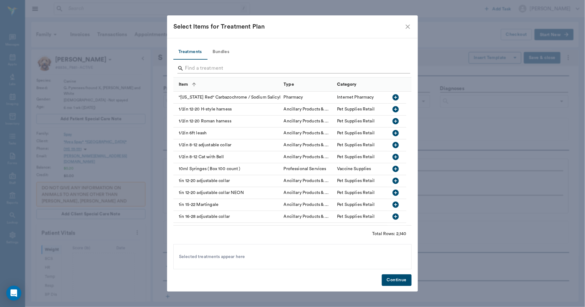
click at [216, 67] on input "Search" at bounding box center [293, 68] width 216 height 10
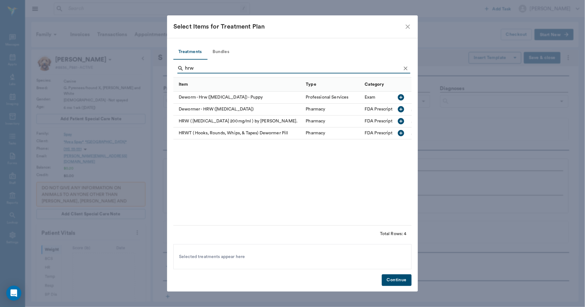
type input "hrw"
click at [403, 109] on icon "button" at bounding box center [401, 109] width 6 height 6
click at [407, 67] on icon "Clear" at bounding box center [406, 68] width 6 height 6
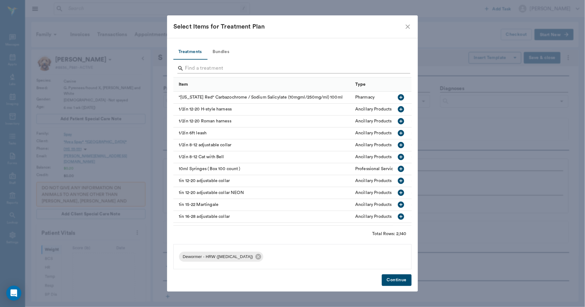
click at [397, 68] on input "Search" at bounding box center [293, 68] width 216 height 10
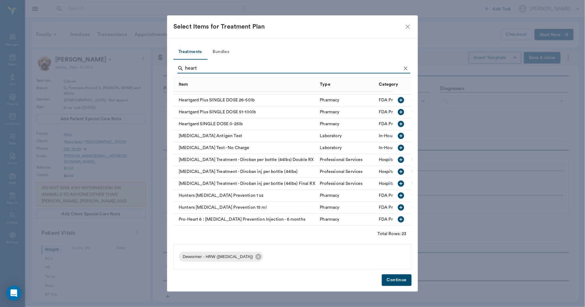
scroll to position [145, 0]
type input "heart"
click at [397, 144] on icon "button" at bounding box center [401, 148] width 8 height 8
click at [408, 68] on icon "Clear" at bounding box center [406, 68] width 6 height 6
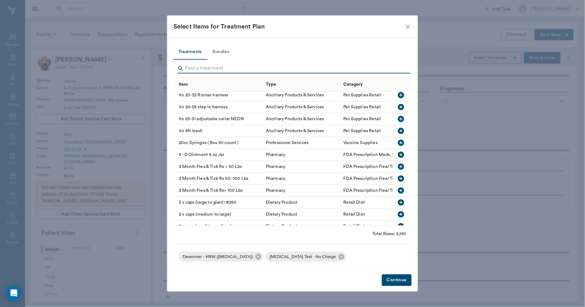
click at [396, 68] on input "Search" at bounding box center [293, 68] width 216 height 10
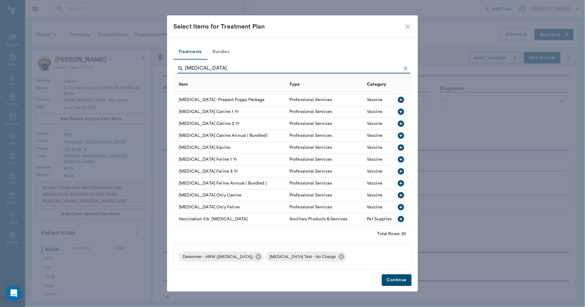
scroll to position [110, 0]
type input "[MEDICAL_DATA]"
click at [398, 109] on icon "button" at bounding box center [401, 112] width 6 height 6
drag, startPoint x: 404, startPoint y: 69, endPoint x: 394, endPoint y: 70, distance: 9.7
click at [404, 69] on icon "Clear" at bounding box center [406, 68] width 6 height 6
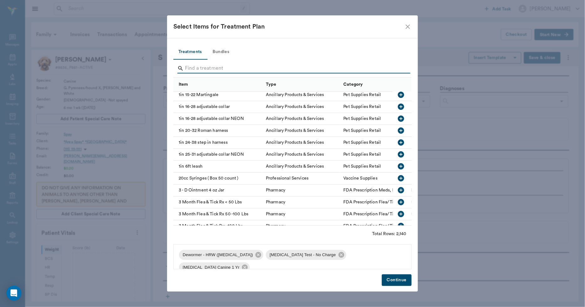
click at [394, 70] on input "Search" at bounding box center [293, 68] width 216 height 10
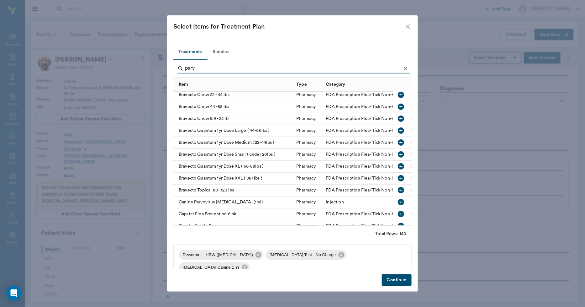
scroll to position [26, 0]
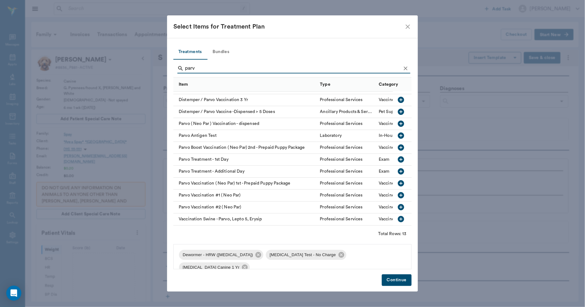
type input "parv"
click at [397, 191] on icon "button" at bounding box center [401, 195] width 8 height 8
click at [394, 277] on button "Continue" at bounding box center [397, 280] width 30 height 12
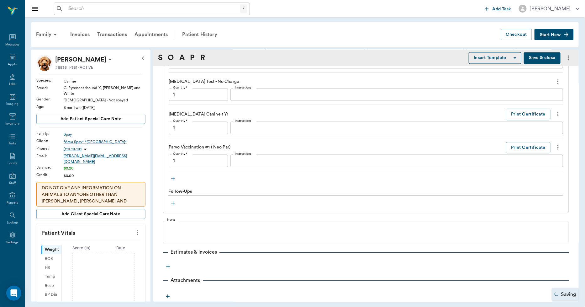
type input "1.00"
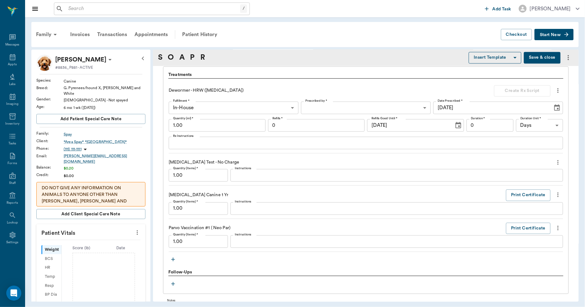
scroll to position [455, 0]
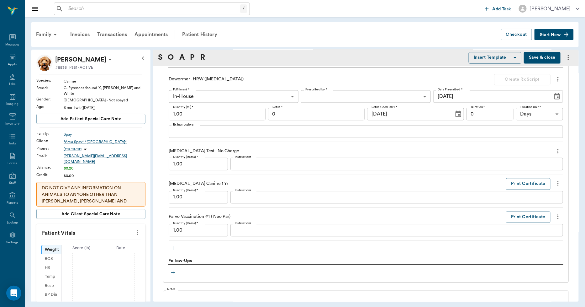
click at [272, 163] on textarea "Instructions" at bounding box center [397, 164] width 324 height 7
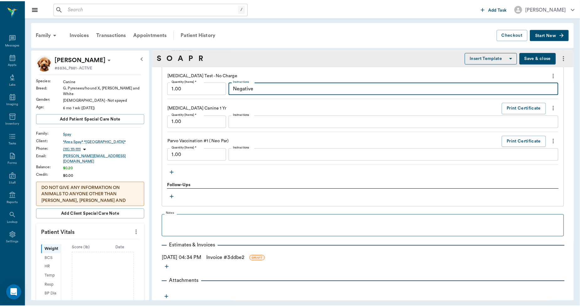
scroll to position [532, 0]
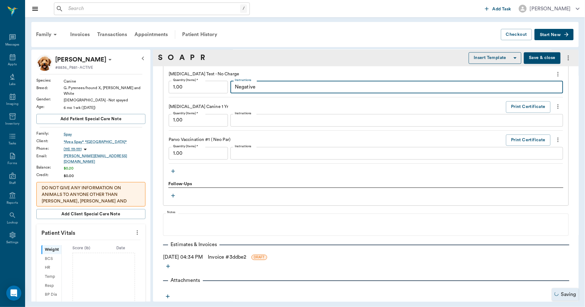
type textarea "Negative"
click at [224, 255] on link "Invoice # 3ddbe2" at bounding box center [227, 257] width 38 height 8
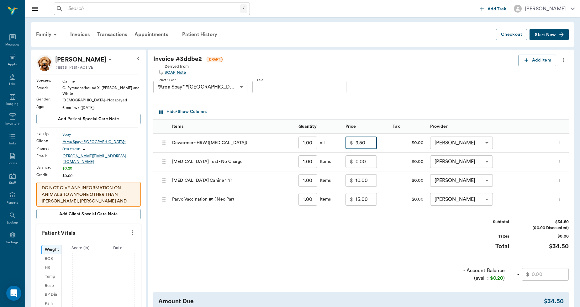
click at [361, 146] on input "9.50" at bounding box center [366, 142] width 21 height 13
type input "0.00"
click at [357, 180] on input "10.00" at bounding box center [366, 180] width 21 height 13
type input "0.00"
click at [357, 201] on input "15.00" at bounding box center [366, 199] width 21 height 13
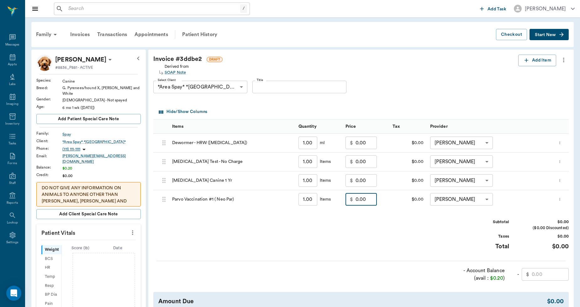
scroll to position [104, 0]
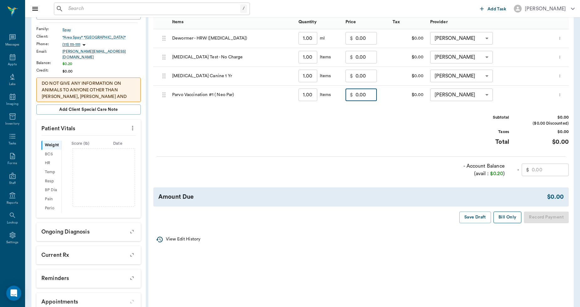
type input "0.00"
click at [502, 215] on button "Bill Only" at bounding box center [508, 217] width 28 height 12
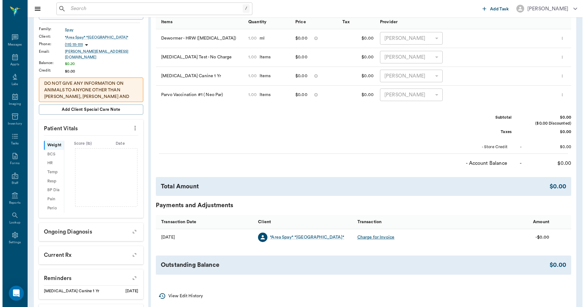
scroll to position [0, 0]
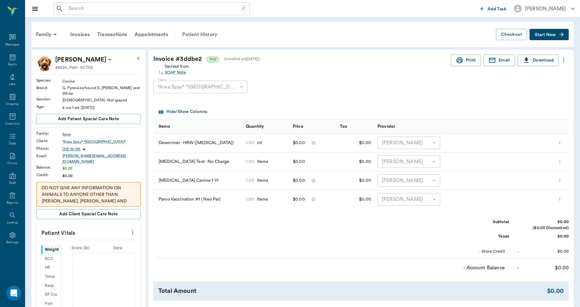
click at [206, 31] on div "Patient History" at bounding box center [199, 34] width 43 height 15
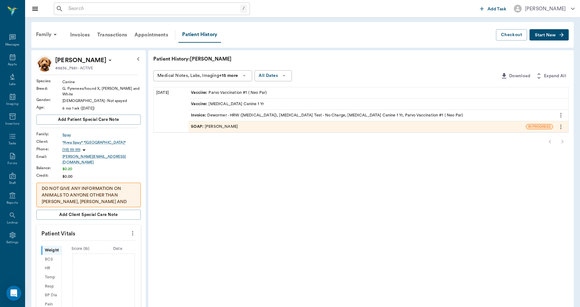
click at [246, 124] on div "SOAP : [PERSON_NAME]" at bounding box center [358, 126] width 338 height 11
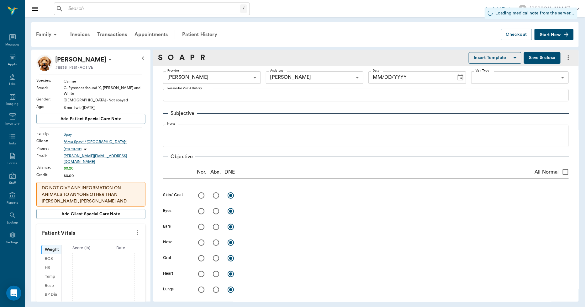
type input "682b670d8bdc6f7f8feef3db"
type input "63ec2e7e52e12b0ba117b124"
type input "[DATE]"
type input "1.00"
type input "0"
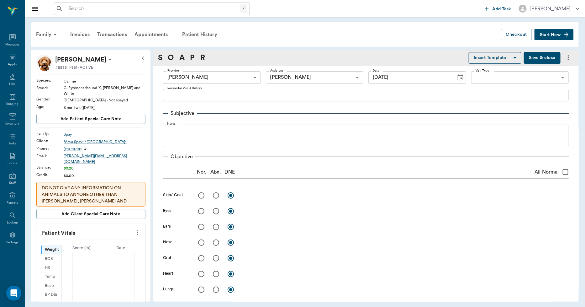
type input "0"
type input "1.00"
type textarea "Negative"
type input "1.00"
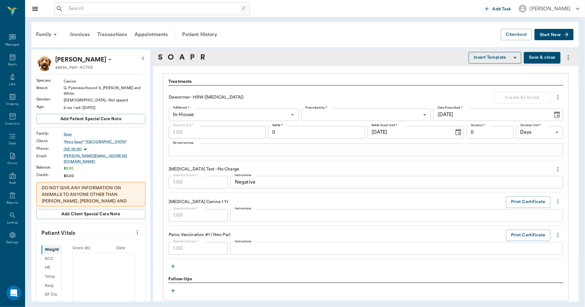
scroll to position [488, 0]
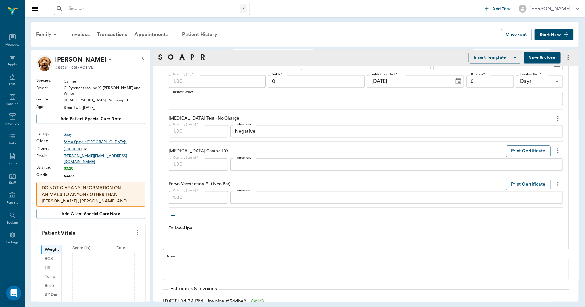
click at [506, 146] on button "Print Certificate" at bounding box center [528, 152] width 45 height 12
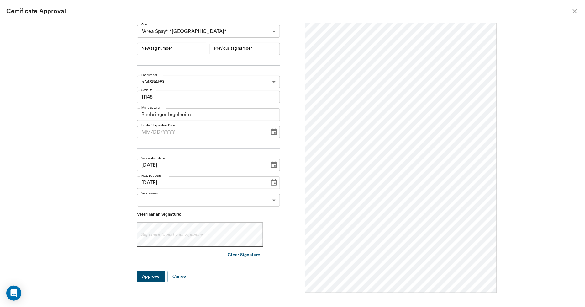
scroll to position [0, 0]
click at [187, 50] on input "New tag number" at bounding box center [172, 49] width 70 height 13
type input "254909"
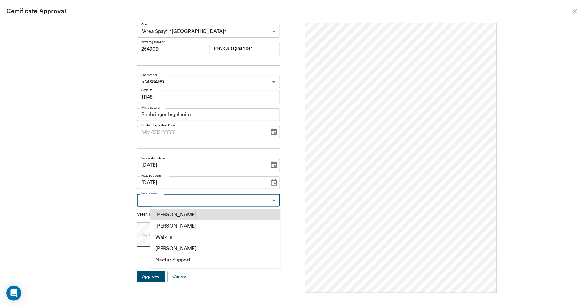
scroll to position [488, 0]
click at [188, 224] on li "[PERSON_NAME]" at bounding box center [216, 225] width 130 height 11
type input "63ec2f075fda476ae8351a4d"
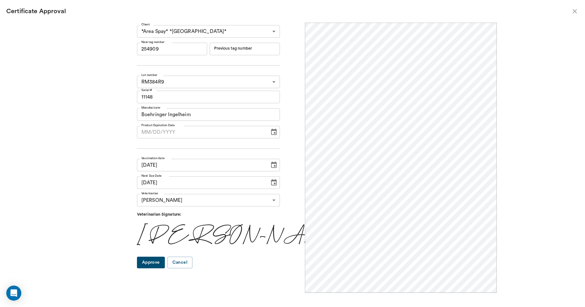
click at [165, 263] on button "Approve" at bounding box center [151, 263] width 28 height 12
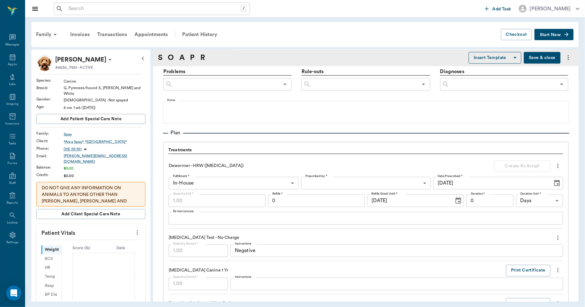
scroll to position [348, 0]
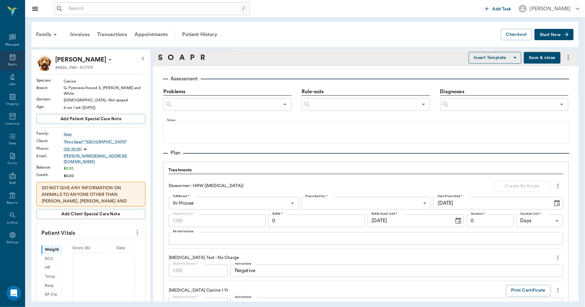
click at [16, 59] on icon at bounding box center [13, 57] width 8 height 8
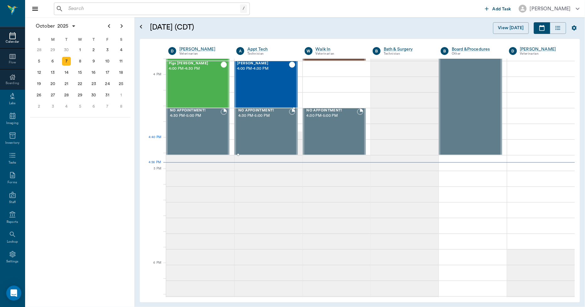
scroll to position [648, 0]
